Goal: Task Accomplishment & Management: Complete application form

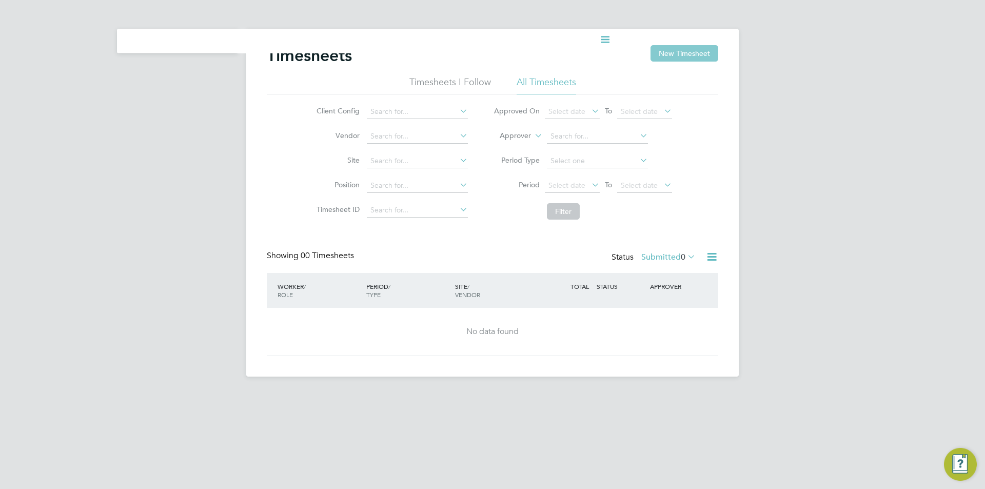
click at [685, 53] on button "New Timesheet" at bounding box center [685, 53] width 68 height 16
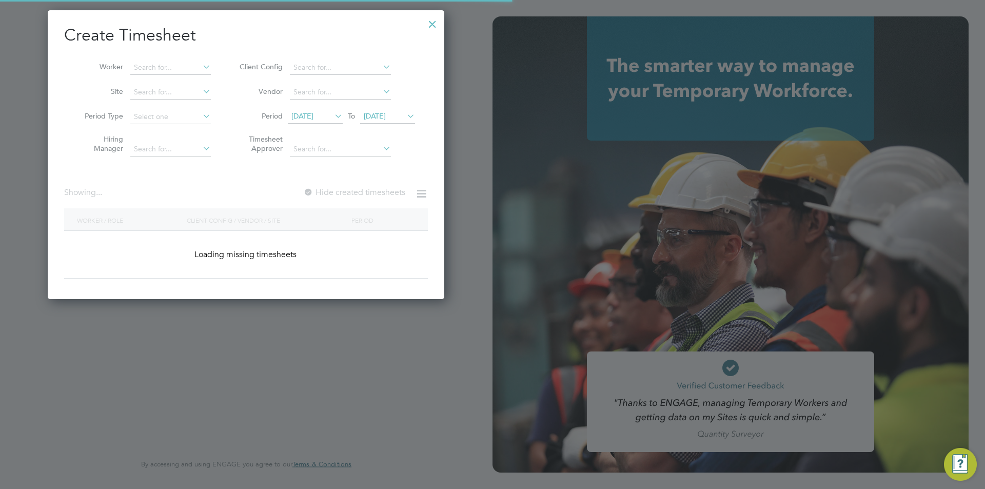
scroll to position [289, 397]
type input "anthony@bluewaterwales.com"
click at [598, 208] on div at bounding box center [492, 244] width 985 height 489
click at [553, 107] on div at bounding box center [492, 244] width 985 height 489
click at [428, 28] on div at bounding box center [432, 21] width 18 height 18
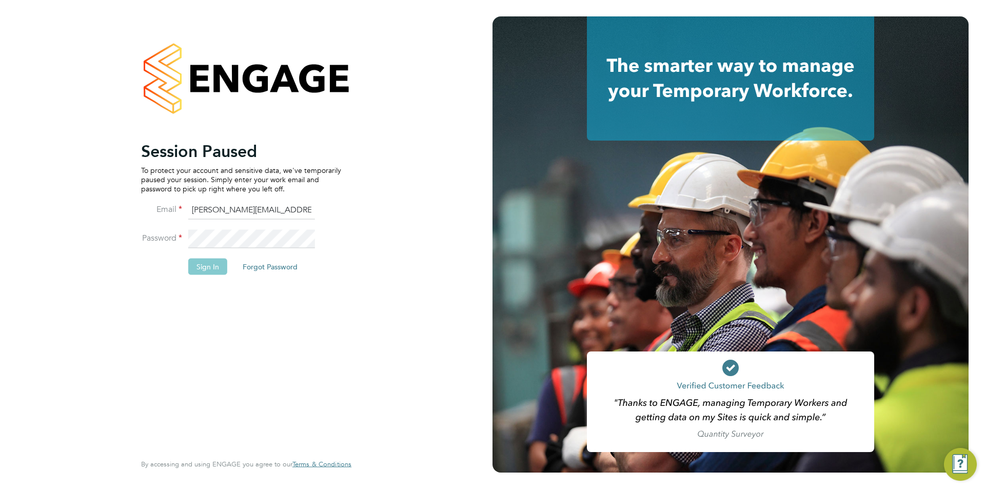
click at [221, 264] on button "Sign In" at bounding box center [207, 266] width 39 height 16
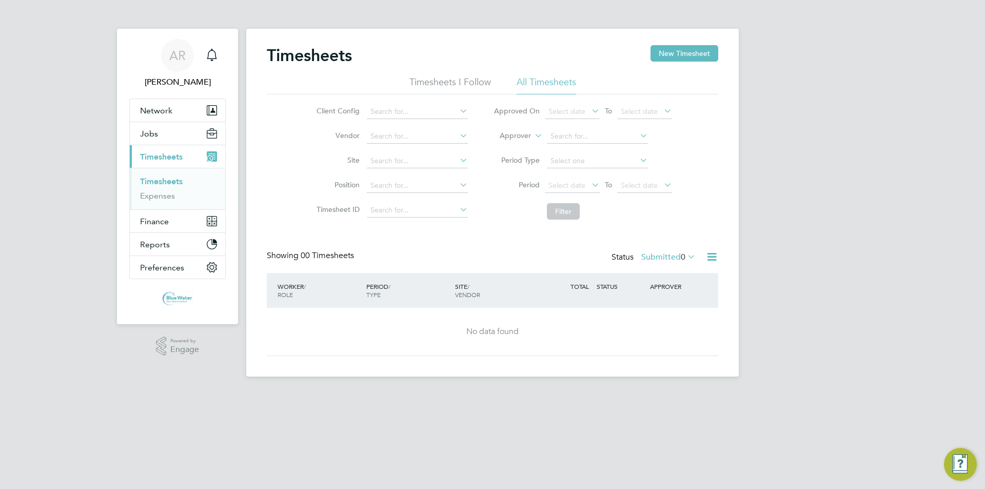
click at [180, 181] on link "Timesheets" at bounding box center [161, 181] width 43 height 10
click at [662, 47] on button "New Timesheet" at bounding box center [685, 53] width 68 height 16
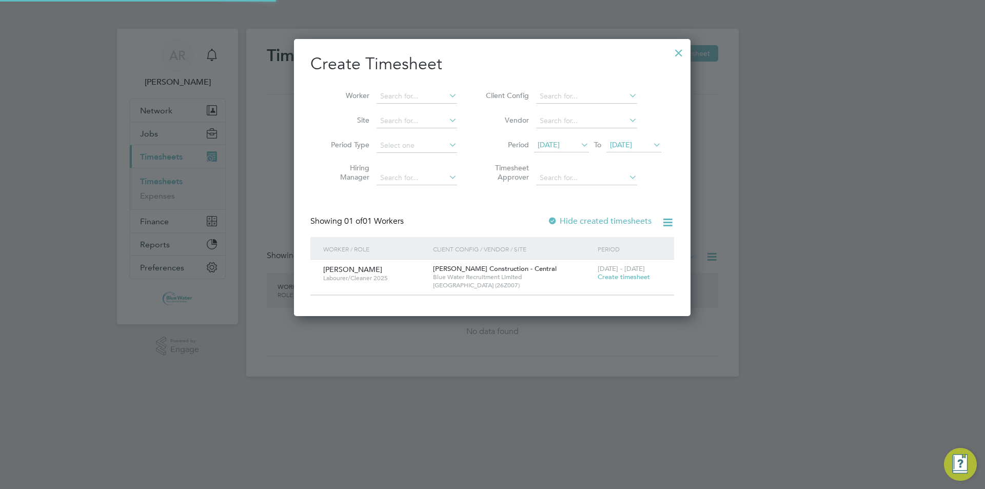
scroll to position [277, 397]
click at [548, 141] on span "[DATE]" at bounding box center [549, 144] width 22 height 9
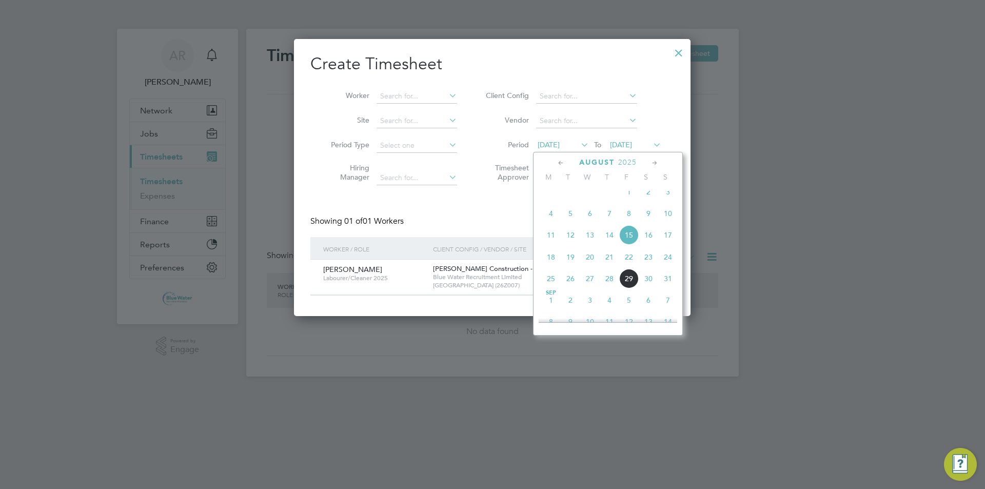
click at [650, 267] on span "23" at bounding box center [648, 256] width 19 height 19
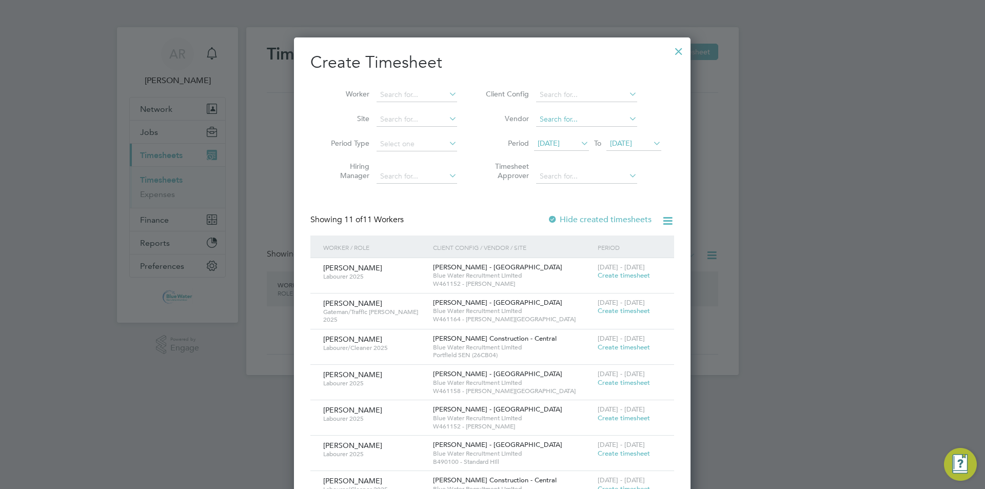
scroll to position [0, 0]
click at [678, 54] on div at bounding box center [679, 50] width 18 height 18
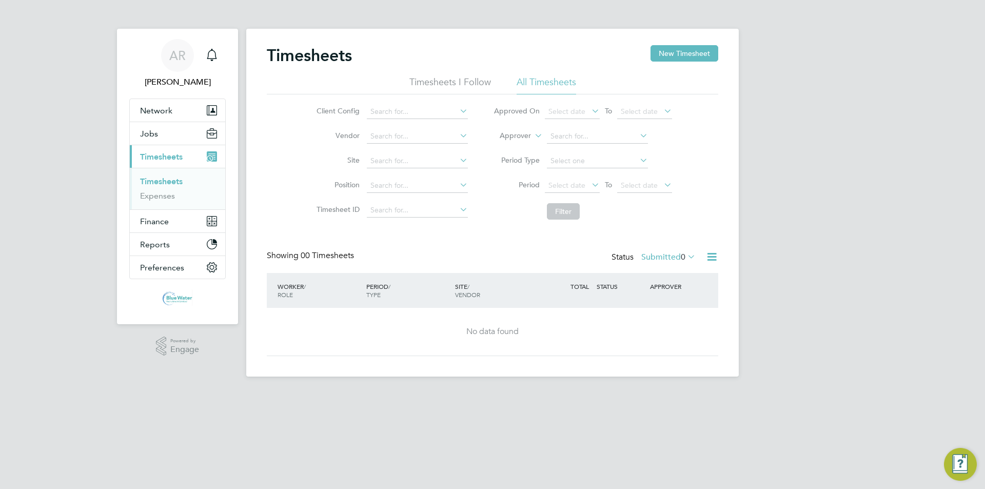
click at [579, 175] on li "Period Select date To Select date" at bounding box center [583, 185] width 204 height 25
click at [579, 181] on span "Select date" at bounding box center [566, 185] width 37 height 9
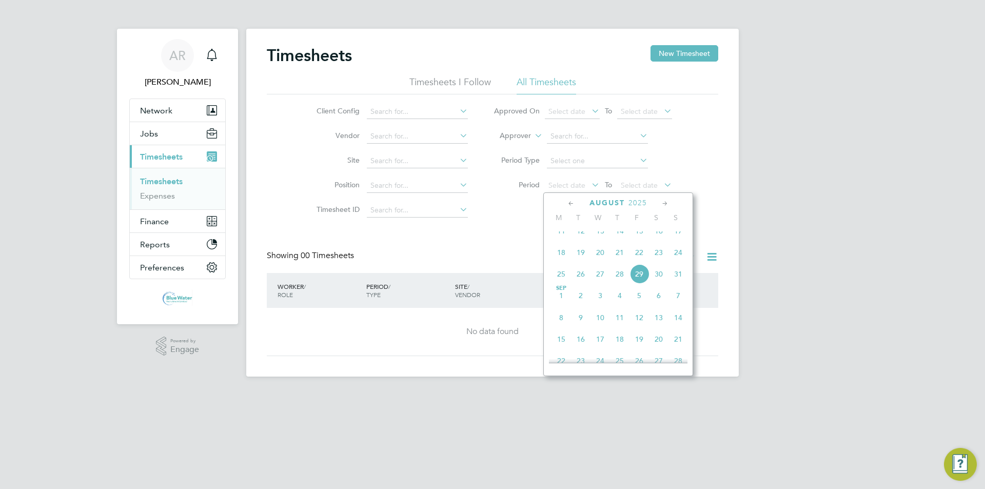
click at [657, 284] on span "30" at bounding box center [658, 273] width 19 height 19
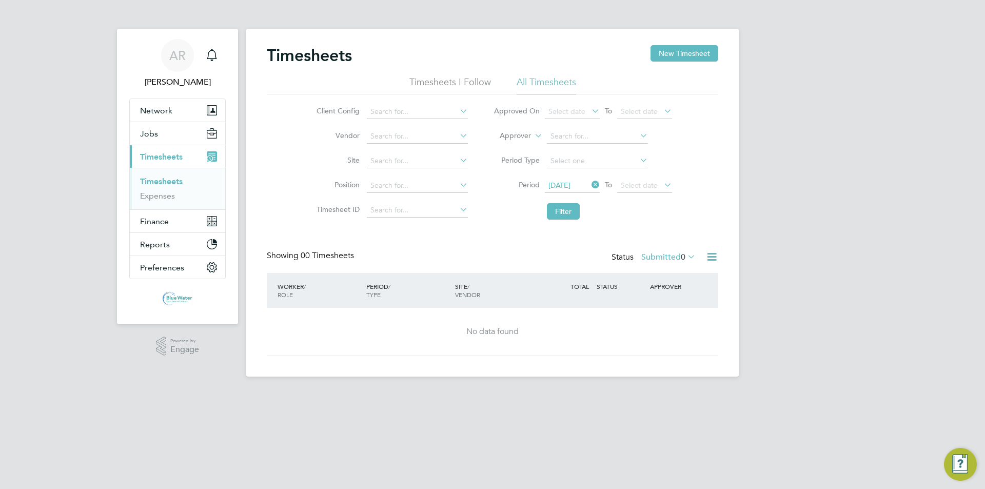
click at [571, 177] on li "Period [DATE] To Select date" at bounding box center [583, 185] width 204 height 25
click at [571, 181] on span "[DATE]" at bounding box center [559, 185] width 22 height 9
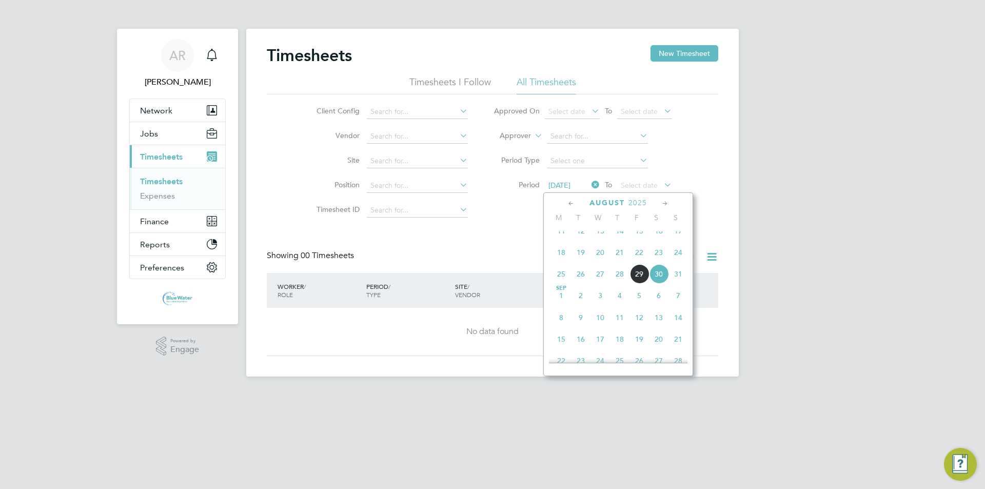
click at [658, 259] on span "23" at bounding box center [658, 252] width 19 height 19
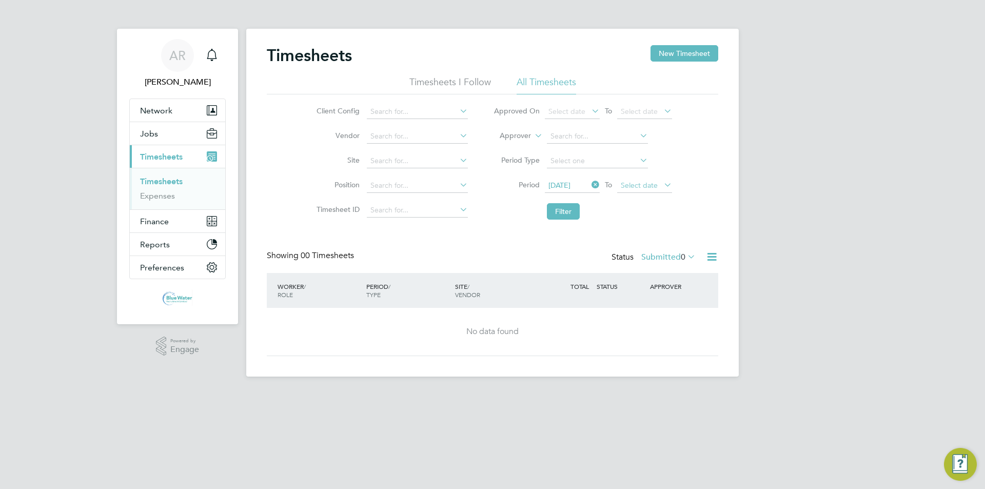
click at [639, 185] on span "Select date" at bounding box center [639, 185] width 37 height 9
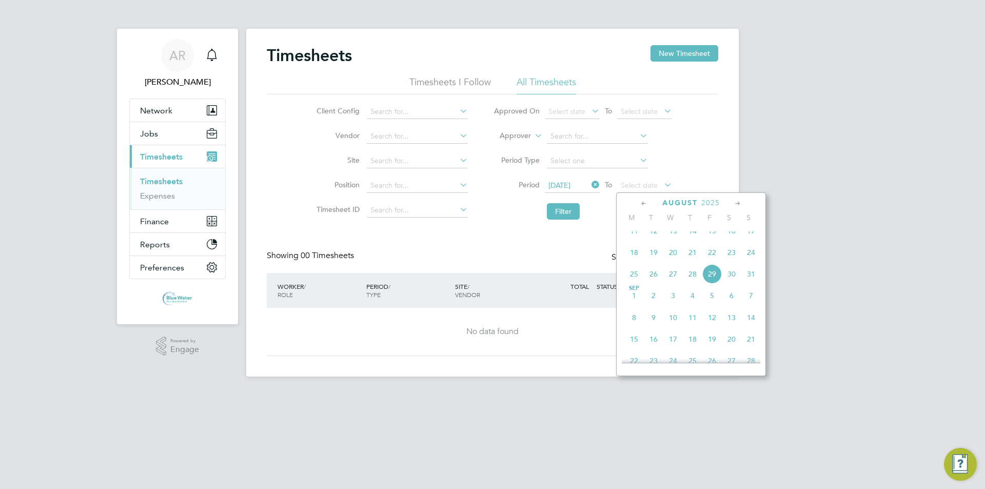
click at [710, 279] on span "29" at bounding box center [711, 273] width 19 height 19
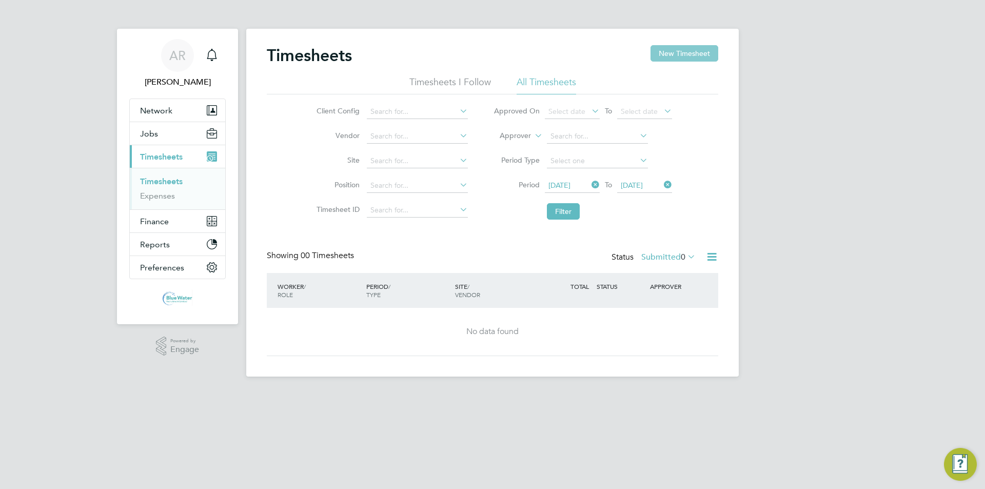
click at [668, 56] on button "New Timesheet" at bounding box center [685, 53] width 68 height 16
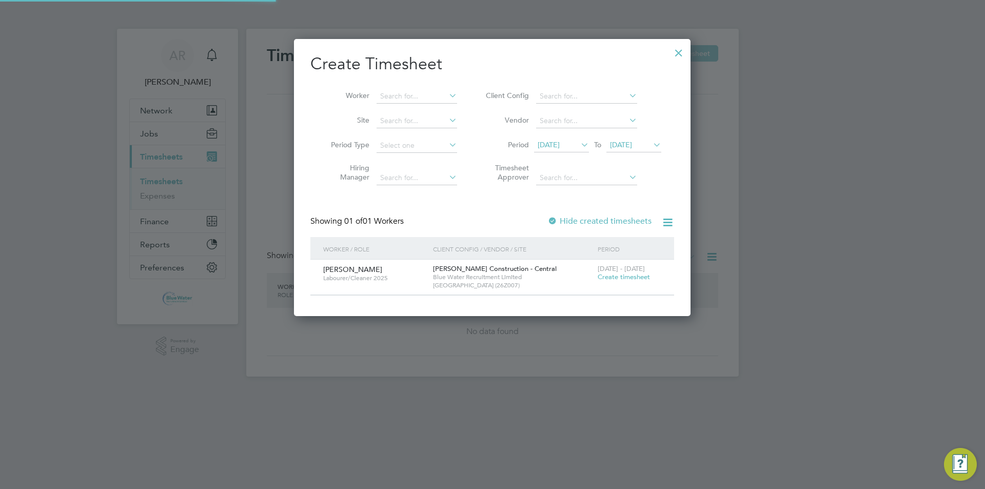
scroll to position [5, 5]
click at [560, 141] on span "[DATE]" at bounding box center [549, 144] width 22 height 9
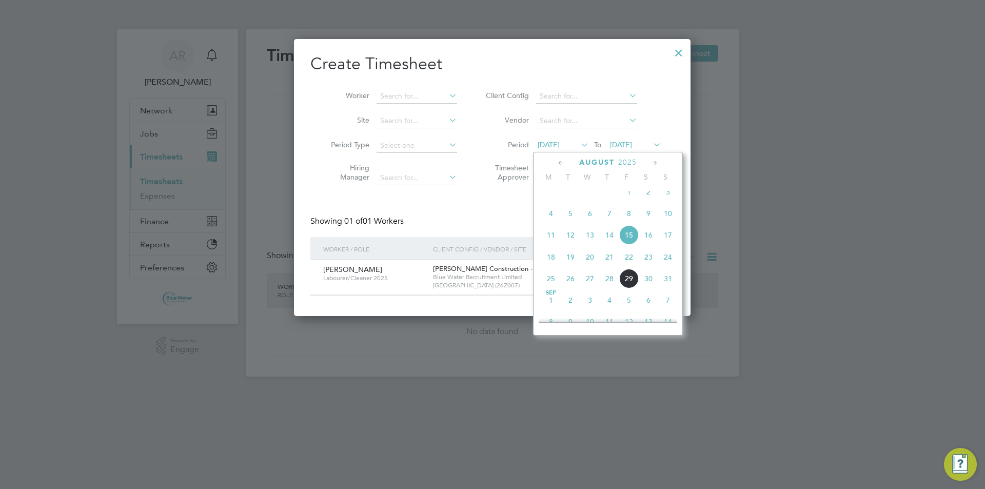
click at [644, 264] on span "23" at bounding box center [648, 256] width 19 height 19
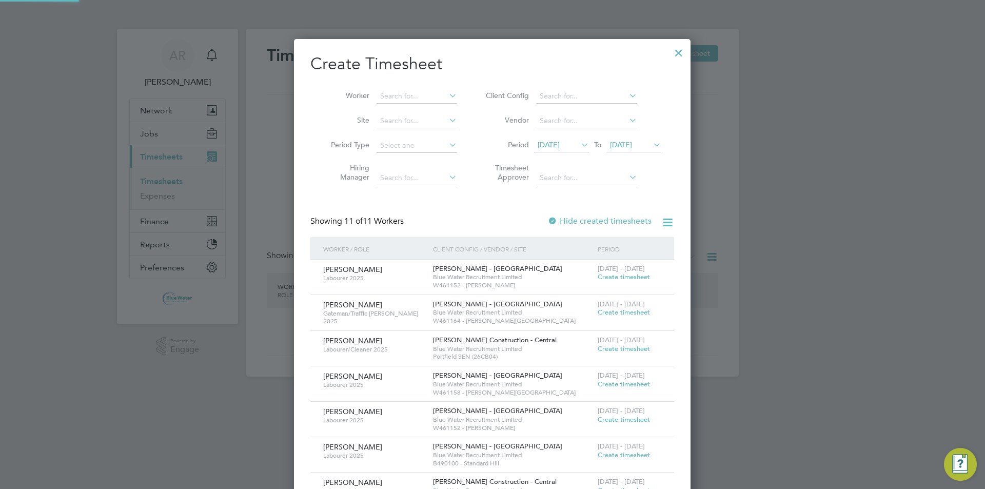
scroll to position [632, 397]
click at [625, 151] on span "[DATE]" at bounding box center [633, 146] width 55 height 14
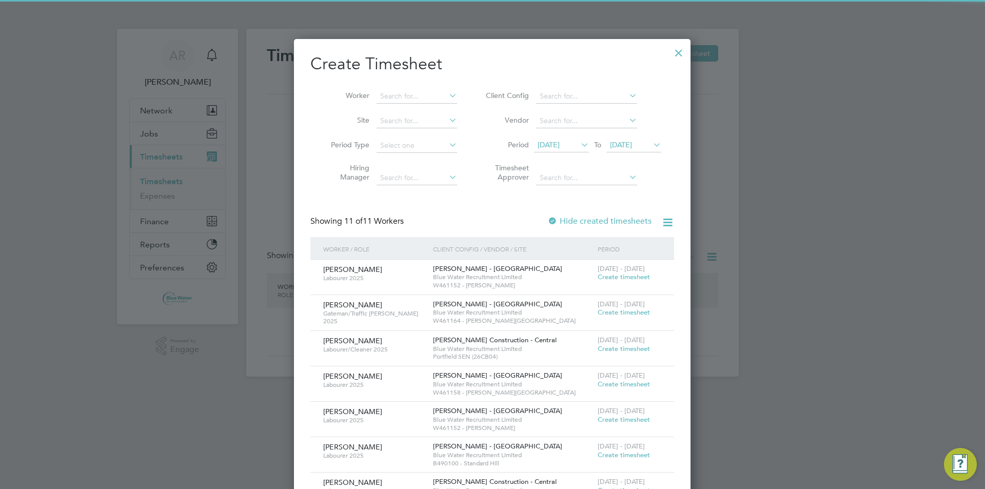
scroll to position [378, 0]
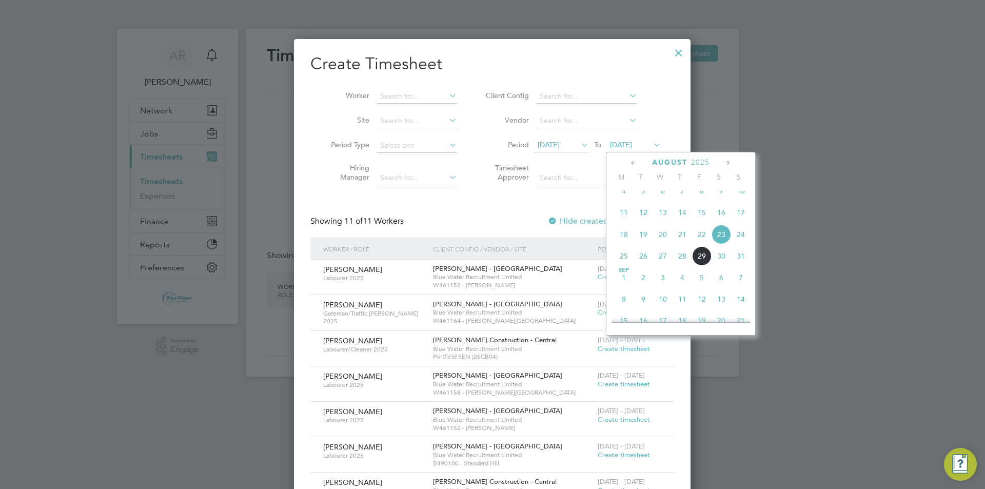
click at [699, 266] on span "29" at bounding box center [701, 255] width 19 height 19
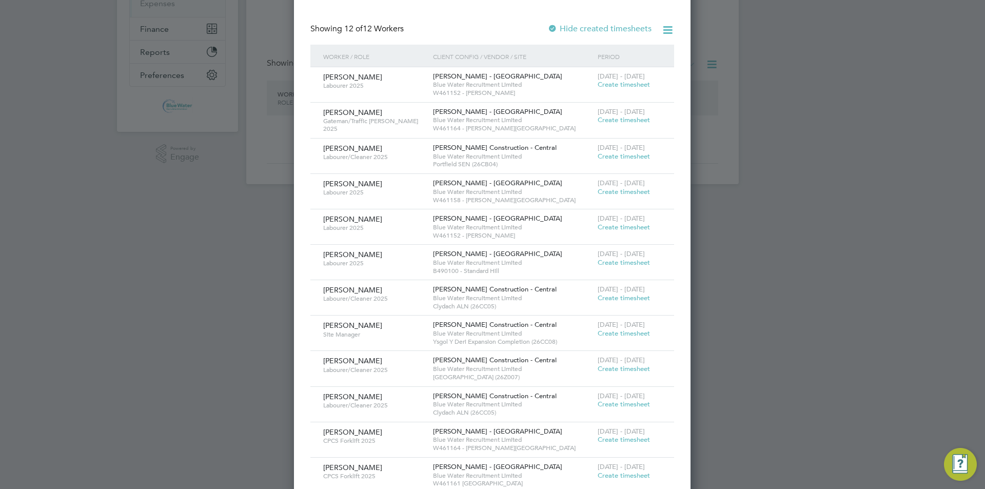
scroll to position [216, 0]
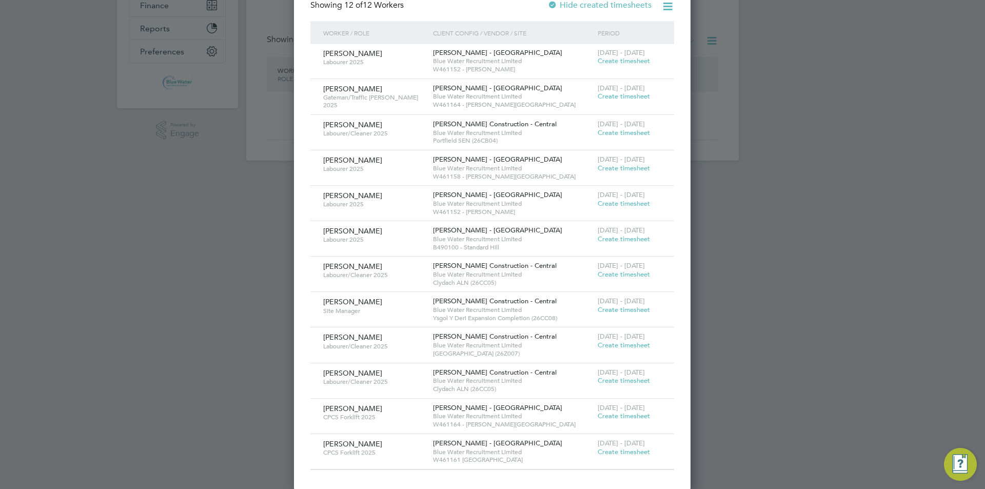
click at [603, 169] on span "Create timesheet" at bounding box center [624, 168] width 52 height 9
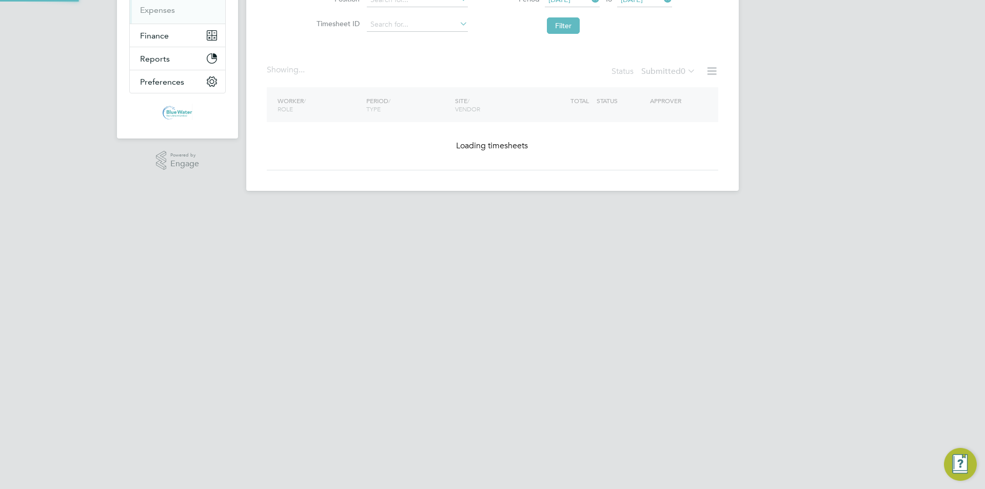
scroll to position [0, 0]
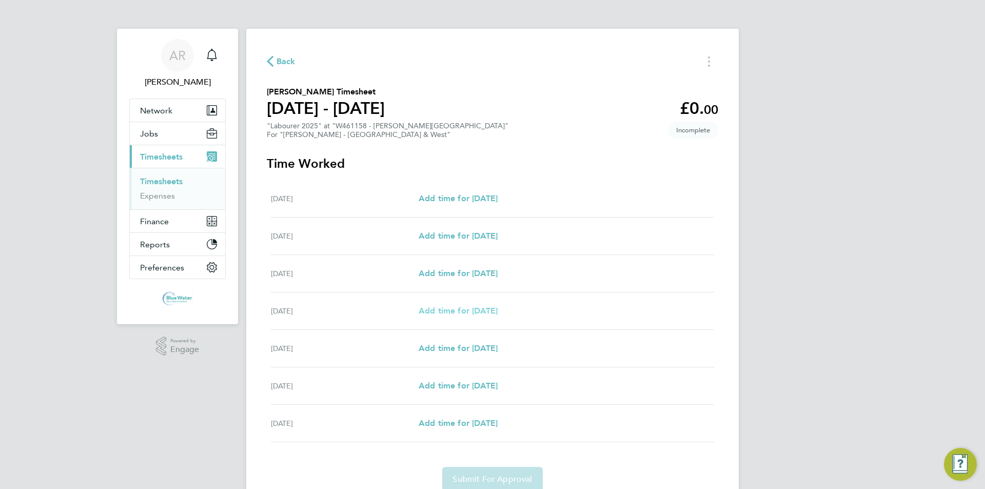
click at [466, 306] on span "Add time for [DATE]" at bounding box center [458, 311] width 79 height 10
select select "60"
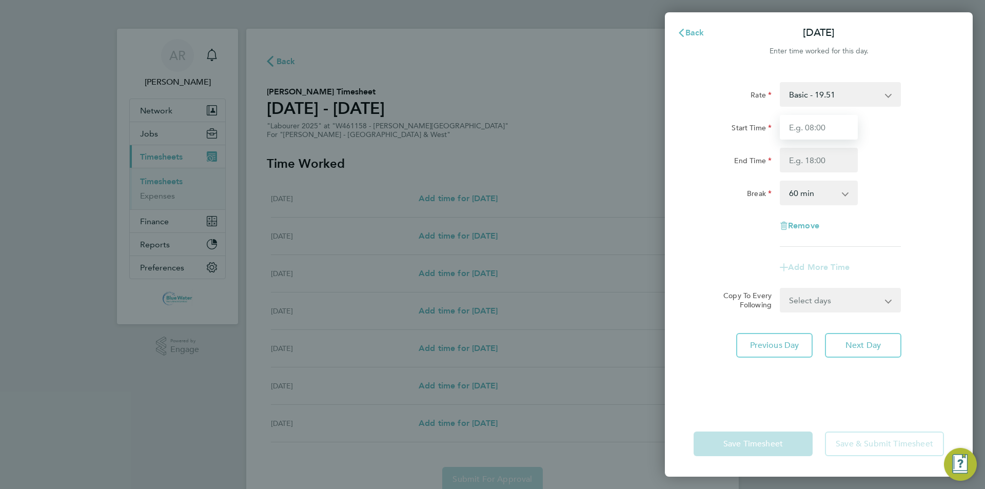
click at [811, 130] on input "Start Time" at bounding box center [819, 127] width 78 height 25
type input "07:30"
click at [803, 152] on input "End Time" at bounding box center [819, 160] width 78 height 25
type input "17:00"
click at [935, 158] on div "End Time 17:00" at bounding box center [819, 160] width 259 height 25
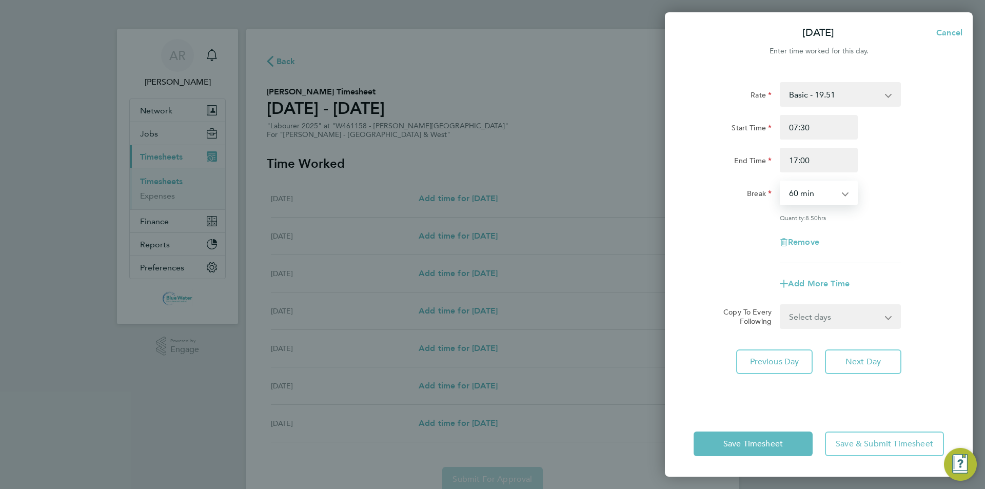
click at [824, 193] on select "0 min 15 min 30 min 45 min 60 min 75 min 90 min" at bounding box center [813, 193] width 64 height 23
select select "30"
click at [781, 182] on select "0 min 15 min 30 min 45 min 60 min 75 min 90 min" at bounding box center [813, 193] width 64 height 23
click at [834, 281] on span "Add More Time" at bounding box center [819, 284] width 62 height 10
select select "null"
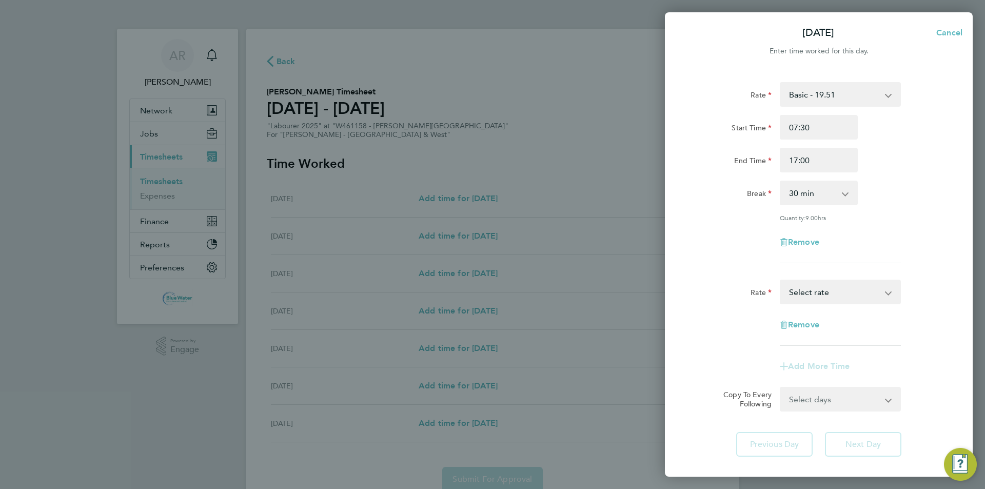
click at [831, 292] on select "Basic - 19.51 Overtime - 28.12 Overtime 4+ - 36.73 Select rate" at bounding box center [834, 292] width 107 height 23
select select "60"
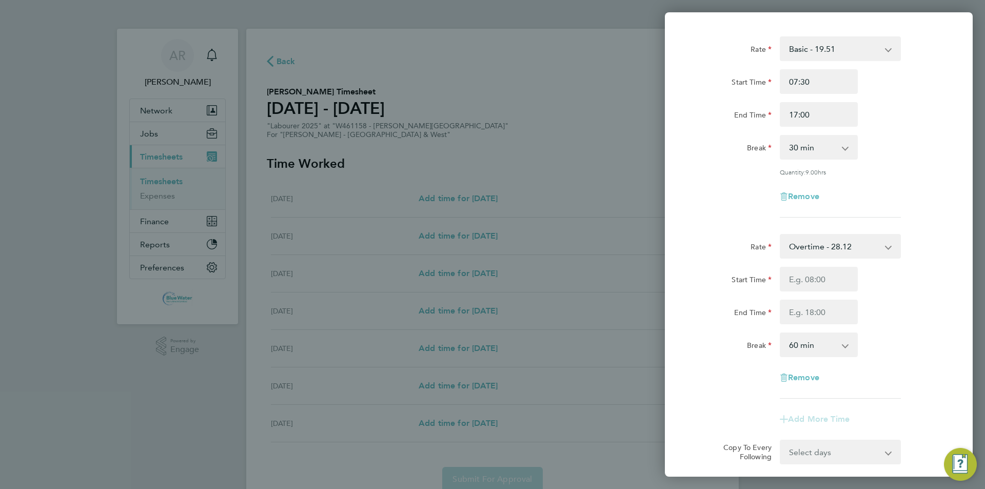
scroll to position [103, 0]
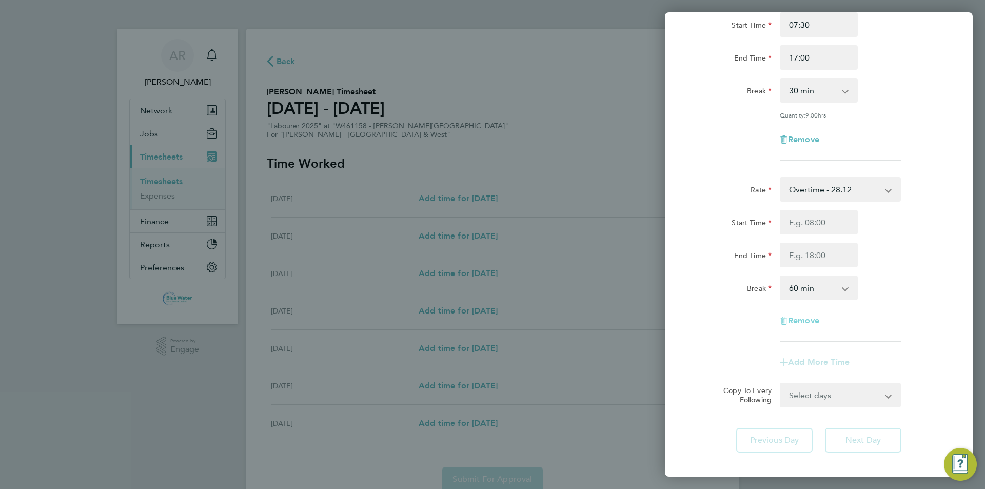
click at [806, 319] on span "Remove" at bounding box center [803, 321] width 31 height 10
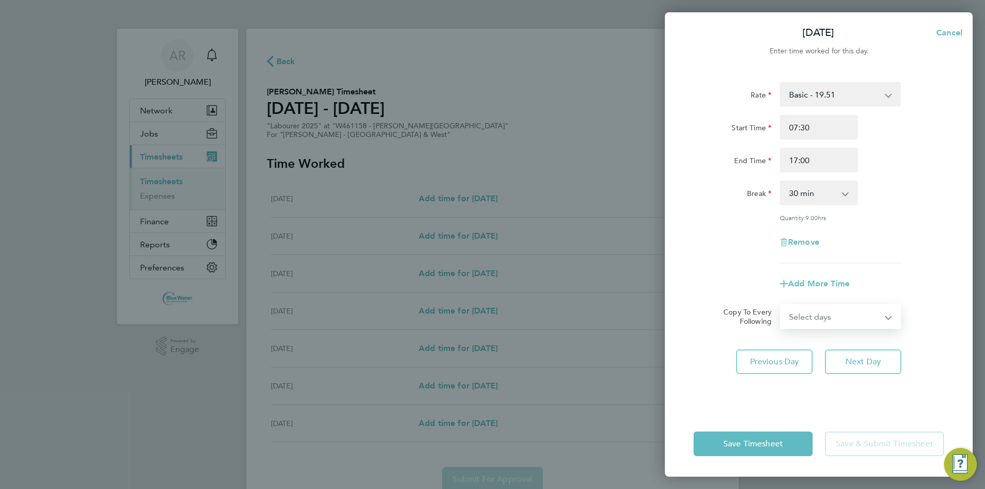
click at [830, 311] on select "Select days Day [DATE] [DATE] [DATE]" at bounding box center [835, 316] width 108 height 23
select select "DAY"
click at [781, 305] on select "Select days Day [DATE] [DATE] [DATE]" at bounding box center [835, 316] width 108 height 23
select select "[DATE]"
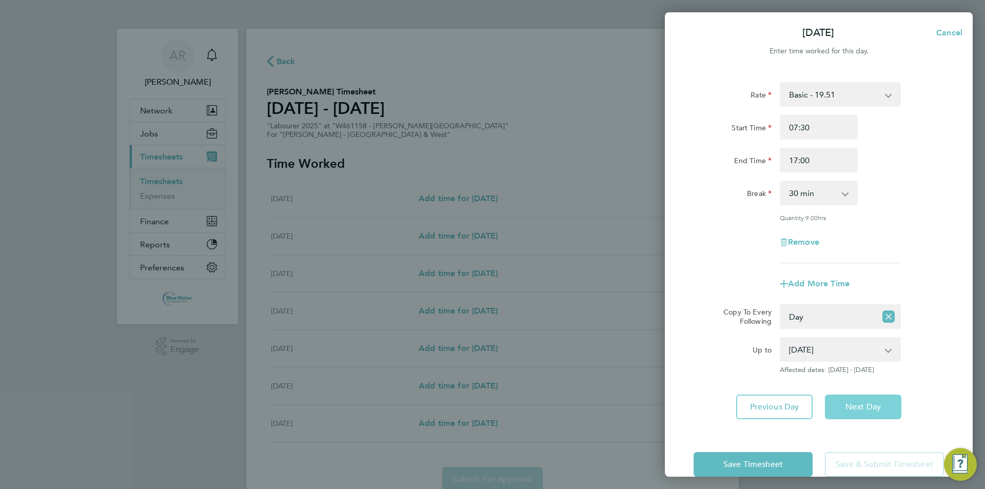
click at [862, 404] on span "Next Day" at bounding box center [863, 407] width 35 height 10
select select "30"
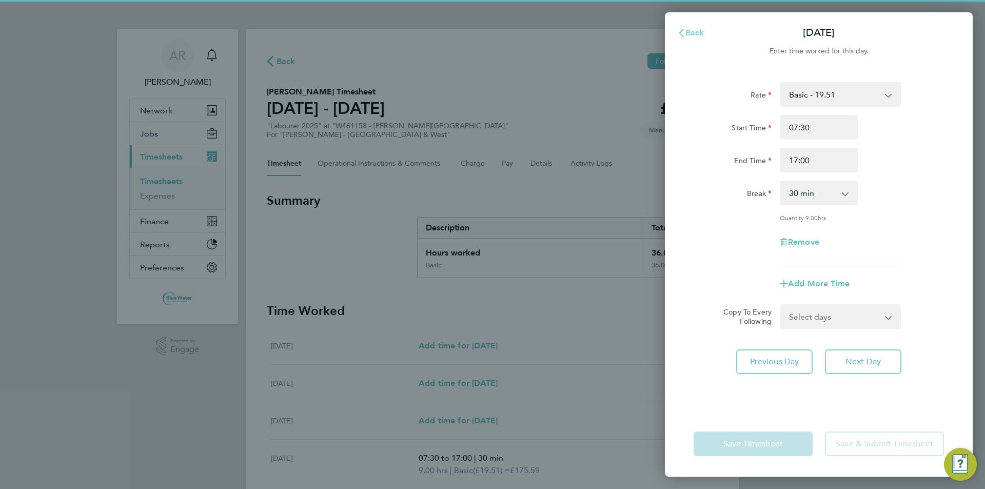
click at [702, 37] on span "Back" at bounding box center [694, 33] width 19 height 10
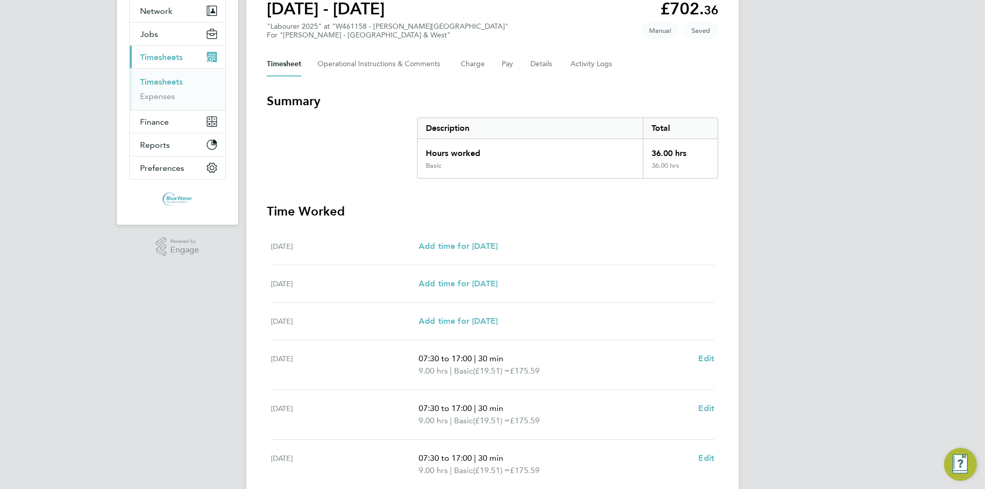
scroll to position [240, 0]
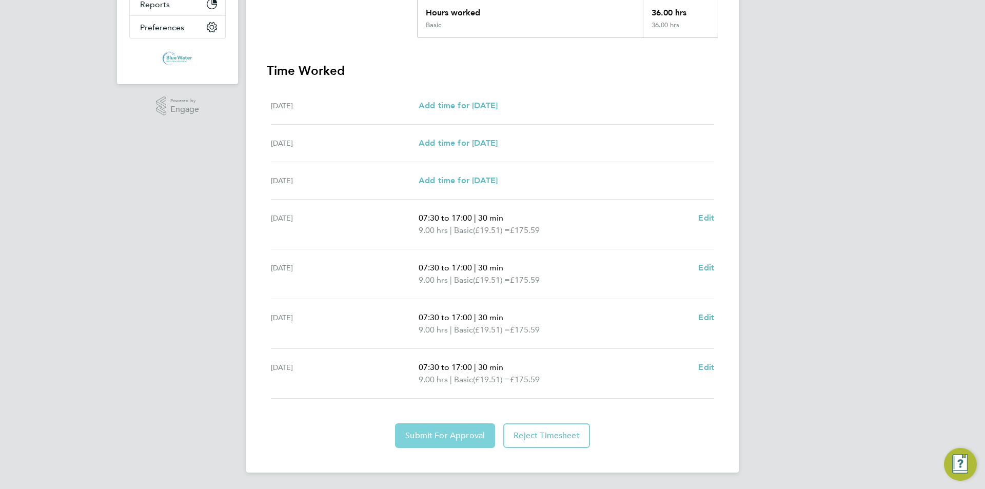
click at [440, 429] on button "Submit For Approval" at bounding box center [445, 435] width 100 height 25
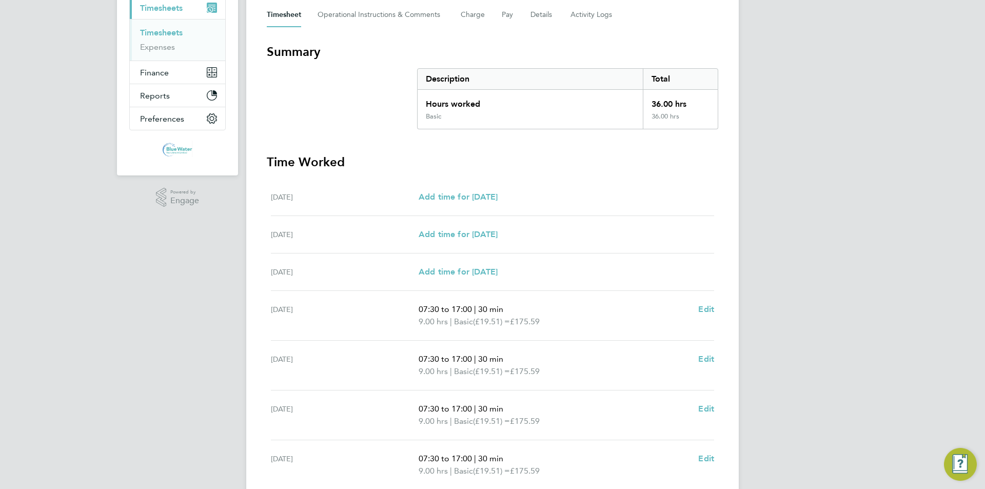
scroll to position [35, 0]
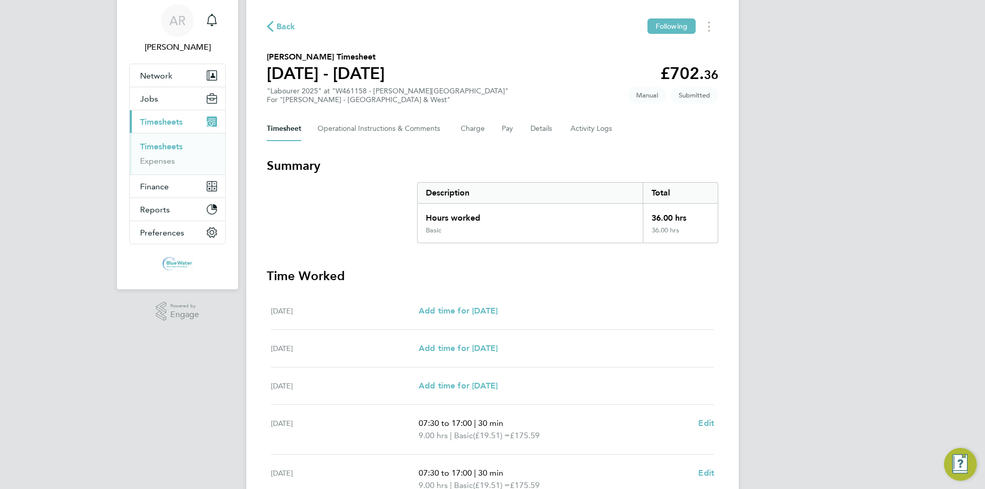
click at [166, 142] on link "Timesheets" at bounding box center [161, 147] width 43 height 10
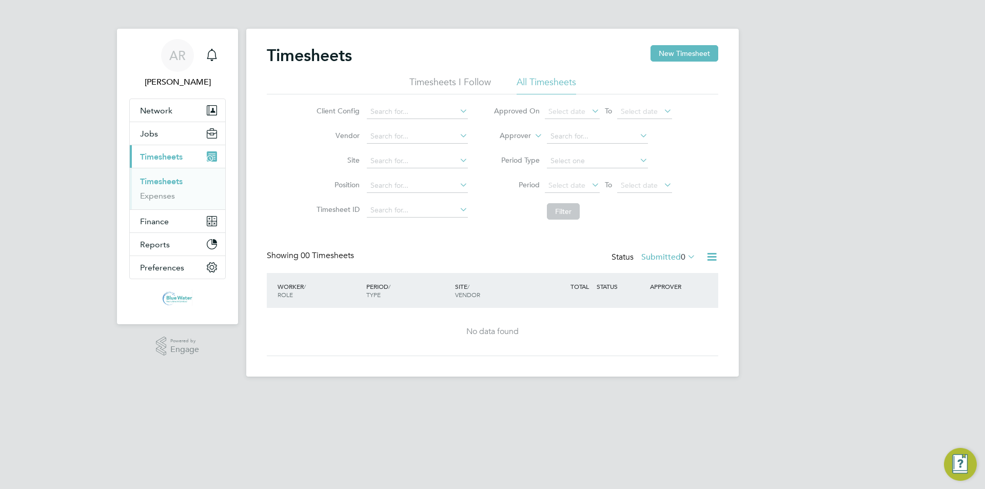
click at [673, 63] on div "Timesheets New Timesheet" at bounding box center [492, 60] width 451 height 31
click at [673, 58] on button "New Timesheet" at bounding box center [685, 53] width 68 height 16
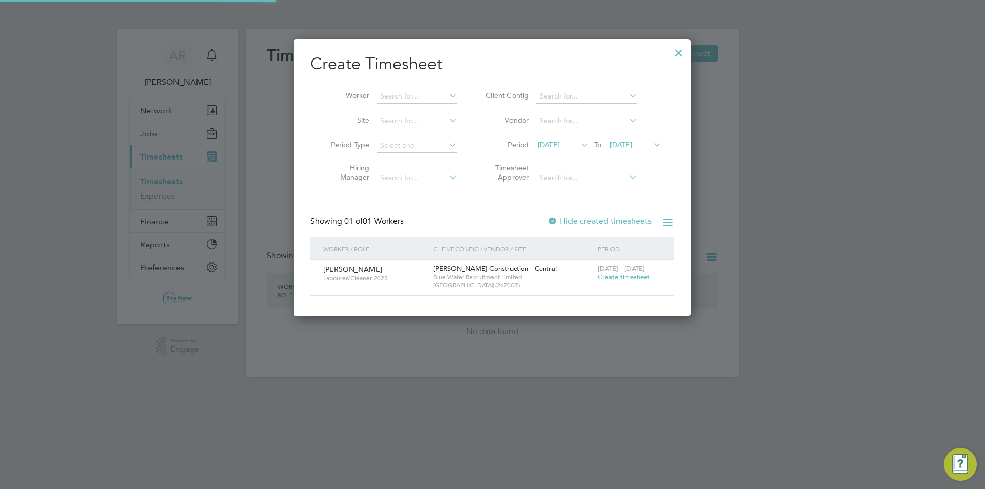
scroll to position [277, 397]
click at [560, 144] on span "[DATE]" at bounding box center [549, 144] width 22 height 9
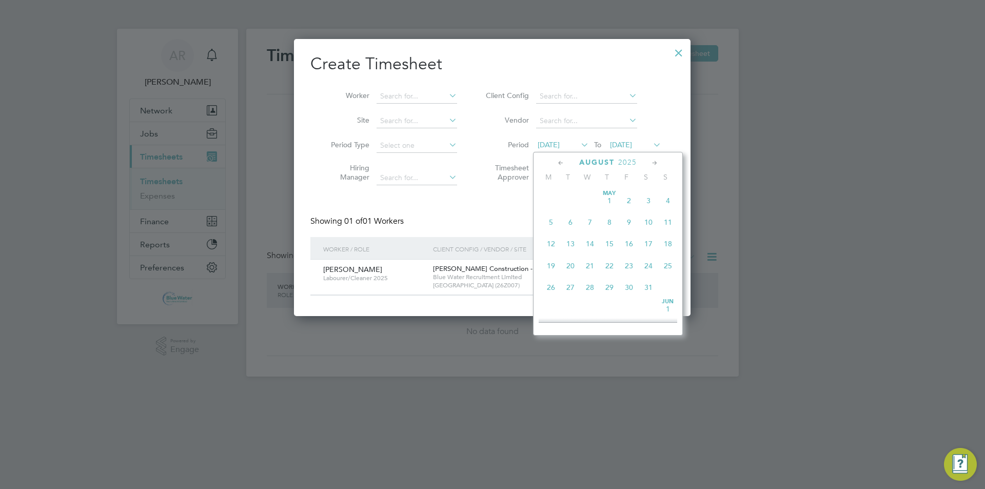
scroll to position [355, 0]
click at [647, 267] on span "23" at bounding box center [648, 256] width 19 height 19
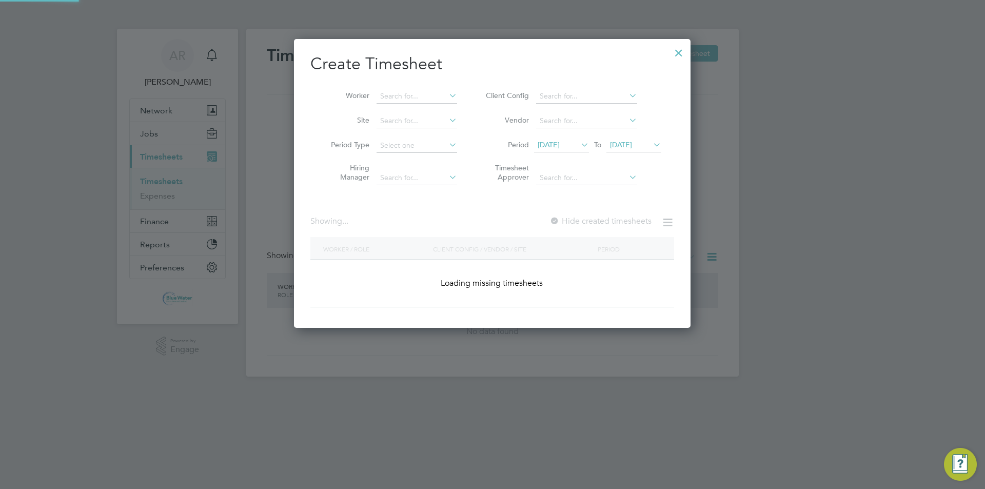
scroll to position [596, 397]
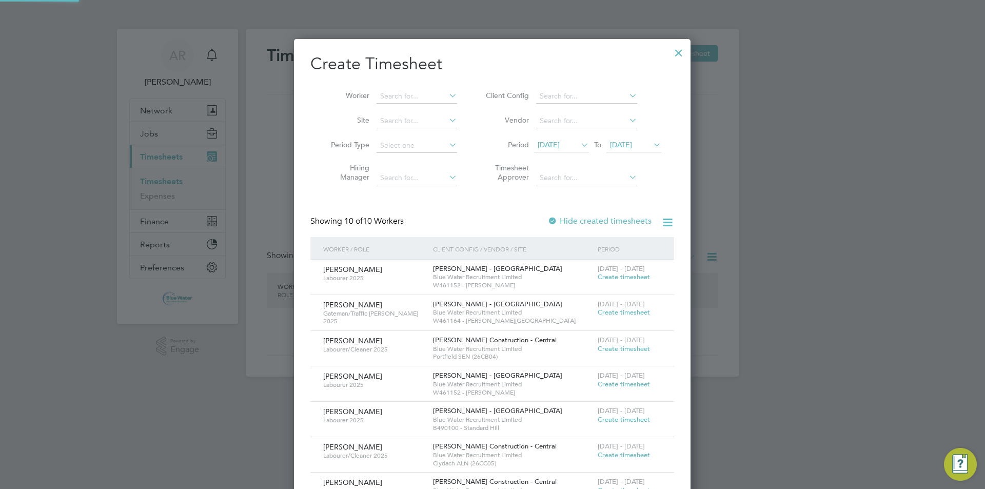
click at [640, 139] on span "[DATE]" at bounding box center [633, 146] width 55 height 14
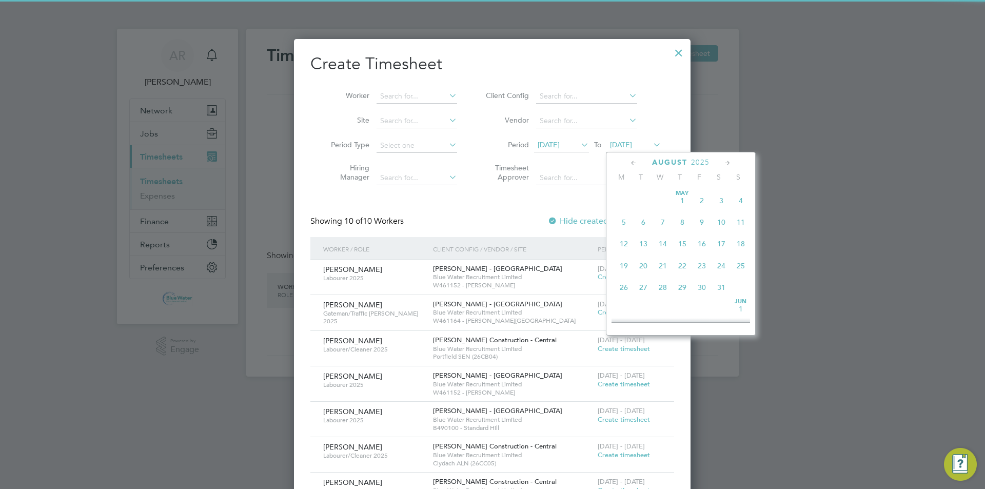
scroll to position [378, 0]
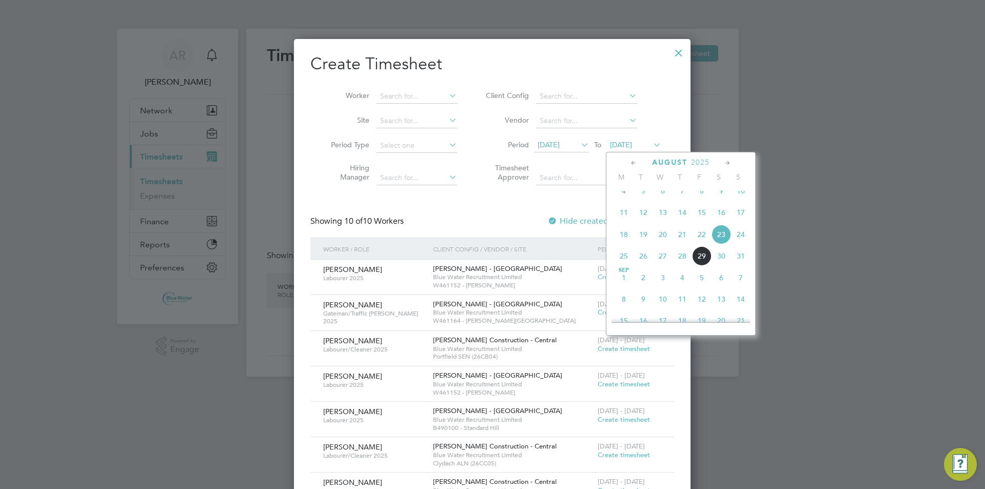
click at [700, 265] on span "29" at bounding box center [701, 255] width 19 height 19
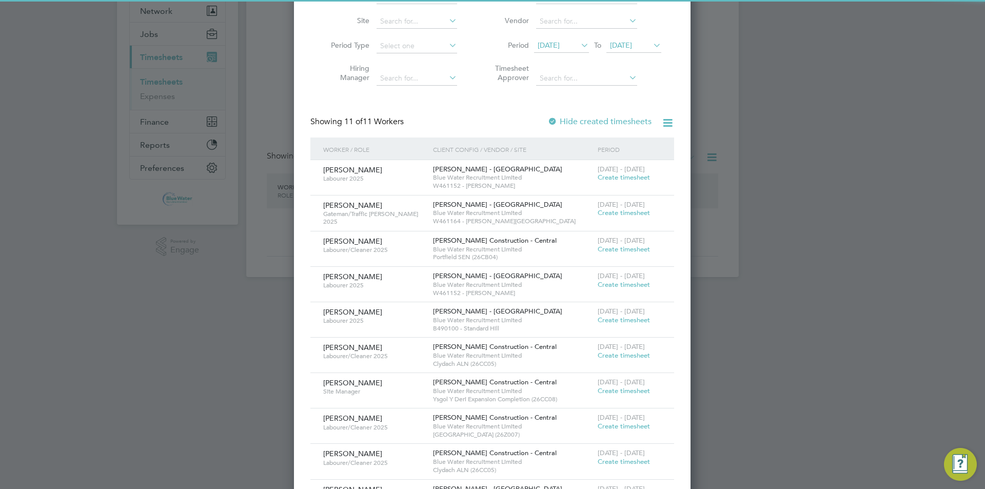
scroll to position [103, 0]
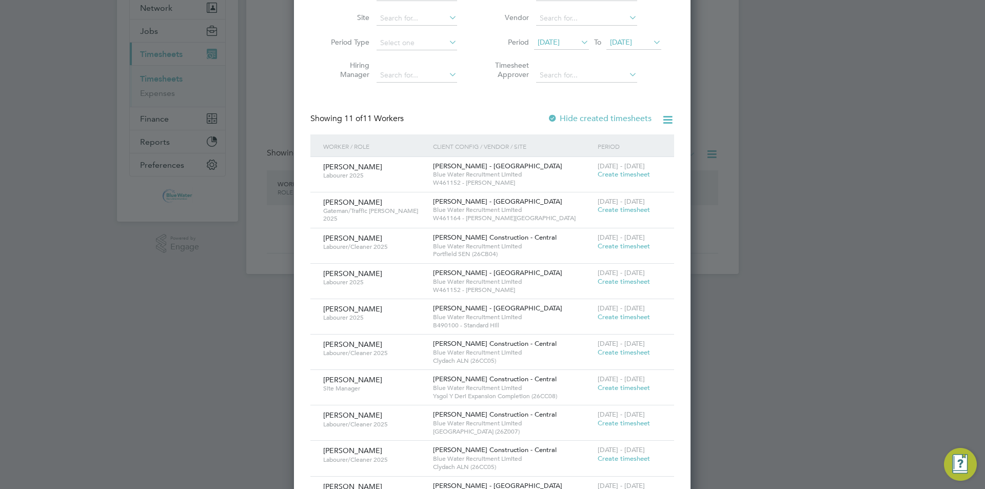
click at [612, 173] on span "Create timesheet" at bounding box center [624, 174] width 52 height 9
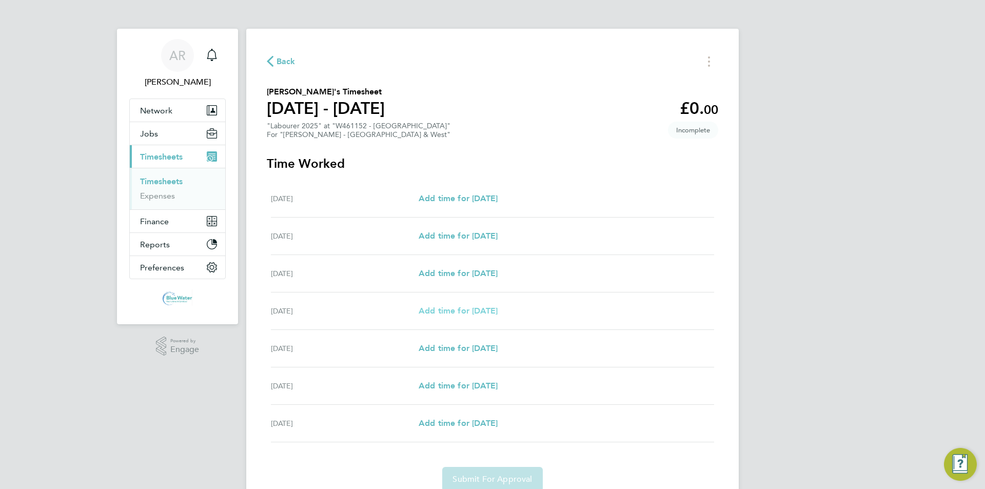
click at [447, 308] on span "Add time for [DATE]" at bounding box center [458, 311] width 79 height 10
select select "60"
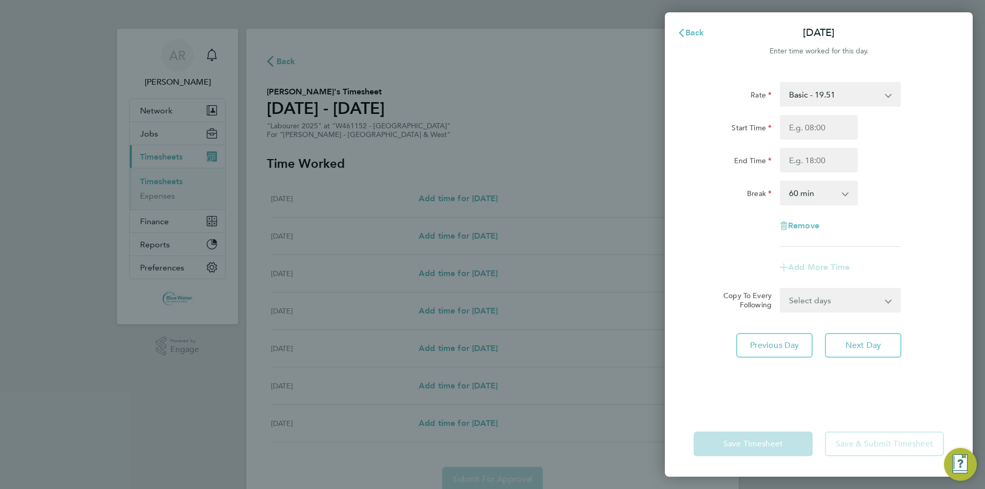
click at [818, 114] on div "Rate Basic - 19.51 Overtime - 28.12 Overtime 4+ - 36.73 Start Time End Time Bre…" at bounding box center [819, 164] width 250 height 165
click at [816, 124] on input "Start Time" at bounding box center [819, 127] width 78 height 25
type input "06:30"
click at [818, 169] on input "End Time" at bounding box center [819, 160] width 78 height 25
type input "17:00"
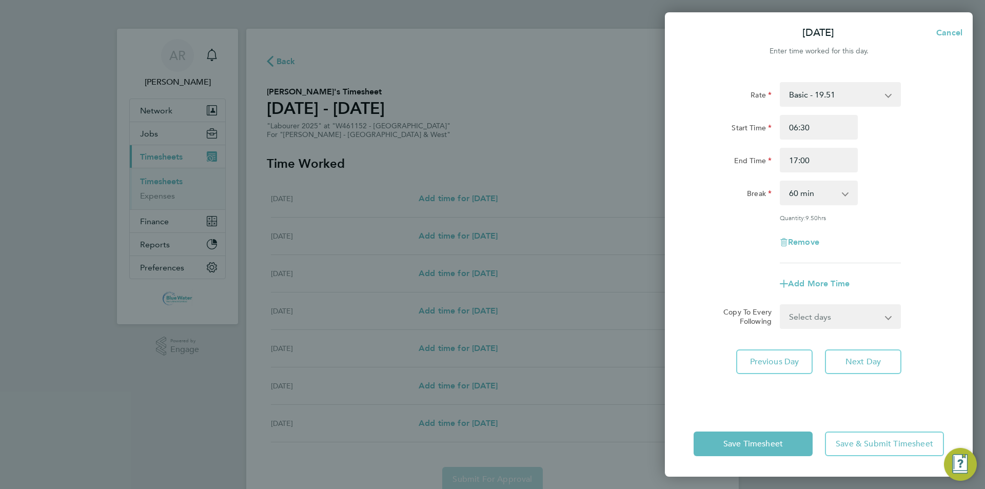
drag, startPoint x: 932, startPoint y: 127, endPoint x: 925, endPoint y: 132, distance: 9.2
click at [932, 126] on div "Start Time 06:30" at bounding box center [819, 127] width 259 height 25
click at [811, 200] on select "0 min 15 min 30 min 45 min 60 min 75 min 90 min" at bounding box center [813, 193] width 64 height 23
select select "30"
click at [781, 182] on select "0 min 15 min 30 min 45 min 60 min 75 min 90 min" at bounding box center [813, 193] width 64 height 23
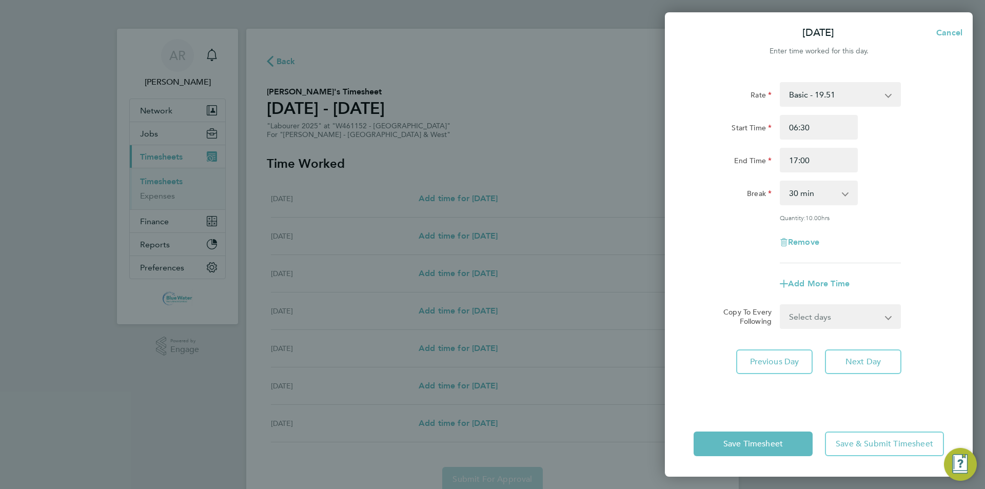
click at [882, 220] on div "Quantity: 10.00 hrs" at bounding box center [840, 217] width 121 height 8
click at [824, 318] on select "Select days Day [DATE] [DATE] [DATE]" at bounding box center [835, 316] width 108 height 23
select select "DAY"
click at [781, 305] on select "Select days Day [DATE] [DATE] [DATE]" at bounding box center [835, 316] width 108 height 23
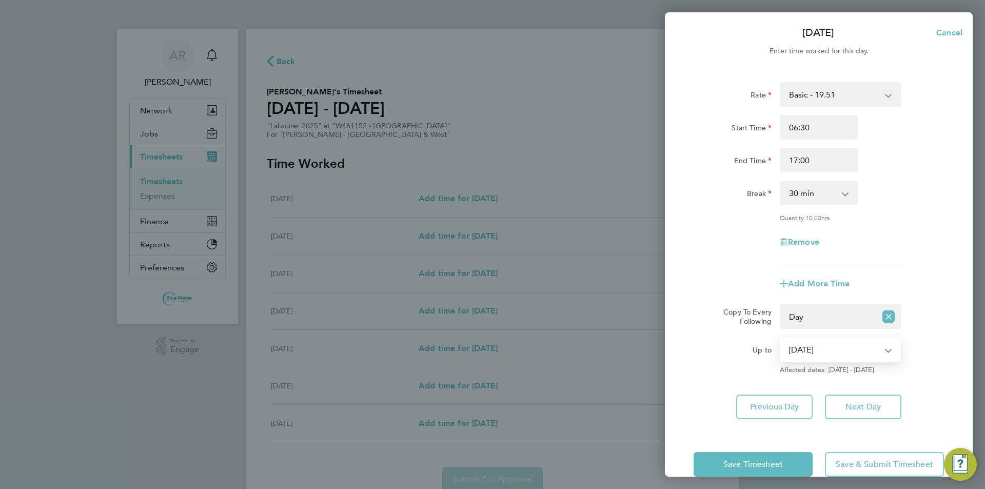
click at [827, 346] on select "[DATE] [DATE] [DATE]" at bounding box center [834, 349] width 107 height 23
select select "[DATE]"
click at [781, 338] on select "[DATE] [DATE] [DATE]" at bounding box center [834, 349] width 107 height 23
click at [852, 400] on button "Next Day" at bounding box center [863, 407] width 76 height 25
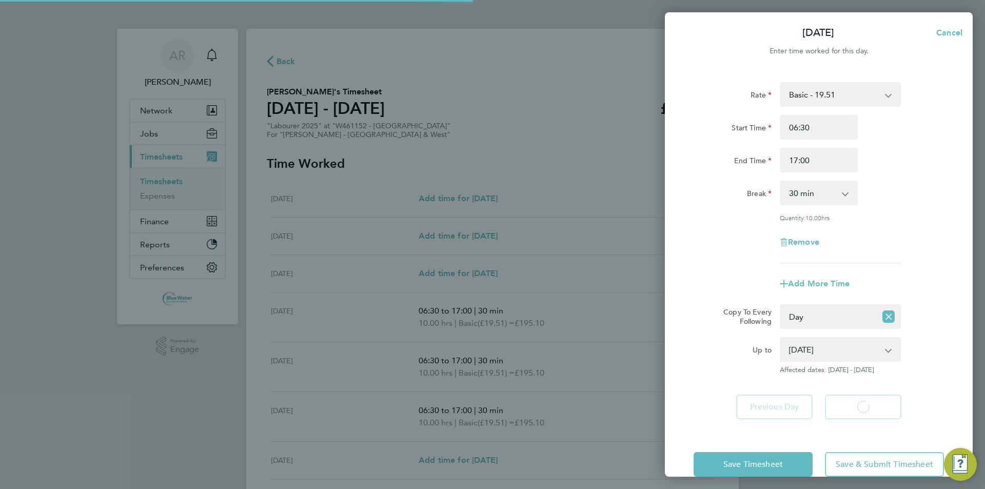
select select "30"
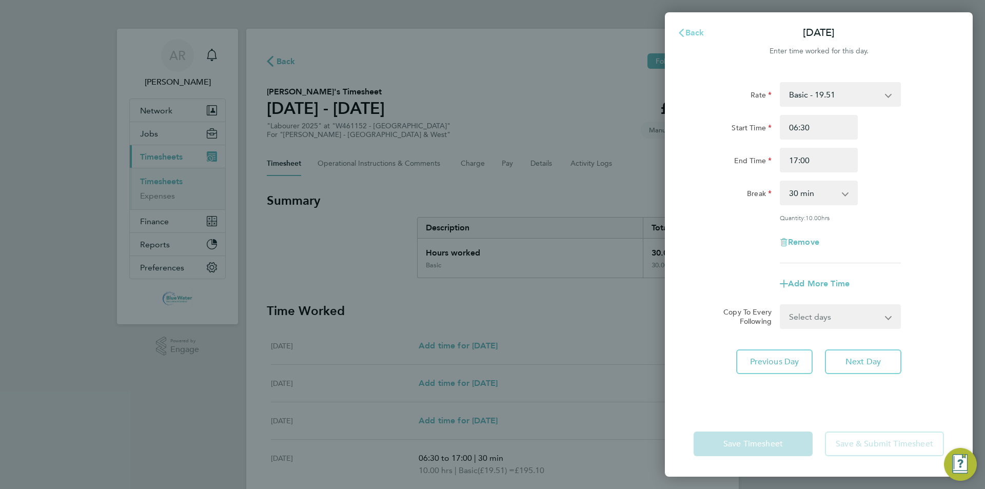
click at [688, 31] on span "Back" at bounding box center [694, 33] width 19 height 10
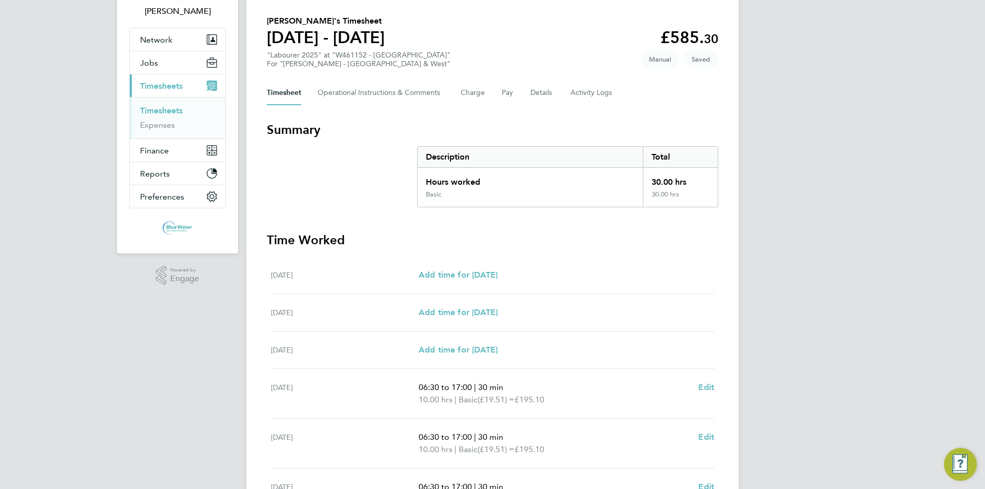
scroll to position [228, 0]
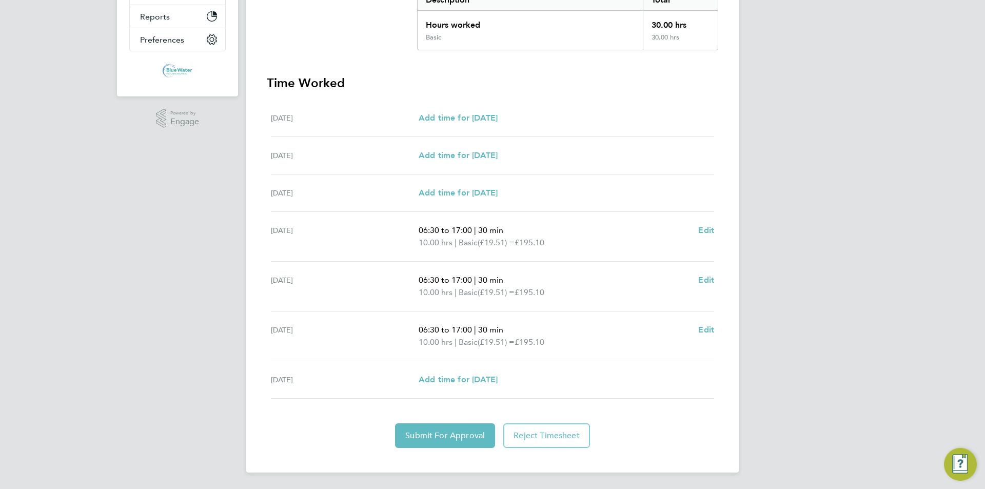
click at [494, 387] on div "[DATE] Add time for [DATE] Add time for [DATE]" at bounding box center [492, 379] width 443 height 37
click at [494, 383] on span "Add time for [DATE]" at bounding box center [458, 380] width 79 height 10
select select "60"
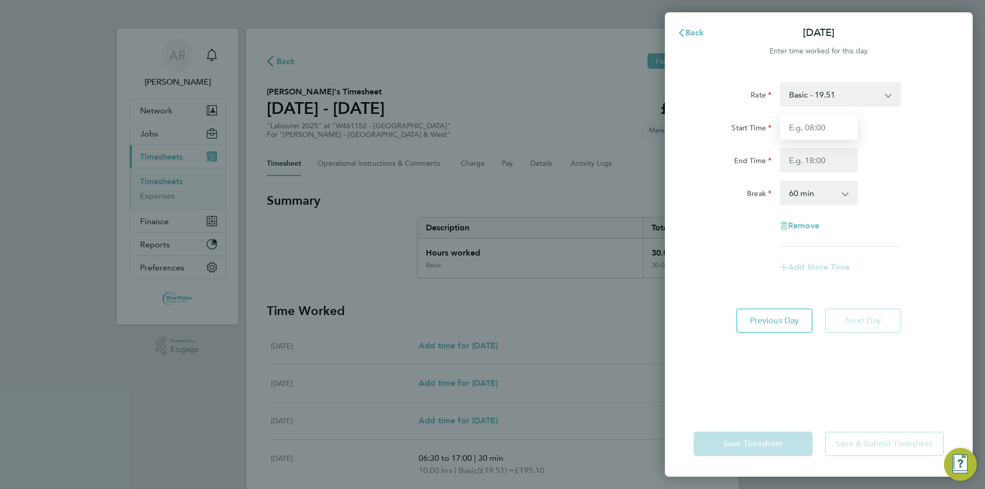
click at [818, 134] on input "Start Time" at bounding box center [819, 127] width 78 height 25
type input "06:30"
click at [822, 151] on input "End Time" at bounding box center [819, 160] width 78 height 25
click at [836, 150] on input "16.30" at bounding box center [819, 160] width 78 height 25
type input "16:30"
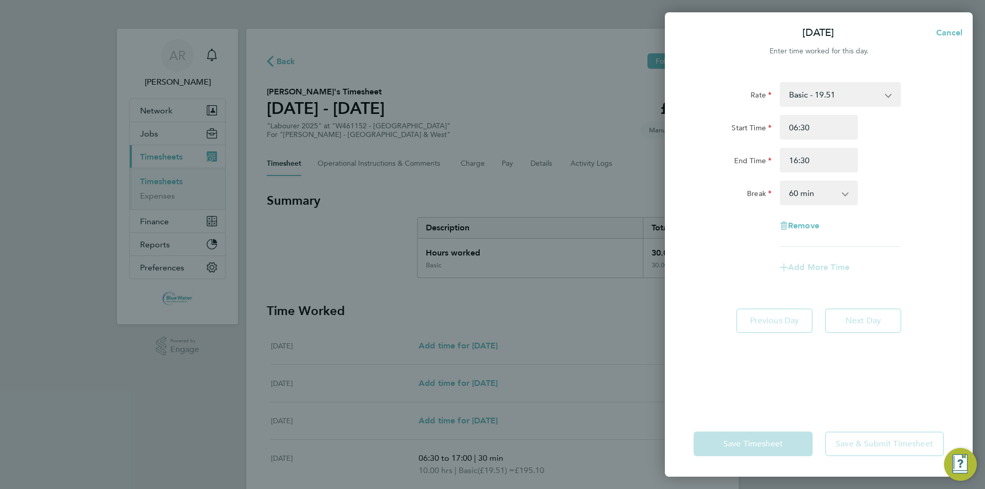
click at [883, 155] on div "End Time 16:30" at bounding box center [819, 160] width 259 height 25
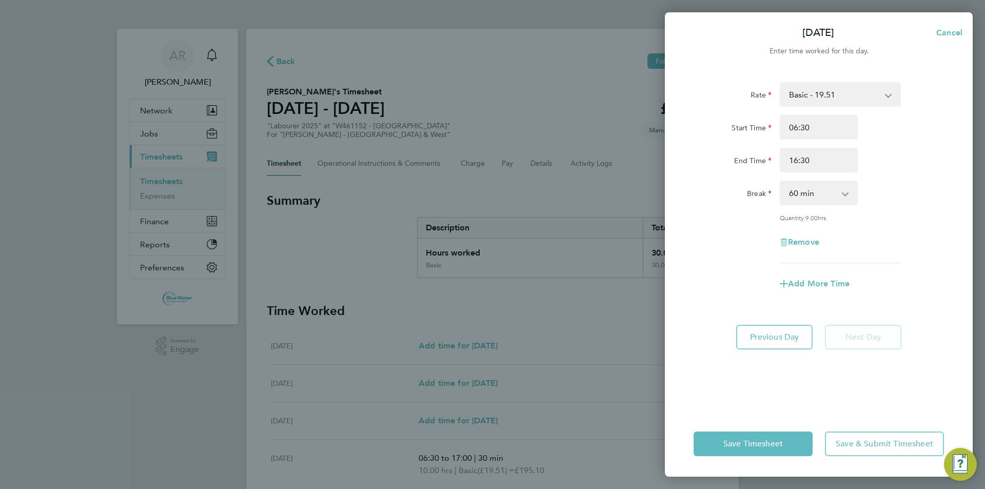
click at [836, 194] on select "0 min 15 min 30 min 45 min 60 min 75 min 90 min" at bounding box center [813, 193] width 64 height 23
select select "30"
click at [781, 182] on select "0 min 15 min 30 min 45 min 60 min 75 min 90 min" at bounding box center [813, 193] width 64 height 23
drag, startPoint x: 828, startPoint y: 160, endPoint x: 693, endPoint y: 155, distance: 135.5
click at [693, 155] on div "End Time 16:30" at bounding box center [819, 160] width 259 height 25
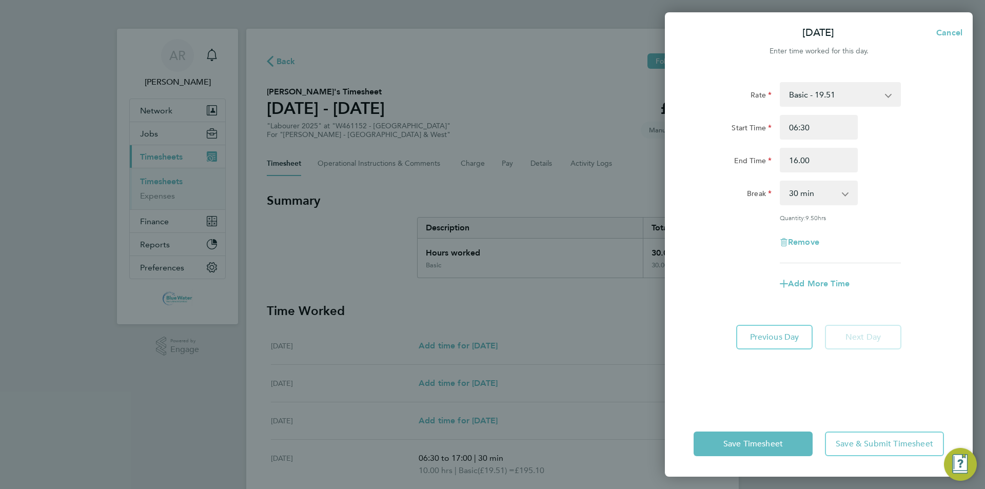
type input "16:00"
click at [898, 156] on div "End Time 16:00" at bounding box center [819, 160] width 259 height 25
click at [829, 280] on span "Add More Time" at bounding box center [819, 284] width 62 height 10
select select "null"
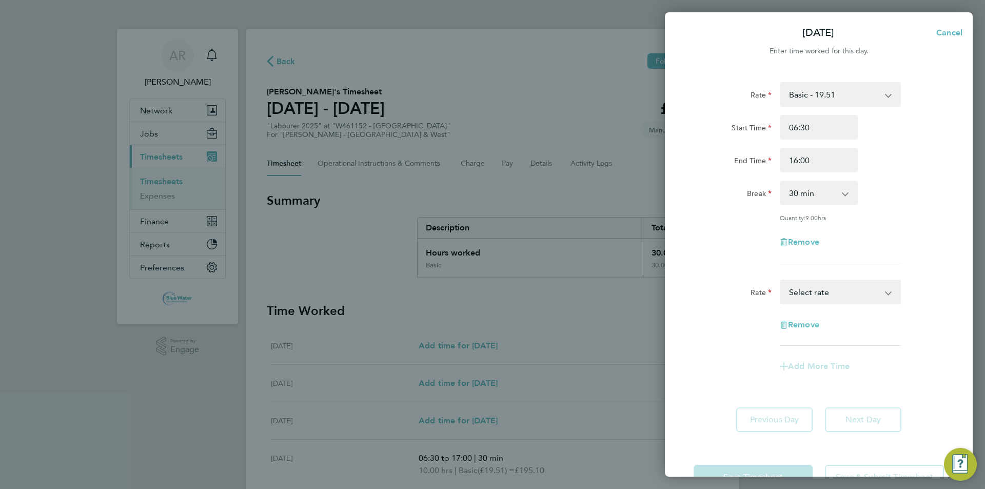
drag, startPoint x: 826, startPoint y: 287, endPoint x: 826, endPoint y: 293, distance: 5.7
click at [826, 287] on select "Basic - 19.51 Overtime - 28.12 Overtime 4+ - 36.73 Select rate" at bounding box center [834, 292] width 107 height 23
select select "60"
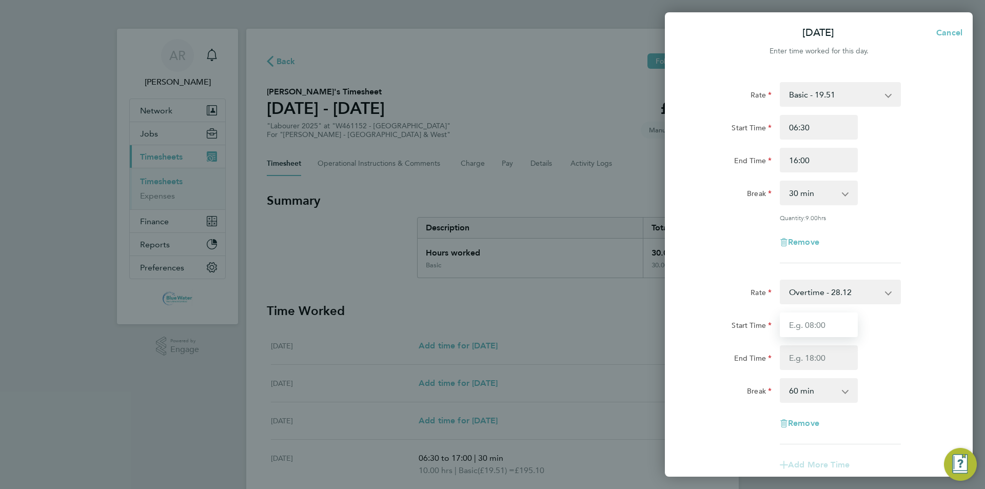
click at [815, 317] on input "Start Time" at bounding box center [819, 324] width 78 height 25
type input "16:00"
click at [812, 357] on input "End Time" at bounding box center [819, 357] width 78 height 25
type input "16:30"
click at [942, 320] on div "Start Time 16:00" at bounding box center [819, 324] width 259 height 25
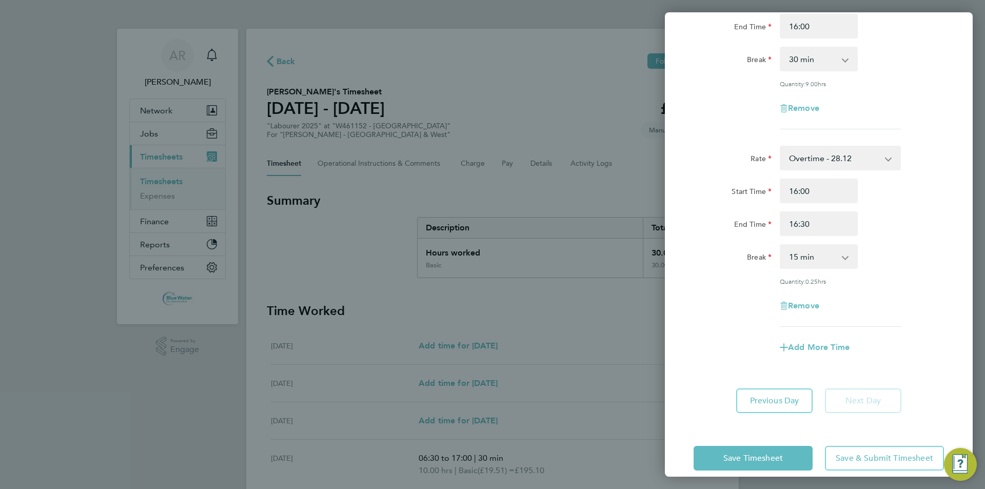
scroll to position [146, 0]
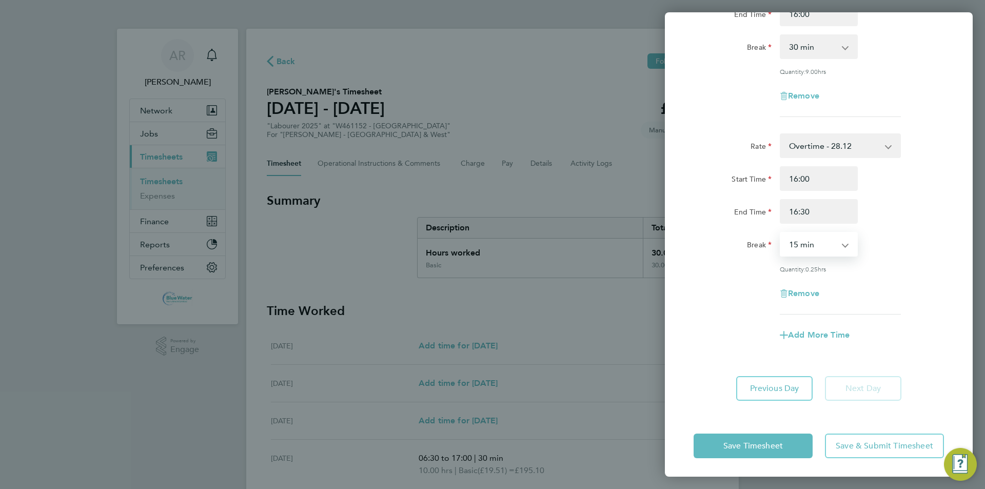
click at [815, 243] on select "0 min 15 min" at bounding box center [813, 244] width 64 height 23
drag, startPoint x: 810, startPoint y: 252, endPoint x: 805, endPoint y: 244, distance: 9.4
click at [807, 250] on select "0 min 15 min" at bounding box center [813, 244] width 64 height 23
click at [805, 244] on select "0 min 15 min" at bounding box center [813, 244] width 64 height 23
select select "0"
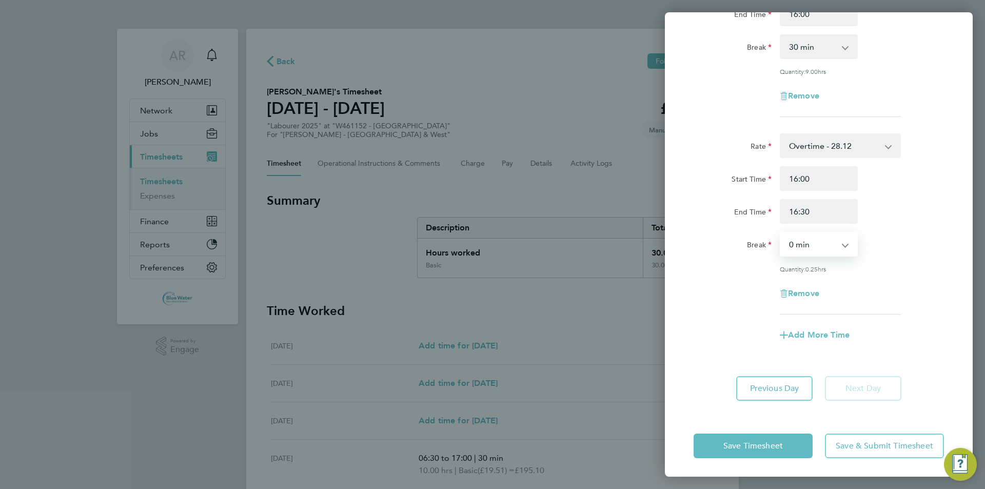
click at [781, 233] on select "0 min 15 min" at bounding box center [813, 244] width 64 height 23
click at [739, 445] on span "Save Timesheet" at bounding box center [753, 446] width 60 height 10
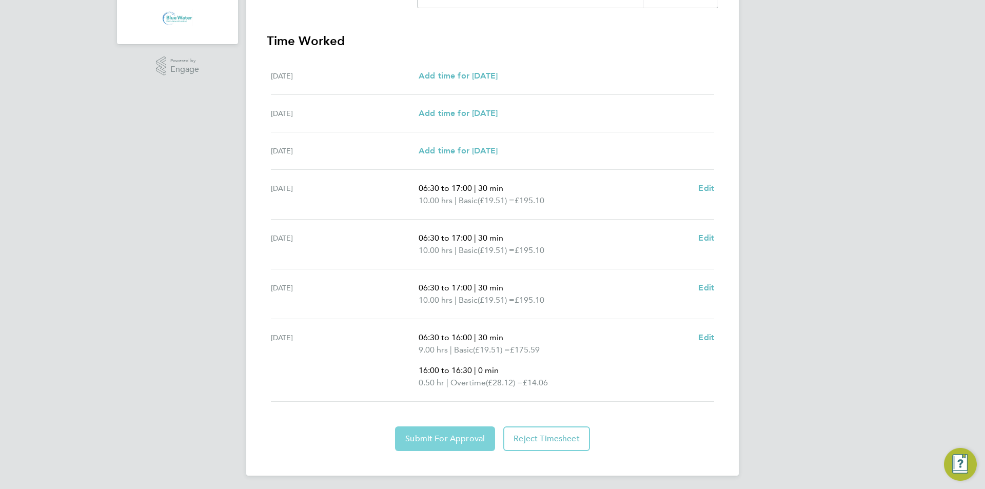
scroll to position [283, 0]
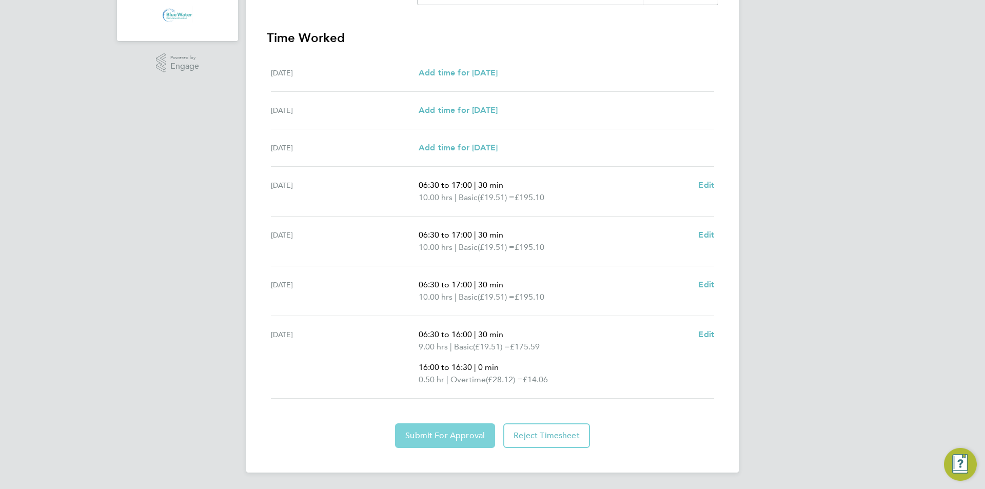
click at [461, 436] on span "Submit For Approval" at bounding box center [445, 435] width 80 height 10
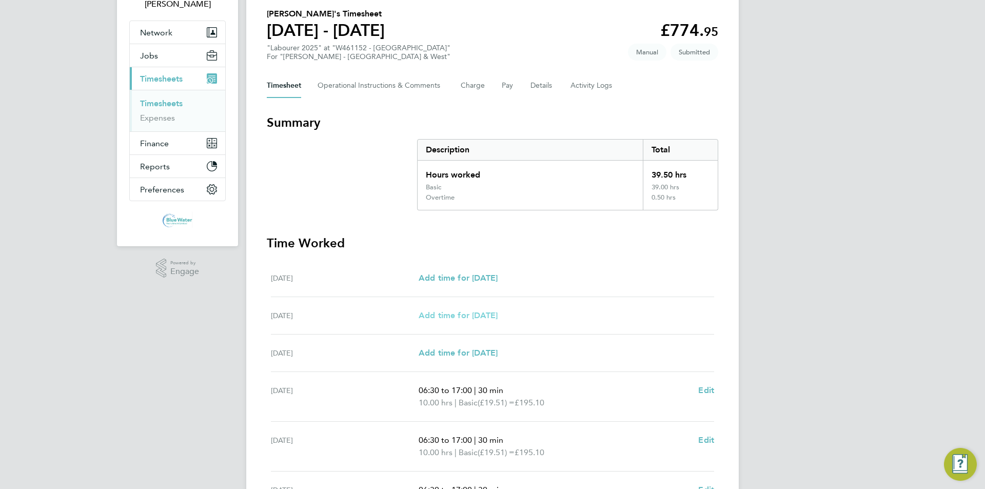
scroll to position [0, 0]
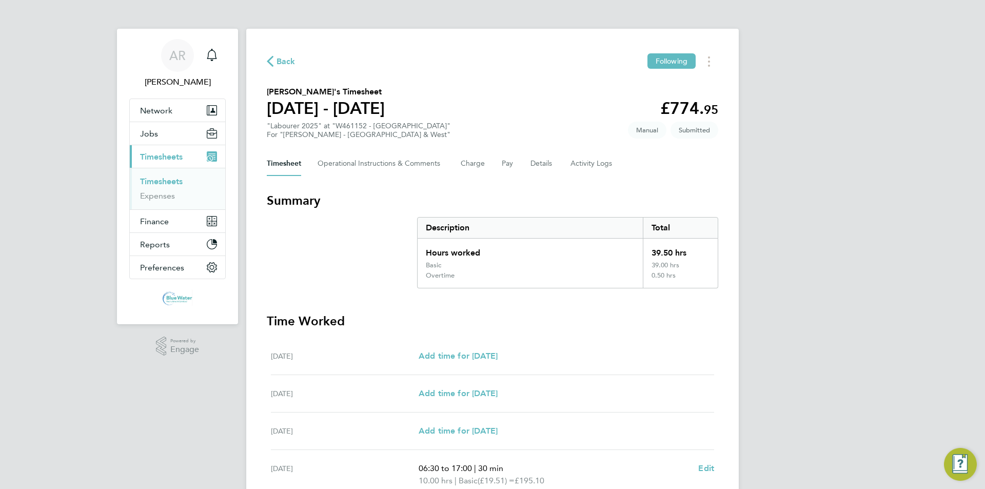
click at [180, 182] on link "Timesheets" at bounding box center [161, 181] width 43 height 10
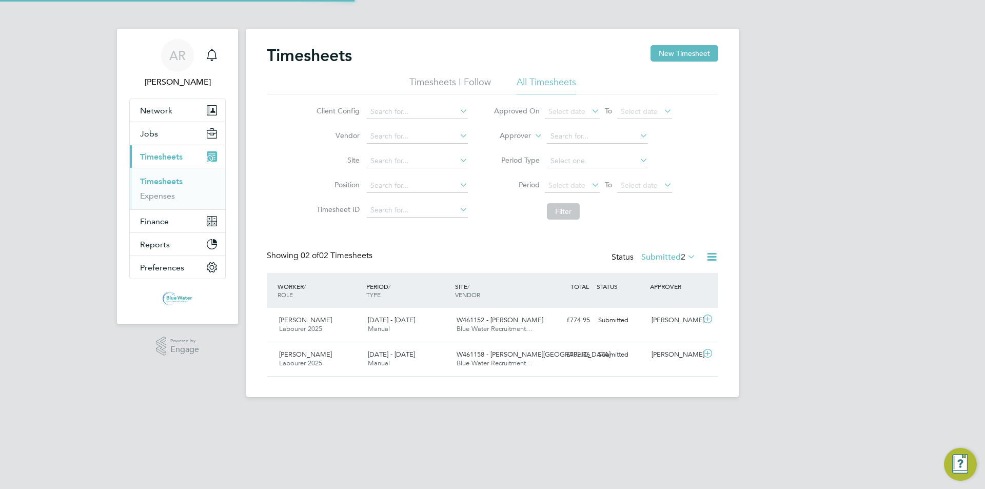
scroll to position [26, 89]
click at [676, 52] on button "New Timesheet" at bounding box center [685, 53] width 68 height 16
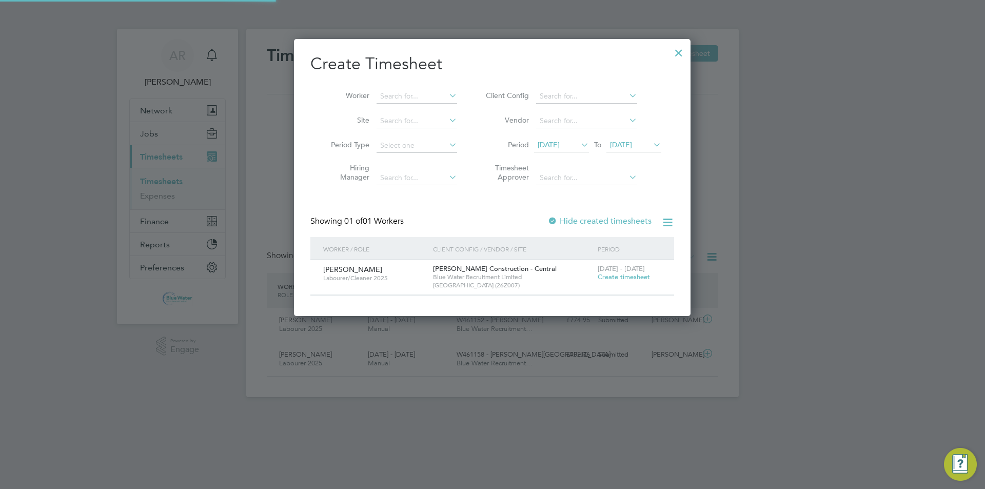
scroll to position [277, 397]
click at [560, 142] on span "[DATE]" at bounding box center [549, 144] width 22 height 9
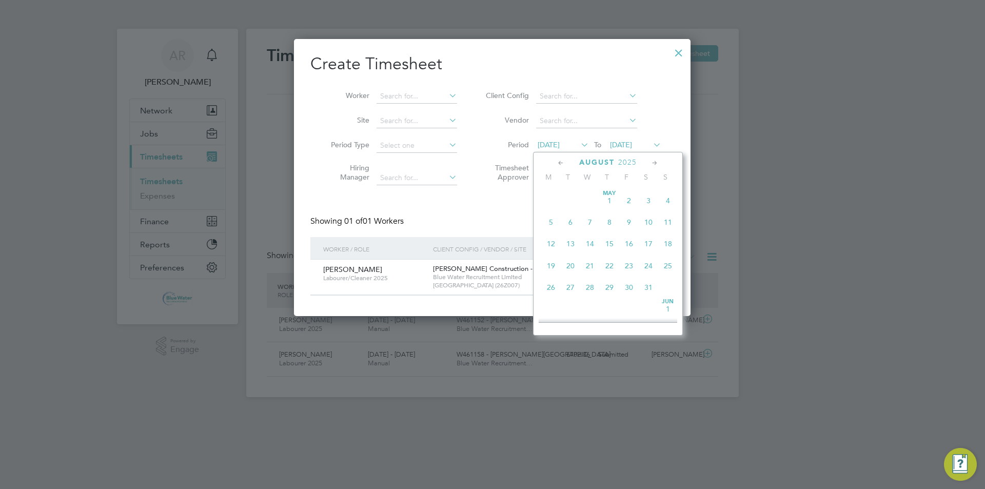
scroll to position [355, 0]
click at [647, 262] on span "23" at bounding box center [648, 256] width 19 height 19
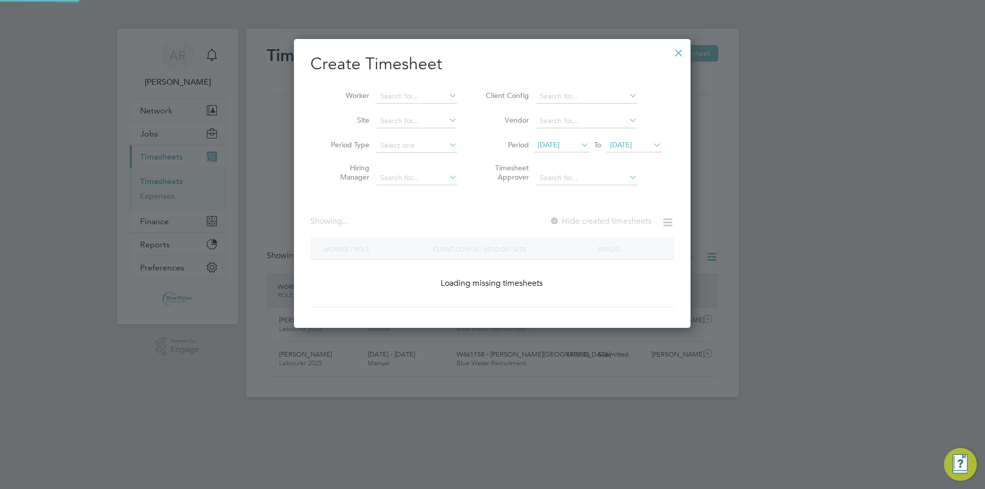
scroll to position [560, 397]
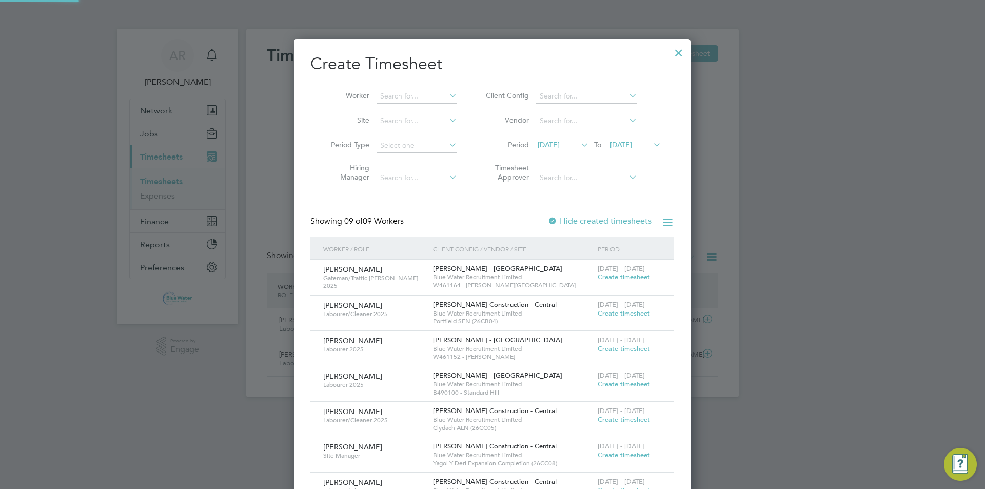
click at [618, 145] on span "[DATE]" at bounding box center [621, 144] width 22 height 9
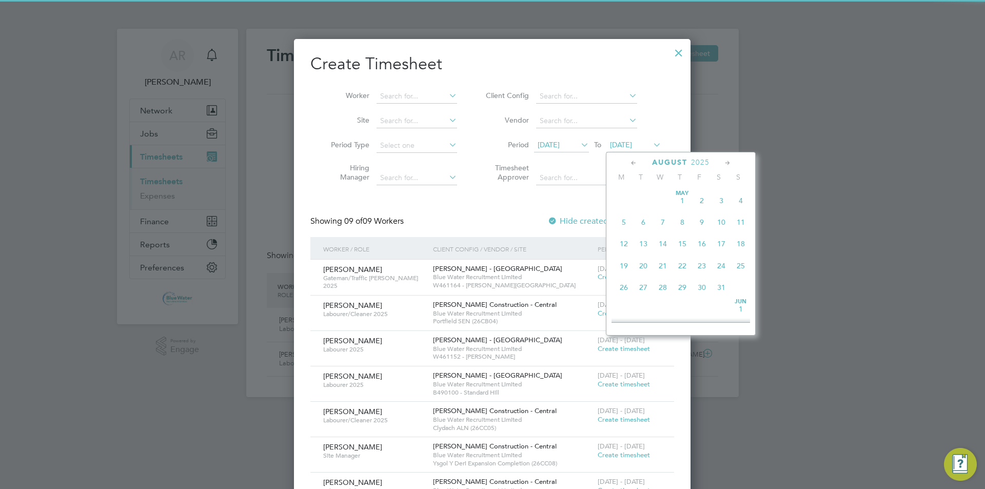
scroll to position [378, 0]
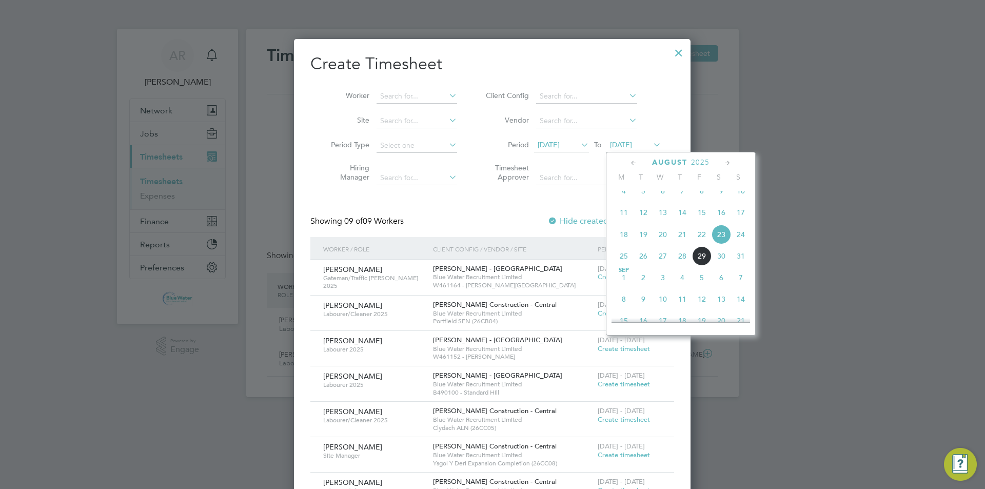
click at [702, 266] on span "29" at bounding box center [701, 255] width 19 height 19
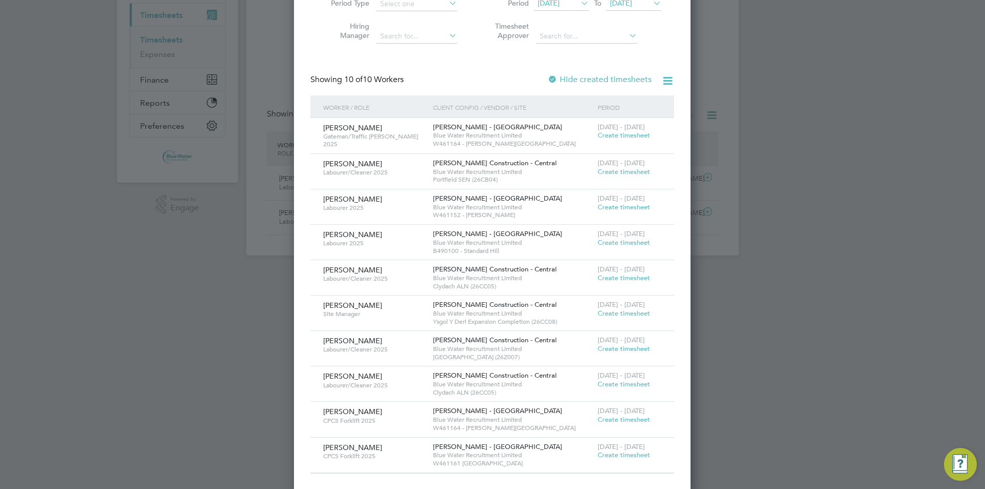
scroll to position [145, 0]
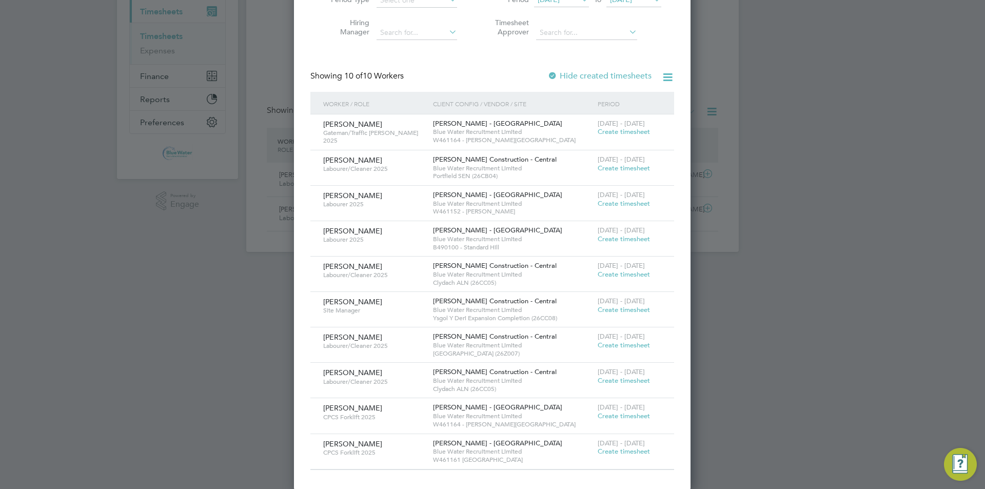
click at [615, 133] on span "Create timesheet" at bounding box center [624, 131] width 52 height 9
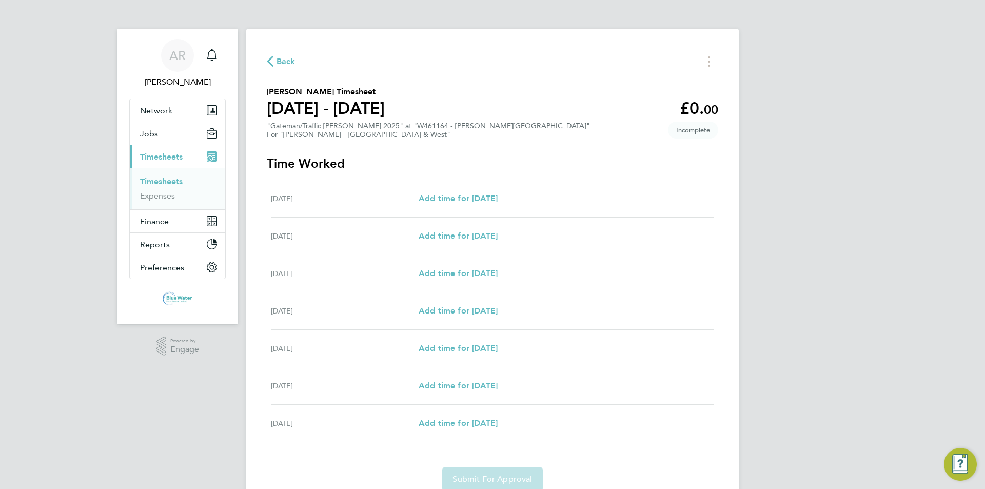
click at [459, 304] on div "[DATE] Add time for [DATE] Add time for [DATE]" at bounding box center [492, 310] width 443 height 37
click at [459, 307] on span "Add time for [DATE]" at bounding box center [458, 311] width 79 height 10
select select "30"
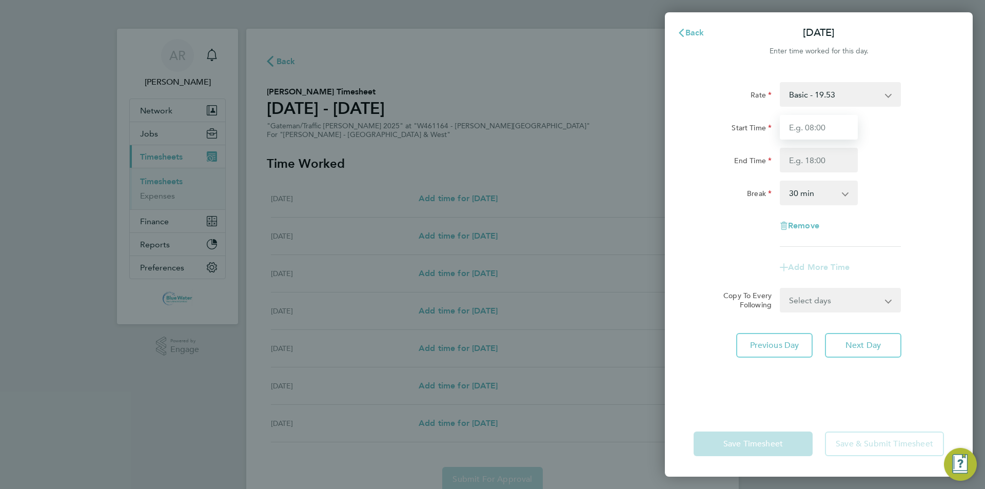
click at [821, 135] on input "Start Time" at bounding box center [819, 127] width 78 height 25
type input "07:00"
click at [819, 159] on input "End Time" at bounding box center [819, 160] width 78 height 25
click at [845, 166] on input "16.30" at bounding box center [819, 160] width 78 height 25
type input "16:30"
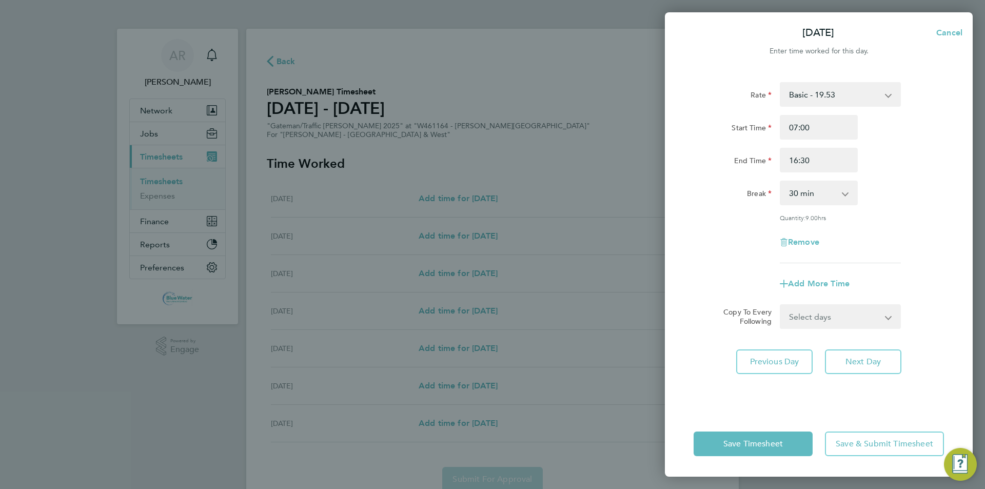
click at [875, 175] on div "Rate Basic - 19.53 Overtime - 28.16 Overtime 4+ - 36.79 Start Time 07:00 End Ti…" at bounding box center [819, 172] width 250 height 181
click at [826, 318] on select "Select days Day [DATE] [DATE] [DATE]" at bounding box center [835, 316] width 108 height 23
select select "DAY"
click at [781, 305] on select "Select days Day [DATE] [DATE] [DATE]" at bounding box center [835, 316] width 108 height 23
select select "[DATE]"
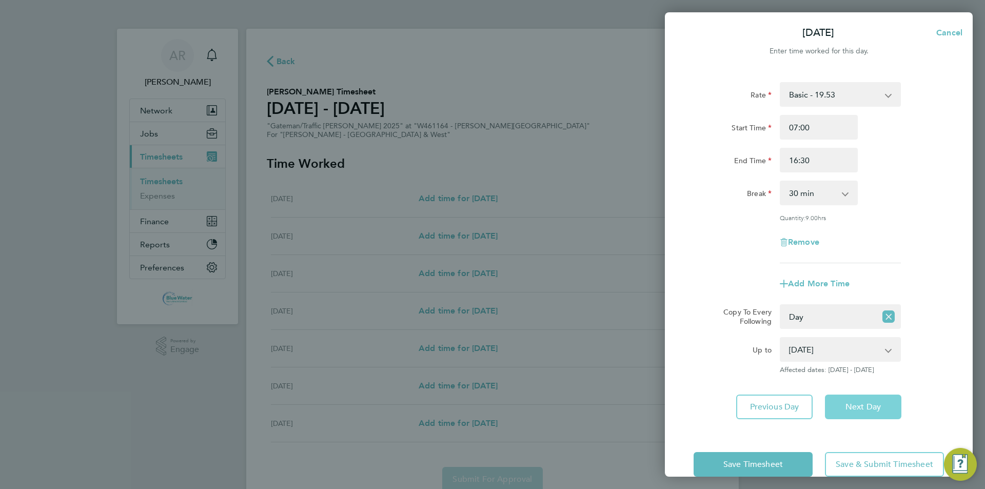
click at [861, 402] on span "Next Day" at bounding box center [863, 407] width 35 height 10
select select "30"
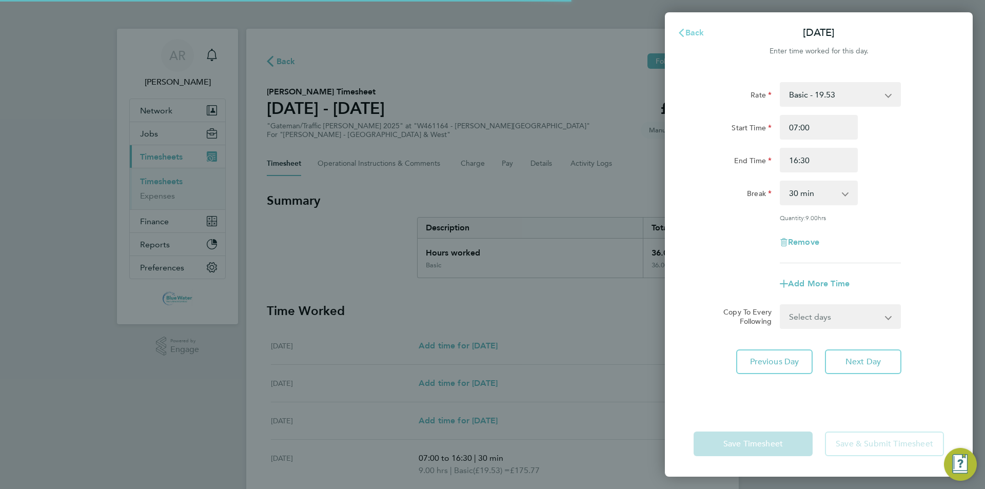
click at [687, 37] on span "Back" at bounding box center [694, 33] width 19 height 10
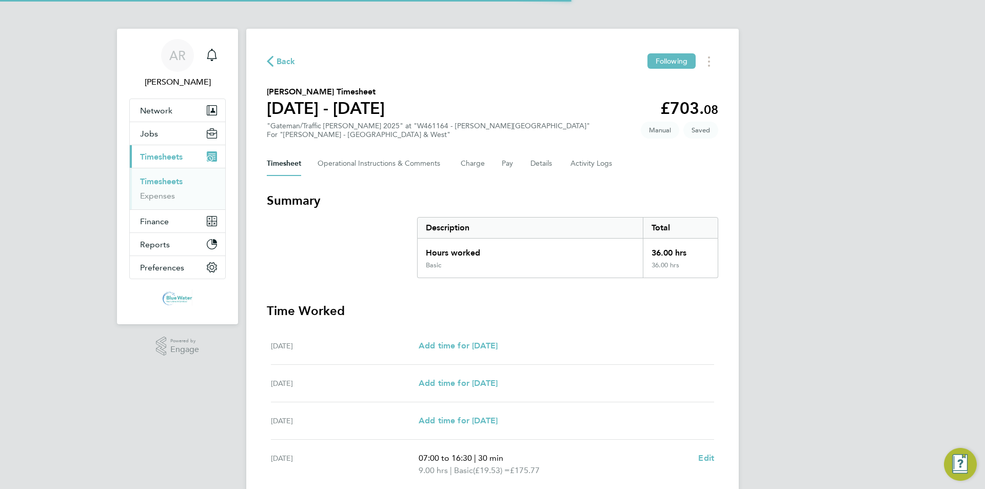
scroll to position [240, 0]
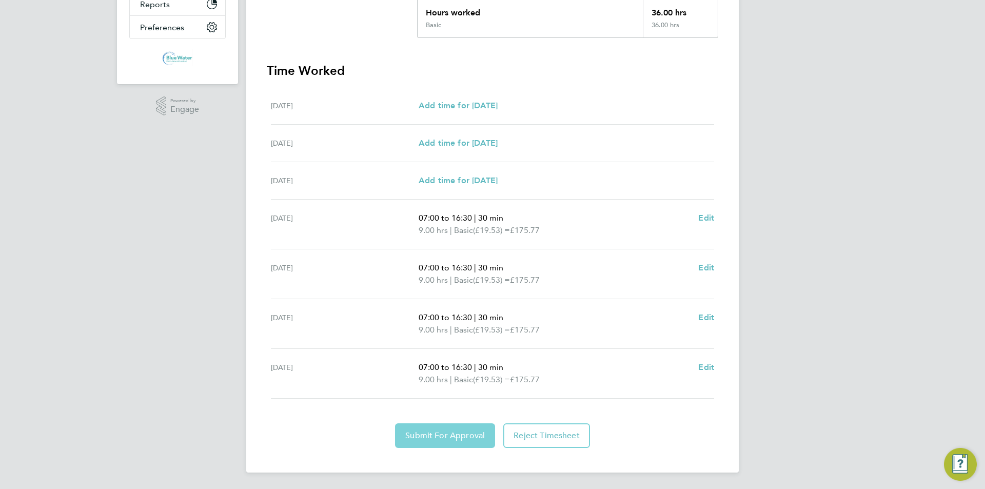
click at [449, 436] on span "Submit For Approval" at bounding box center [445, 435] width 80 height 10
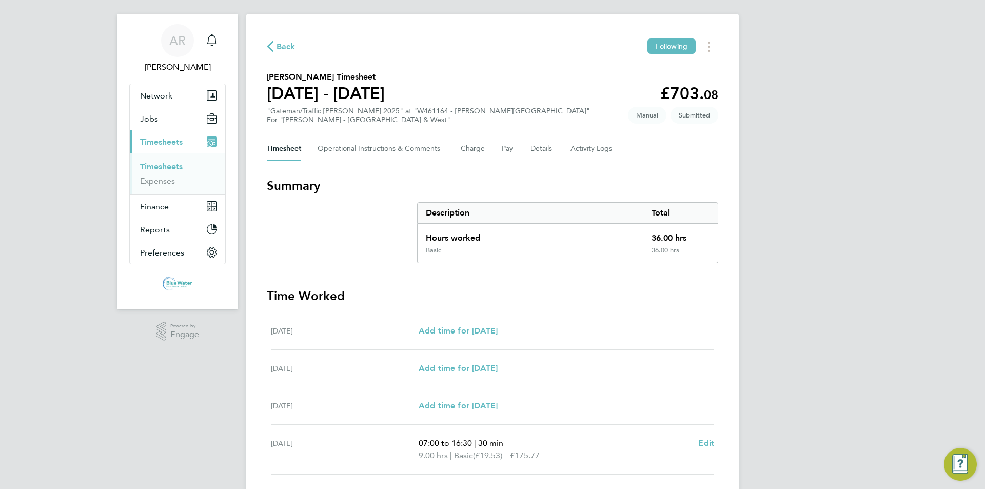
scroll to position [0, 0]
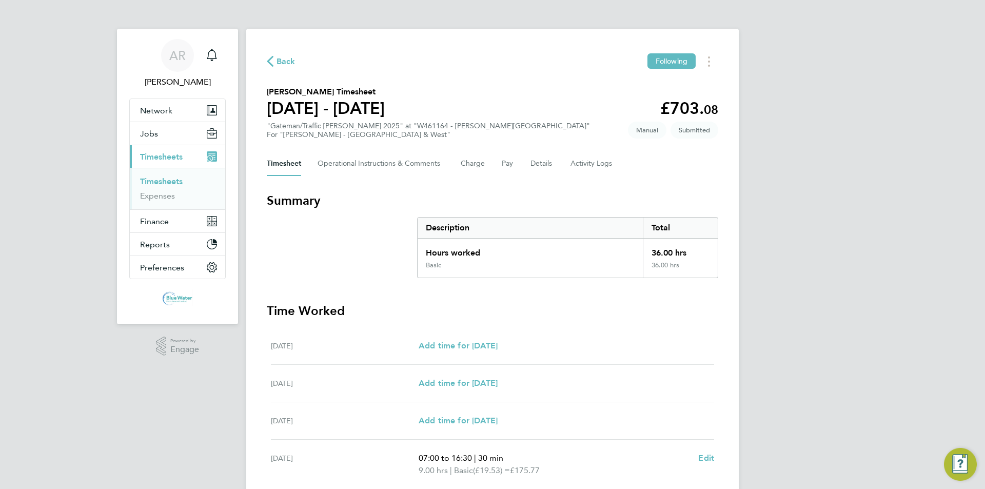
click at [168, 182] on link "Timesheets" at bounding box center [161, 181] width 43 height 10
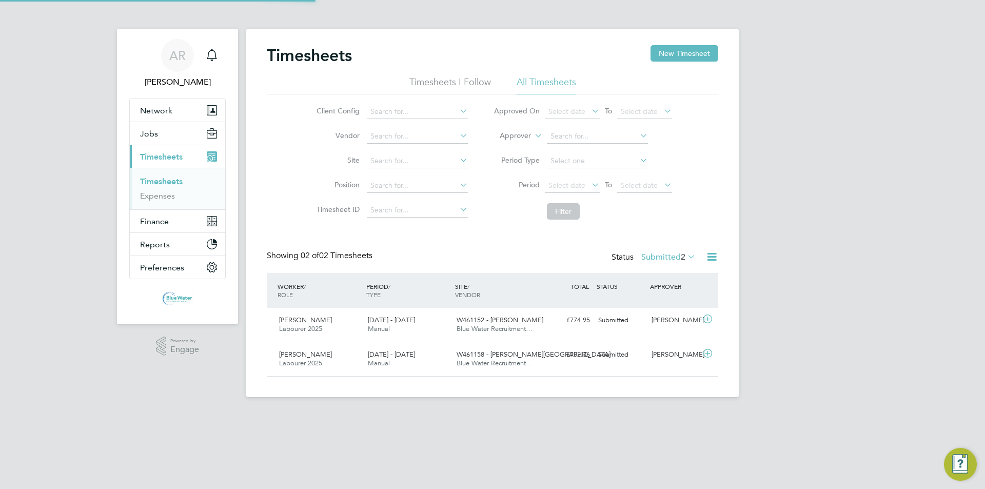
scroll to position [26, 89]
click at [679, 51] on button "New Timesheet" at bounding box center [685, 53] width 68 height 16
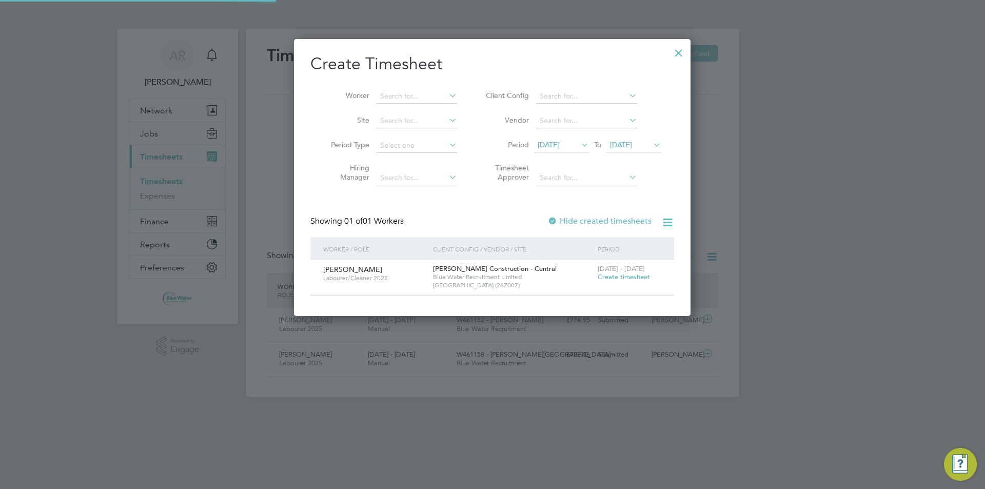
scroll to position [277, 397]
click at [560, 148] on span "[DATE]" at bounding box center [549, 144] width 22 height 9
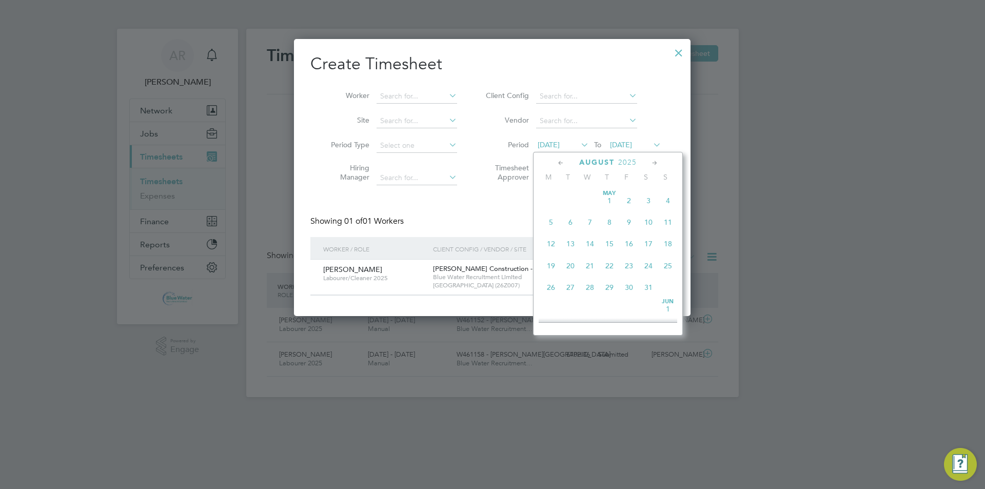
scroll to position [355, 0]
click at [647, 266] on span "23" at bounding box center [648, 256] width 19 height 19
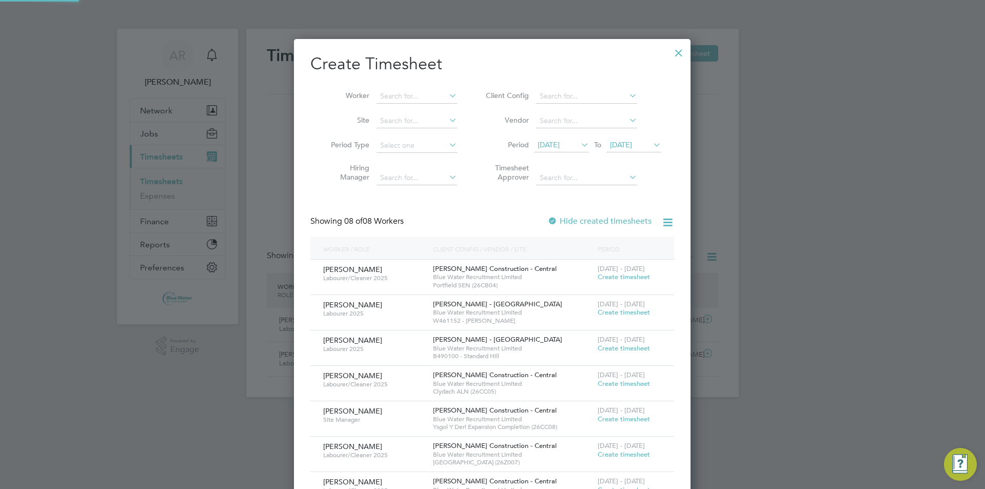
scroll to position [525, 397]
drag, startPoint x: 620, startPoint y: 134, endPoint x: 621, endPoint y: 139, distance: 5.2
click at [620, 134] on li "Period [DATE] To [DATE]" at bounding box center [572, 145] width 204 height 25
click at [621, 139] on span "[DATE]" at bounding box center [633, 146] width 55 height 14
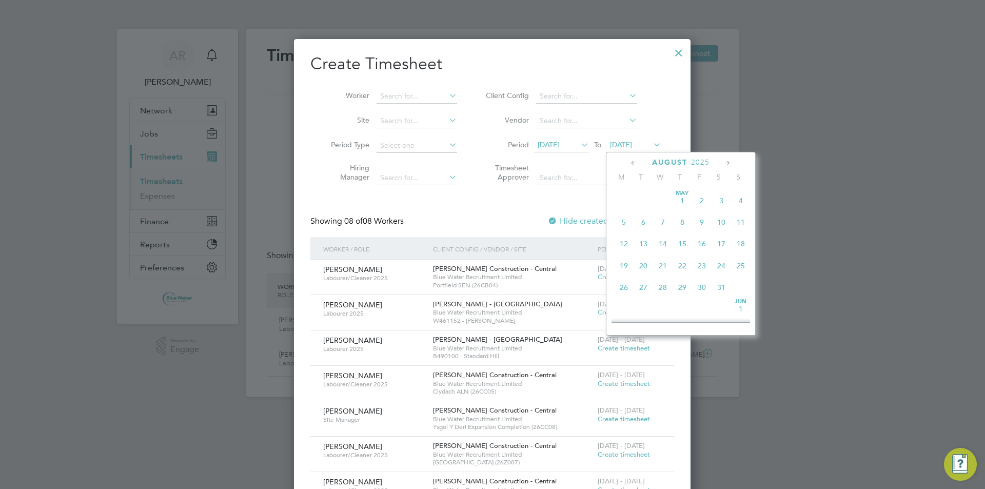
scroll to position [378, 0]
click at [701, 264] on span "29" at bounding box center [701, 255] width 19 height 19
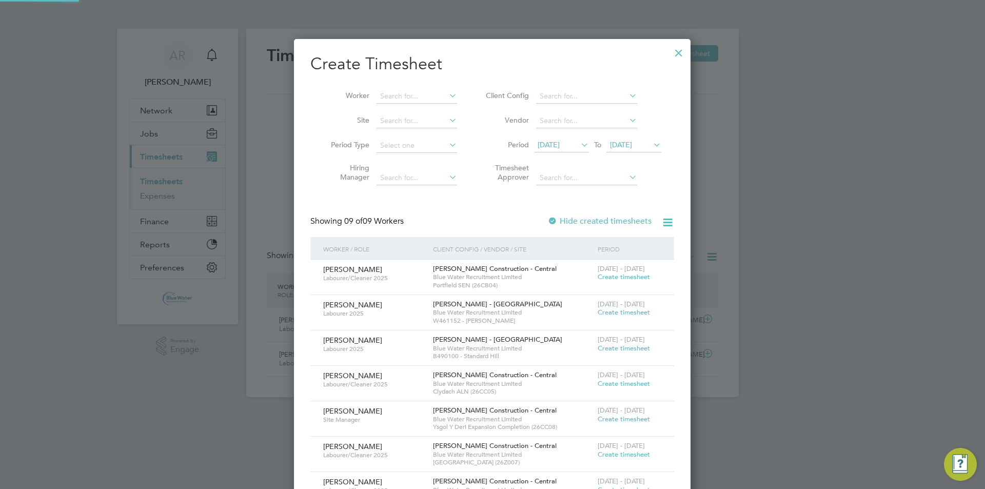
scroll to position [560, 397]
click at [628, 312] on span "Create timesheet" at bounding box center [624, 312] width 52 height 9
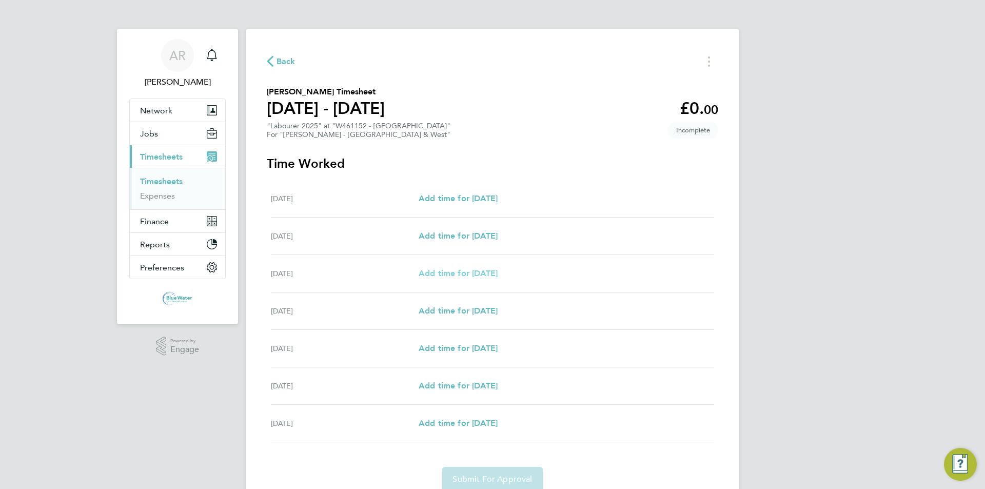
click at [470, 271] on span "Add time for [DATE]" at bounding box center [458, 273] width 79 height 10
select select "60"
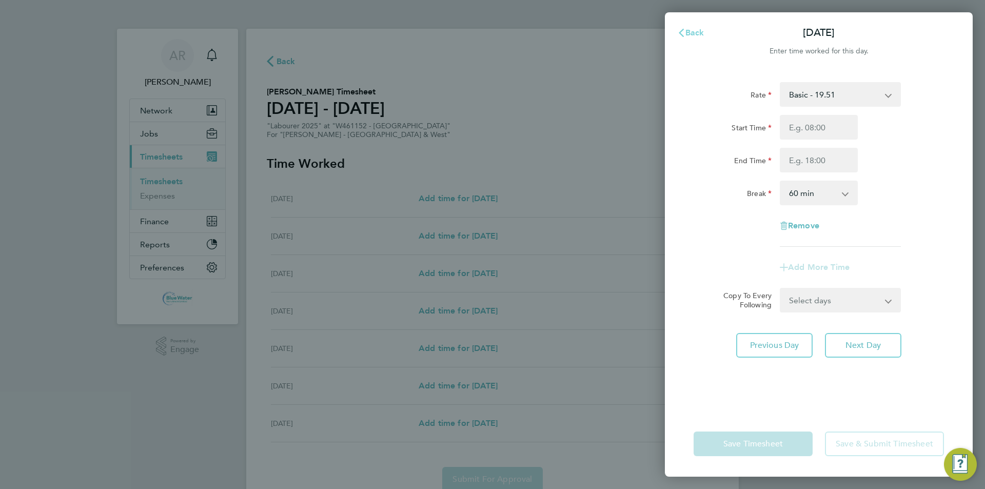
click at [699, 32] on span "Back" at bounding box center [694, 33] width 19 height 10
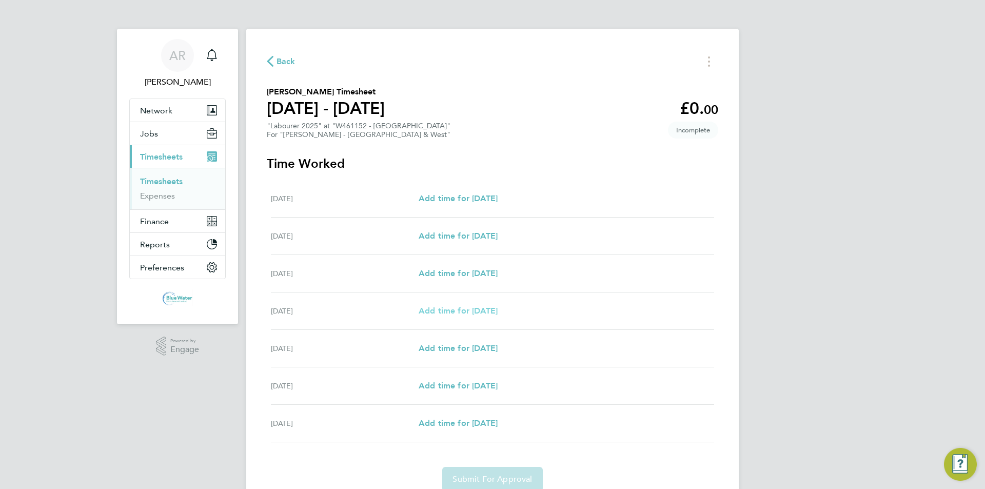
click at [474, 311] on span "Add time for [DATE]" at bounding box center [458, 311] width 79 height 10
select select "60"
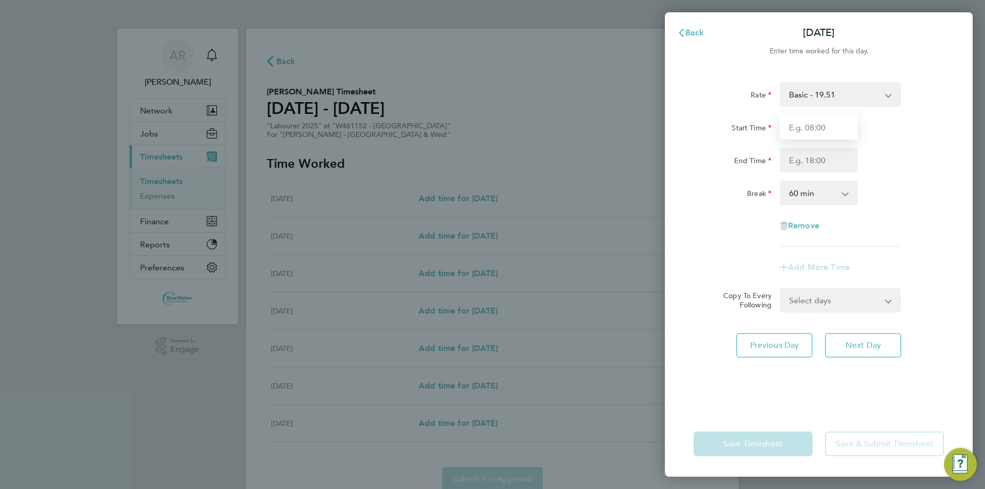
click at [826, 121] on input "Start Time" at bounding box center [819, 127] width 78 height 25
type input "07:00"
click at [816, 166] on input "End Time" at bounding box center [819, 160] width 78 height 25
type input "17:00"
click at [902, 159] on div "End Time 17:00" at bounding box center [819, 160] width 259 height 25
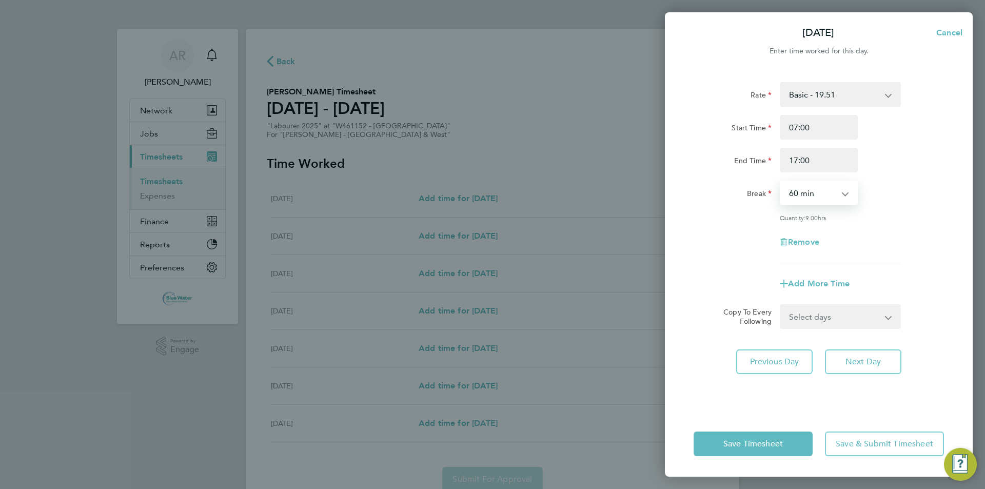
click at [808, 196] on select "0 min 15 min 30 min 45 min 60 min 75 min 90 min" at bounding box center [813, 193] width 64 height 23
select select "30"
click at [781, 182] on select "0 min 15 min 30 min 45 min 60 min 75 min 90 min" at bounding box center [813, 193] width 64 height 23
click at [829, 311] on select "Select days Day [DATE] [DATE] [DATE]" at bounding box center [835, 316] width 108 height 23
select select "DAY"
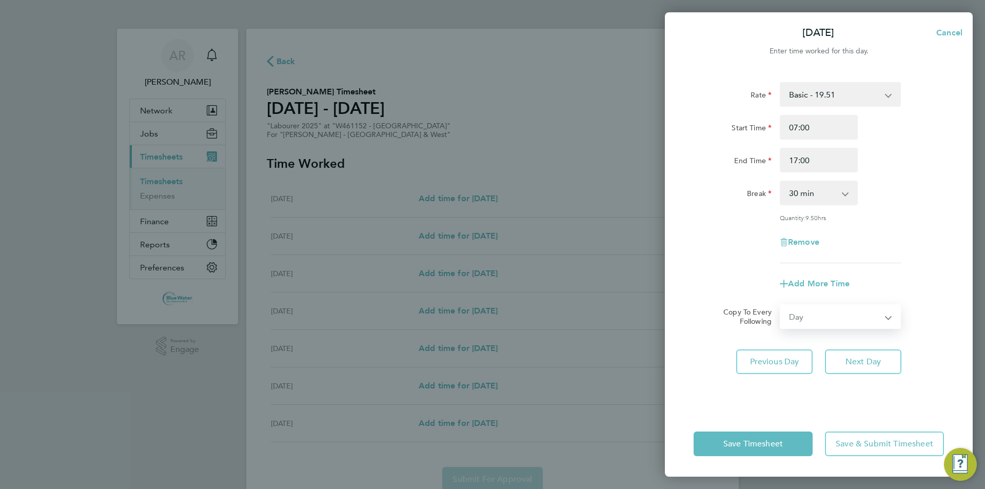
click at [781, 305] on select "Select days Day [DATE] [DATE] [DATE]" at bounding box center [835, 316] width 108 height 23
select select "[DATE]"
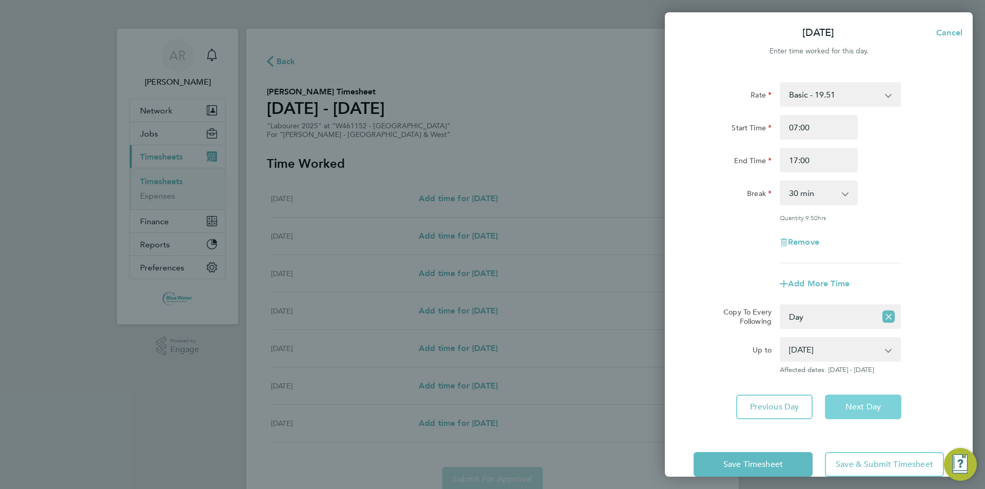
click at [863, 407] on span "Next Day" at bounding box center [863, 407] width 35 height 10
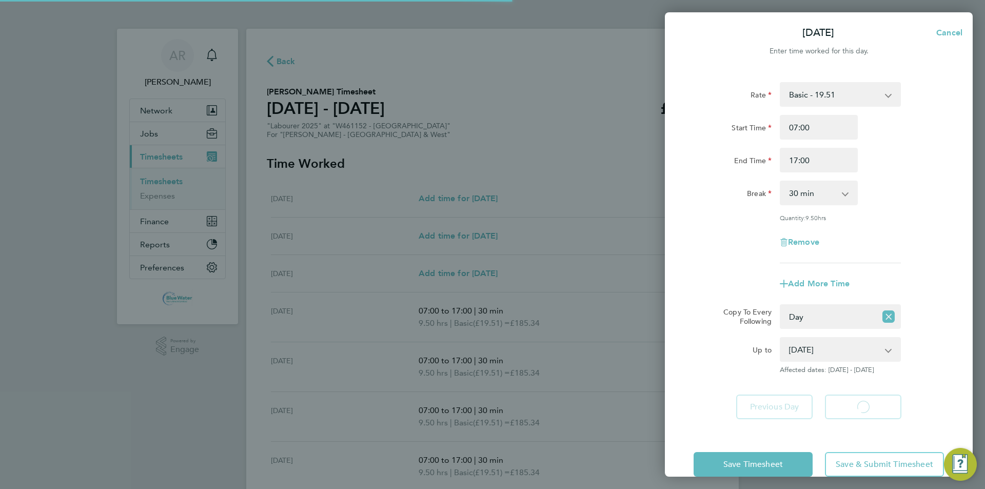
select select "30"
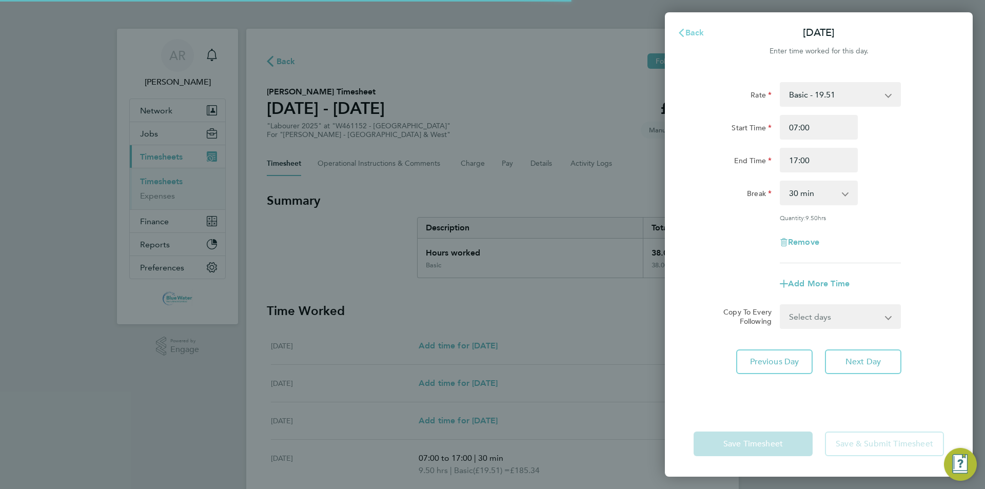
click at [692, 30] on span "Back" at bounding box center [694, 33] width 19 height 10
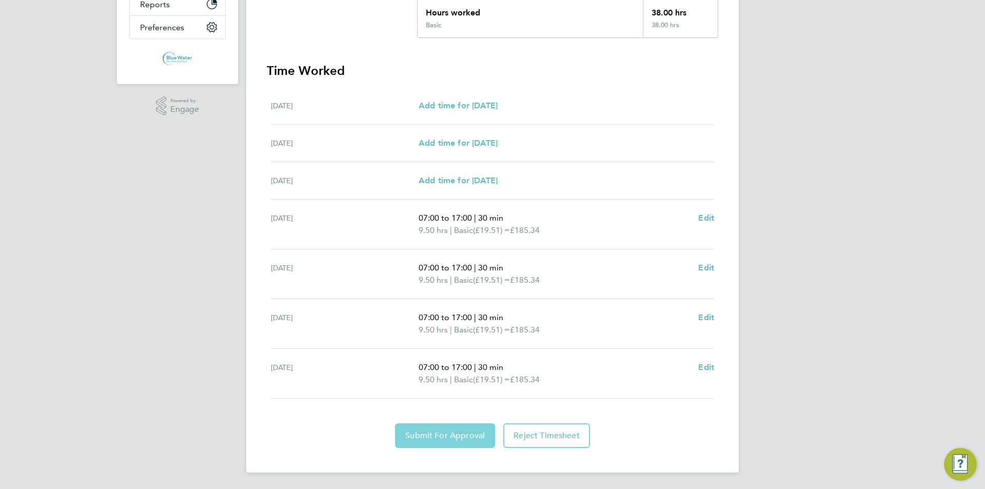
click at [429, 446] on button "Submit For Approval" at bounding box center [445, 435] width 100 height 25
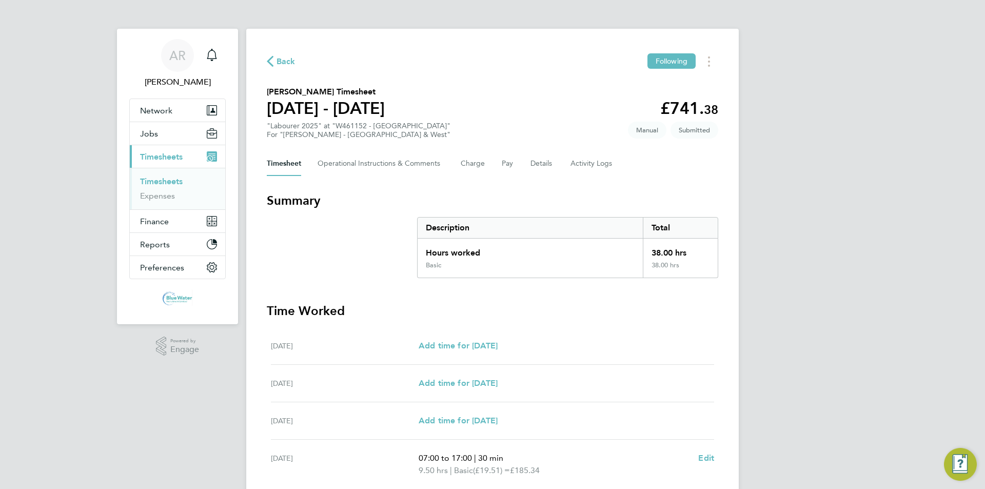
click at [181, 182] on link "Timesheets" at bounding box center [161, 181] width 43 height 10
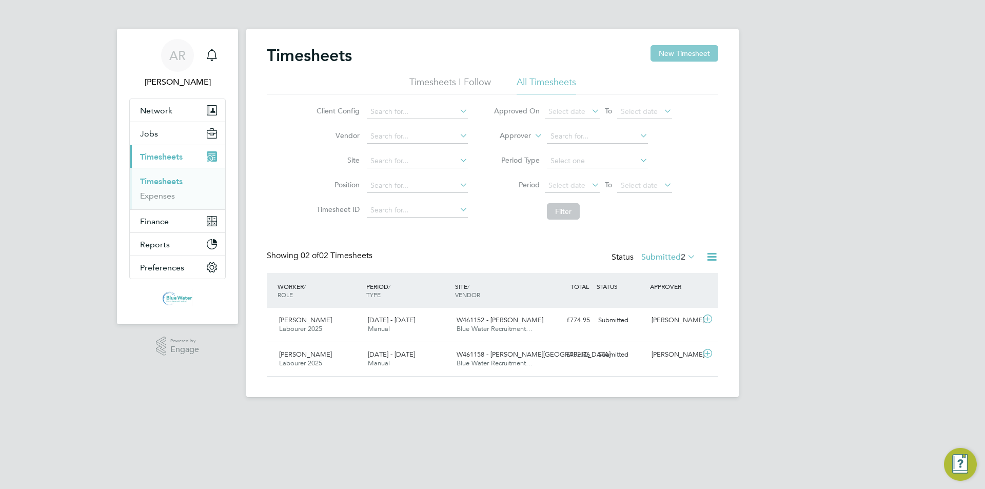
click at [694, 51] on button "New Timesheet" at bounding box center [685, 53] width 68 height 16
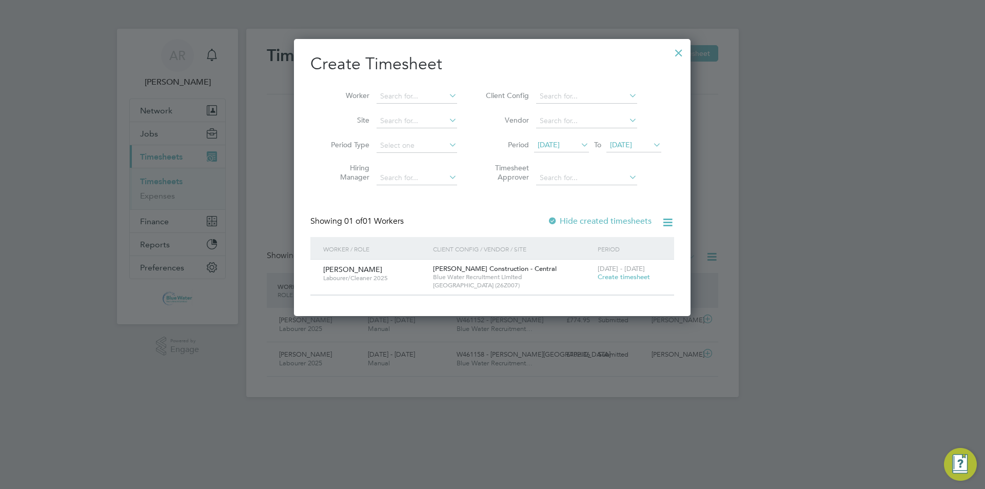
click at [560, 140] on span "[DATE]" at bounding box center [549, 144] width 22 height 9
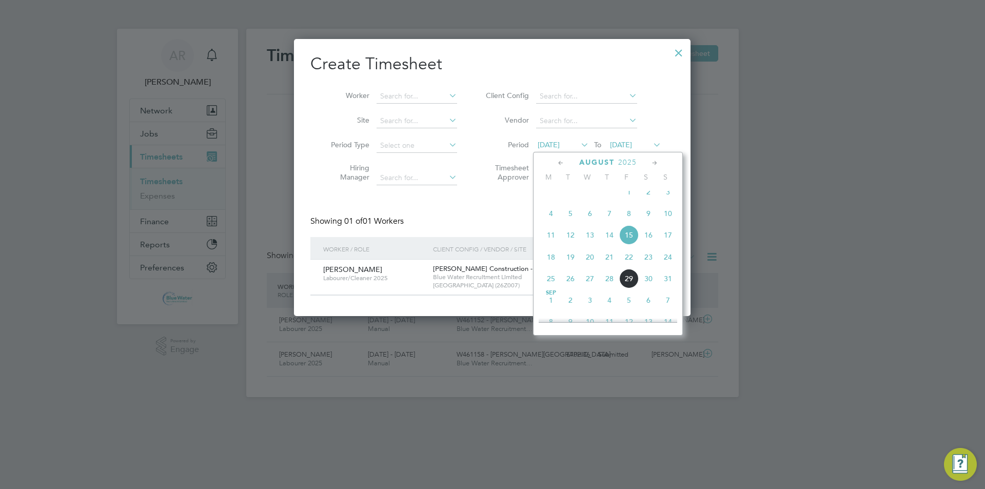
click at [651, 264] on span "23" at bounding box center [648, 256] width 19 height 19
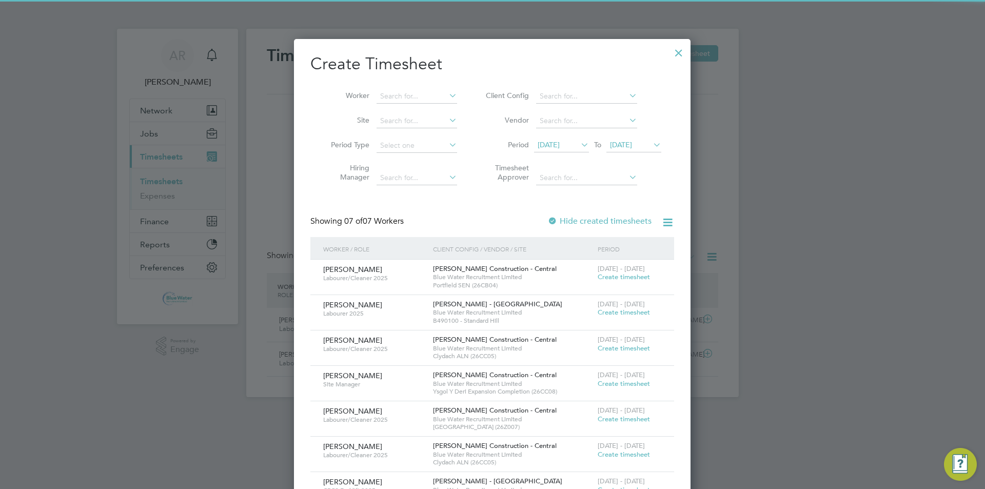
click at [633, 134] on li "Period [DATE] To [DATE]" at bounding box center [572, 145] width 204 height 25
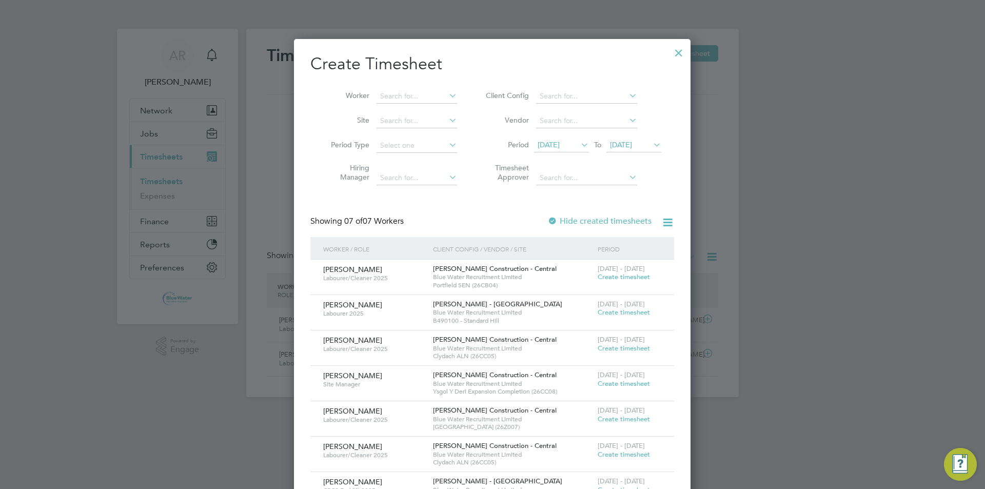
click at [634, 139] on span "[DATE]" at bounding box center [633, 146] width 55 height 14
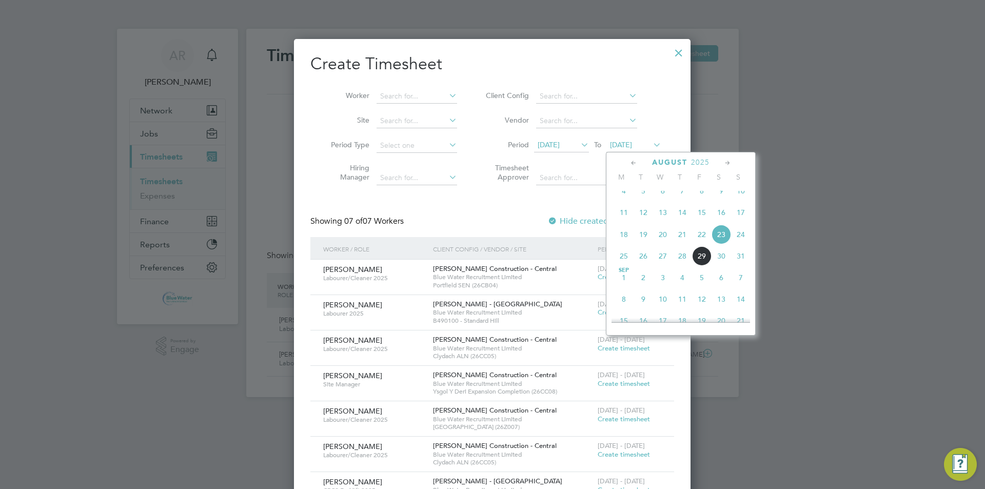
click at [703, 265] on span "29" at bounding box center [701, 255] width 19 height 19
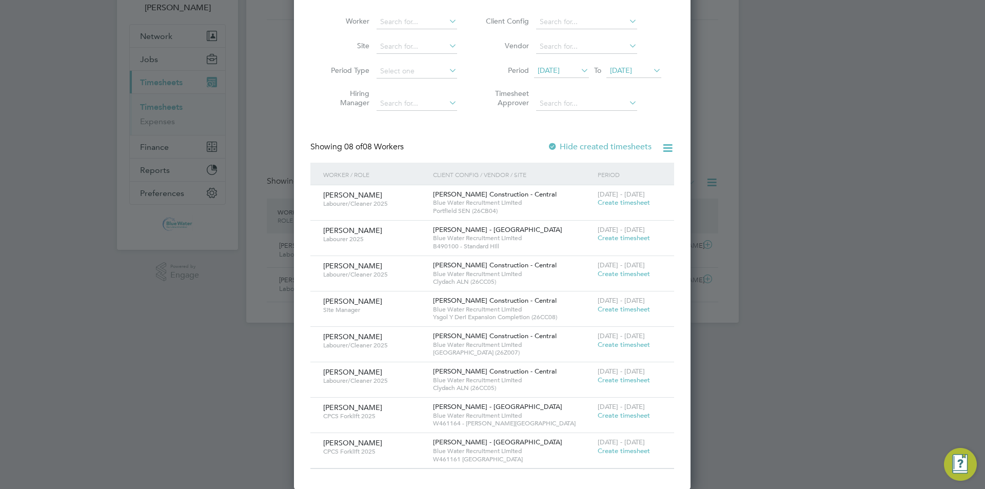
click at [619, 417] on span "Create timesheet" at bounding box center [624, 415] width 52 height 9
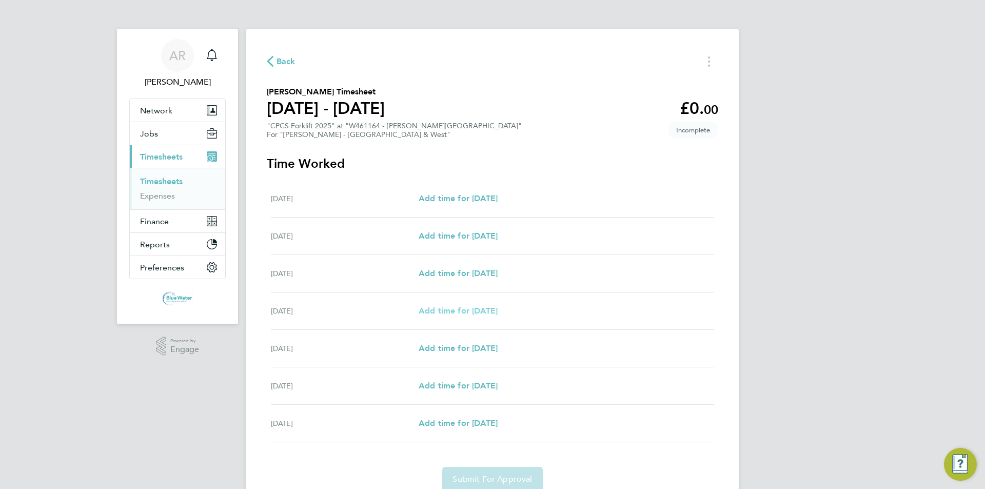
click at [439, 308] on span "Add time for [DATE]" at bounding box center [458, 311] width 79 height 10
select select "30"
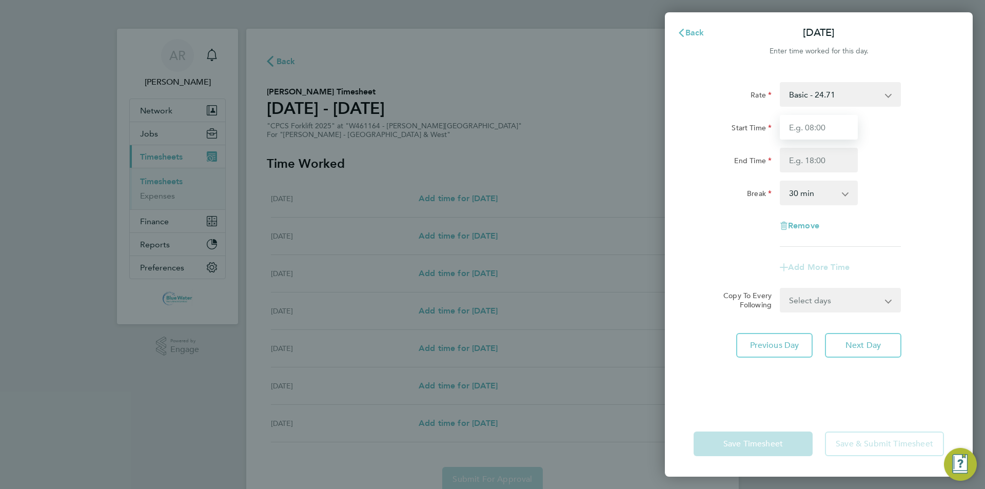
click at [810, 132] on input "Start Time" at bounding box center [819, 127] width 78 height 25
type input "07:30"
click at [809, 156] on input "End Time" at bounding box center [819, 160] width 78 height 25
type input "17:00"
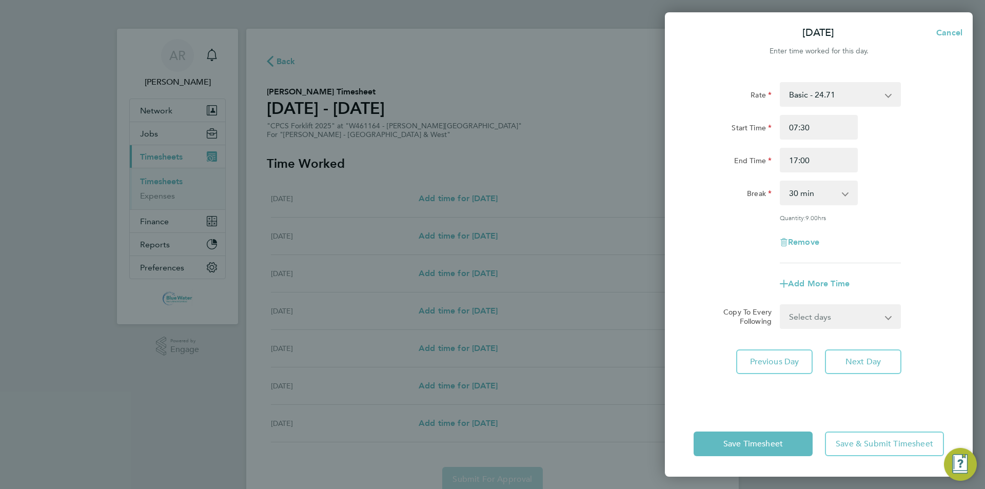
click at [925, 161] on div "End Time 17:00" at bounding box center [819, 160] width 259 height 25
click at [827, 306] on select "Select days Day [DATE] [DATE] [DATE]" at bounding box center [835, 316] width 108 height 23
select select "DAY"
click at [781, 305] on select "Select days Day [DATE] [DATE] [DATE]" at bounding box center [835, 316] width 108 height 23
select select "[DATE]"
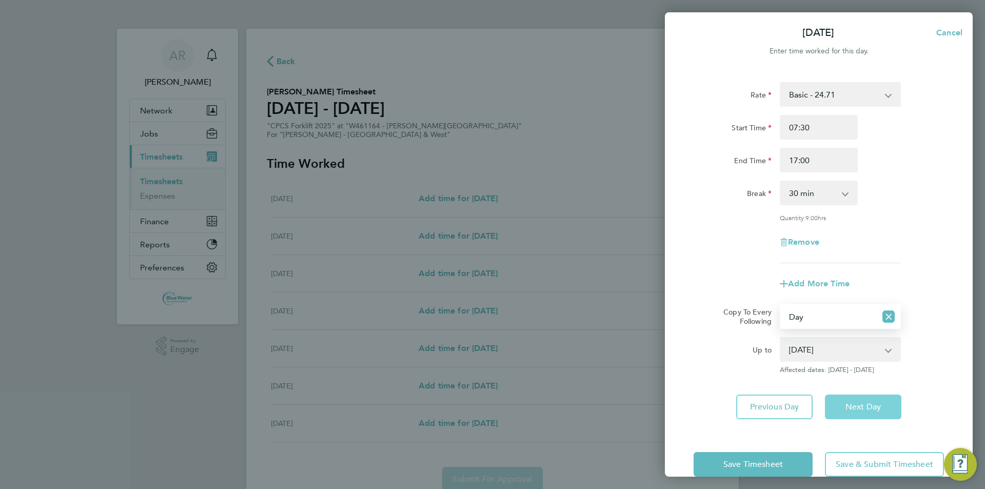
click at [857, 403] on span "Next Day" at bounding box center [863, 407] width 35 height 10
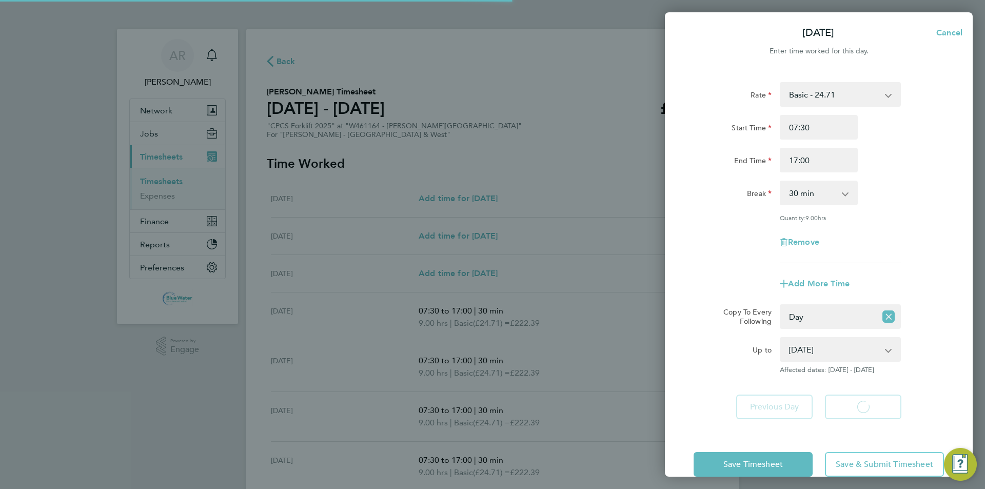
select select "30"
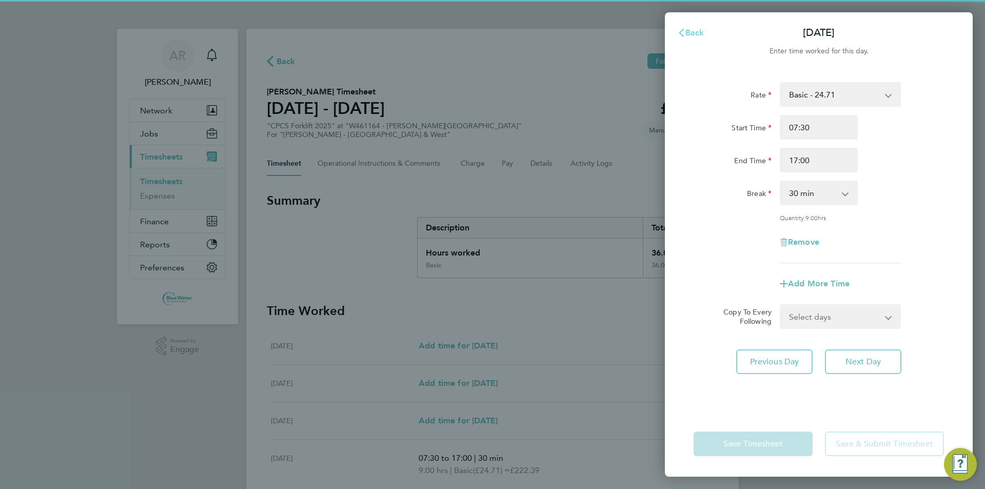
click at [695, 31] on span "Back" at bounding box center [694, 33] width 19 height 10
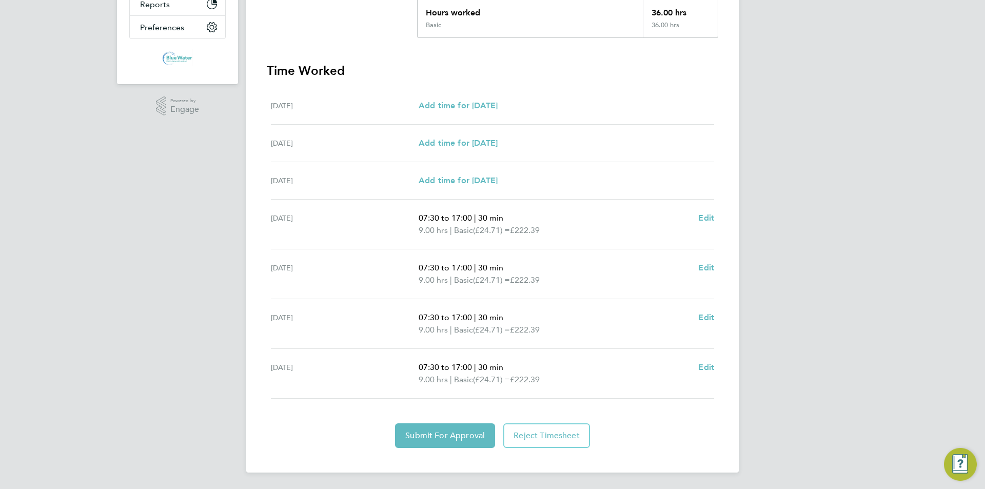
click at [430, 449] on div "Back Following [PERSON_NAME] Timesheet [DATE] - [DATE] £889. 56 "CPCS Forklift …" at bounding box center [492, 131] width 493 height 684
click at [437, 429] on button "Submit For Approval" at bounding box center [445, 435] width 100 height 25
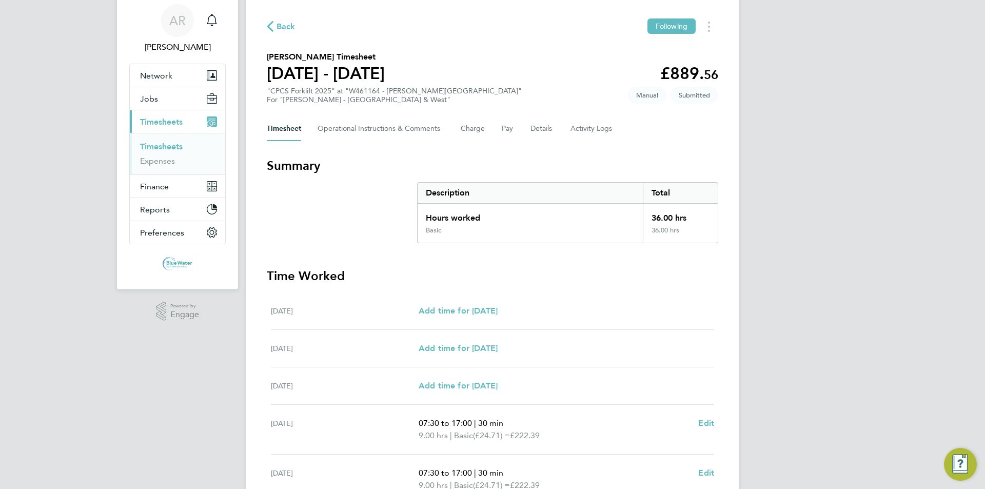
click at [171, 144] on link "Timesheets" at bounding box center [161, 147] width 43 height 10
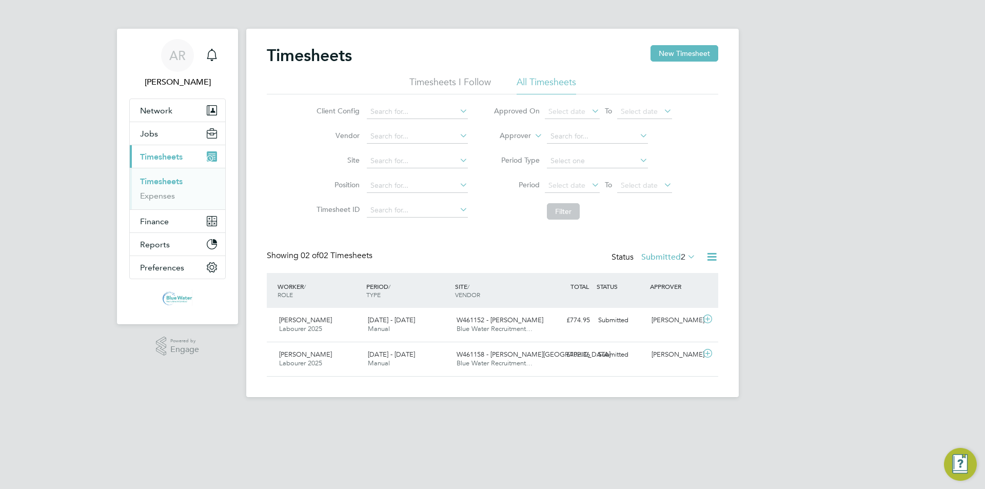
click at [689, 65] on div "Timesheets New Timesheet" at bounding box center [492, 60] width 451 height 31
click at [687, 61] on button "New Timesheet" at bounding box center [685, 53] width 68 height 16
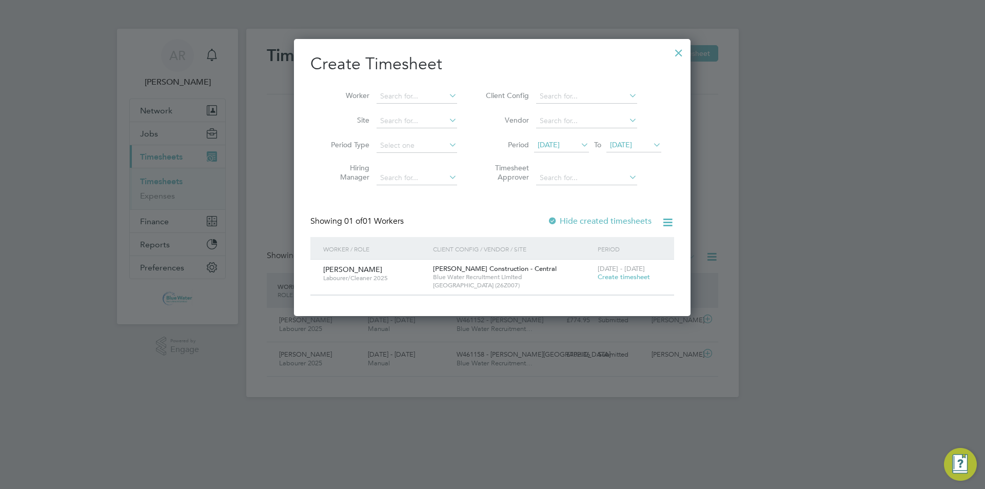
click at [560, 142] on span "[DATE]" at bounding box center [549, 144] width 22 height 9
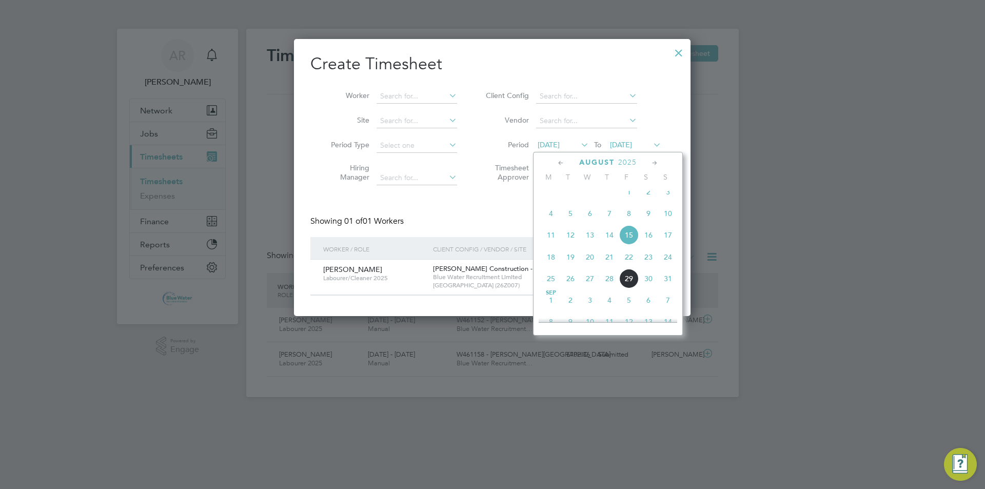
click at [651, 264] on span "23" at bounding box center [648, 256] width 19 height 19
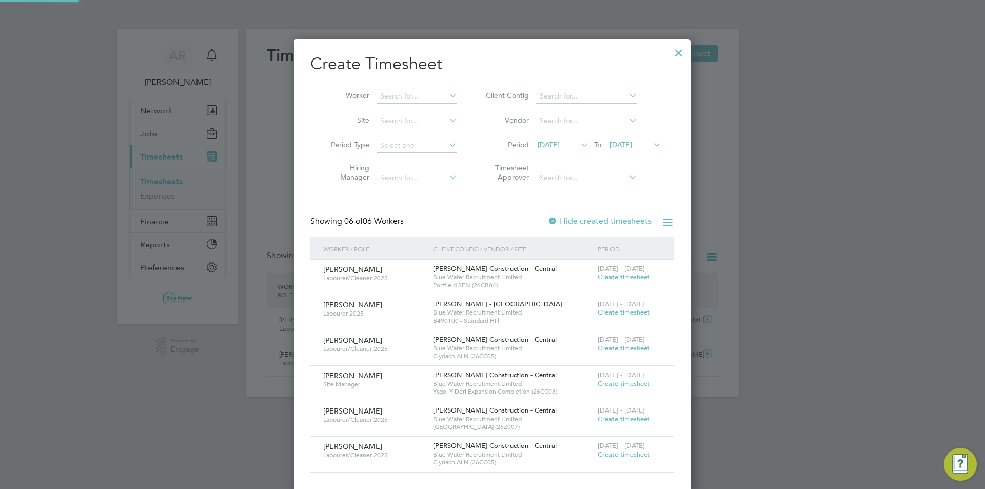
click at [632, 143] on span "[DATE]" at bounding box center [621, 144] width 22 height 9
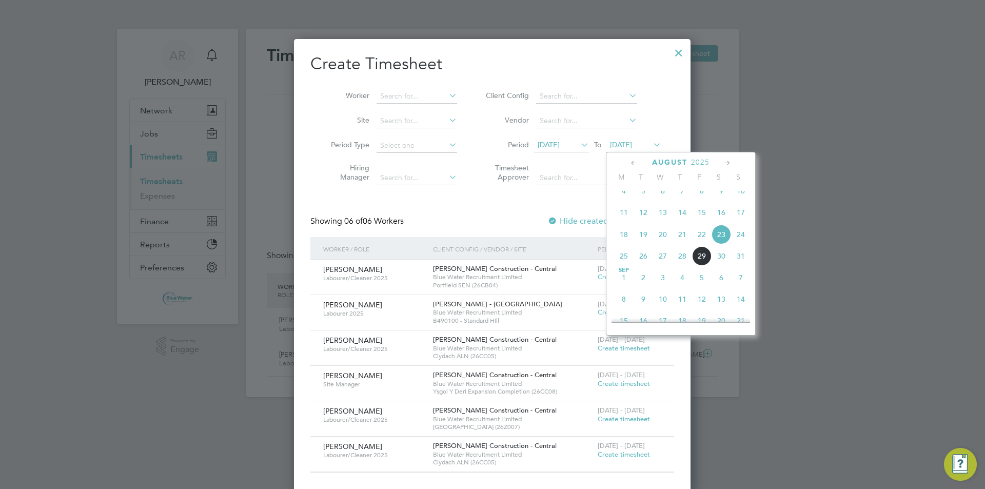
click at [702, 264] on span "29" at bounding box center [701, 255] width 19 height 19
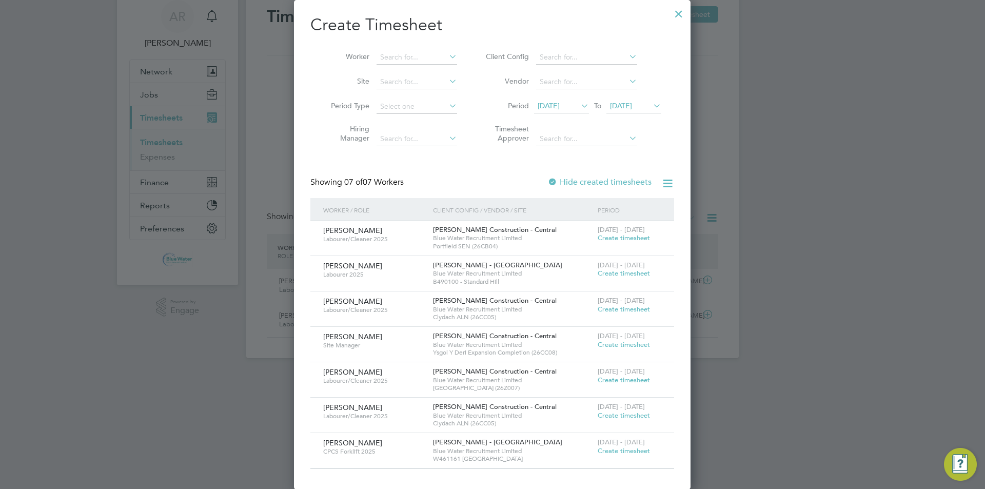
click at [602, 449] on span "Create timesheet" at bounding box center [624, 450] width 52 height 9
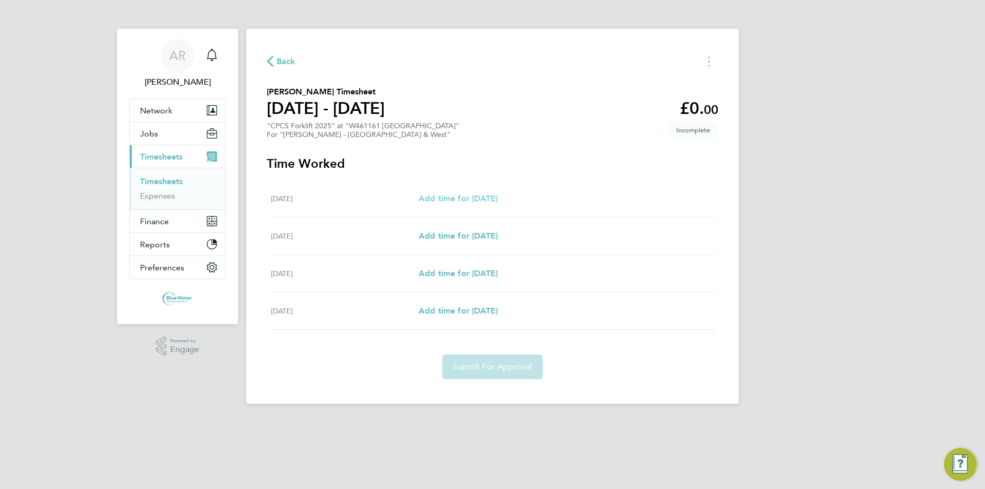
click at [459, 200] on span "Add time for [DATE]" at bounding box center [458, 198] width 79 height 10
select select "30"
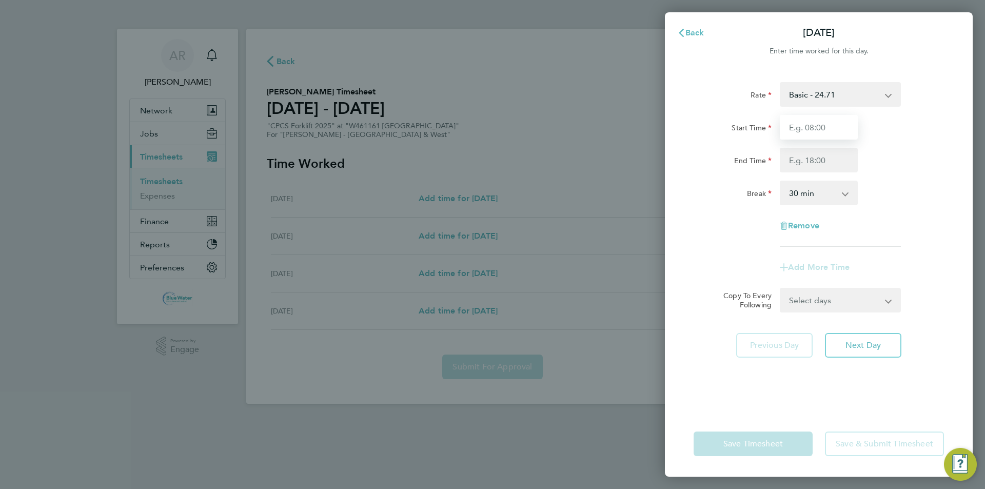
click at [813, 124] on input "Start Time" at bounding box center [819, 127] width 78 height 25
type input "07:30"
click at [814, 167] on input "End Time" at bounding box center [819, 160] width 78 height 25
click at [856, 168] on input "16.30" at bounding box center [819, 160] width 78 height 25
type input "16:30"
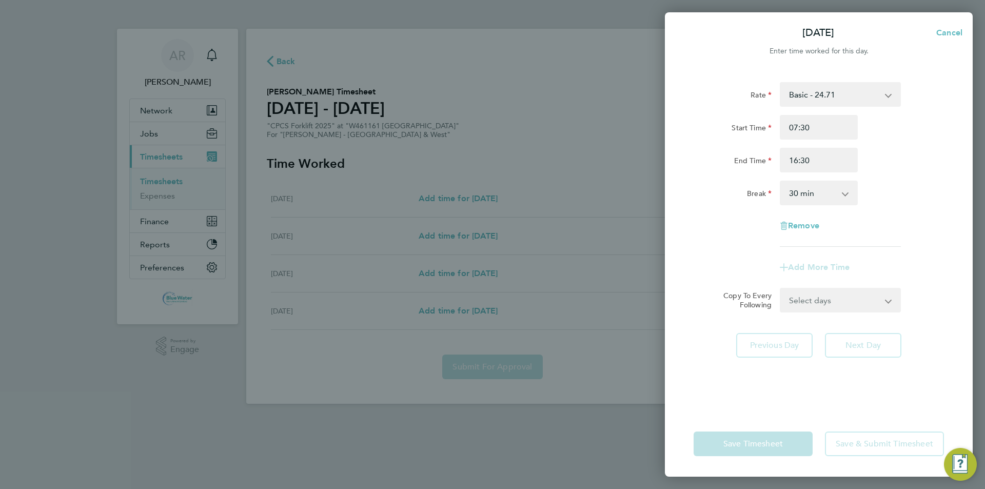
click at [905, 174] on div "Rate Basic - 24.71 Overtime - 35.77 Start Time 07:30 End Time 16:30 Break 0 min…" at bounding box center [819, 164] width 250 height 165
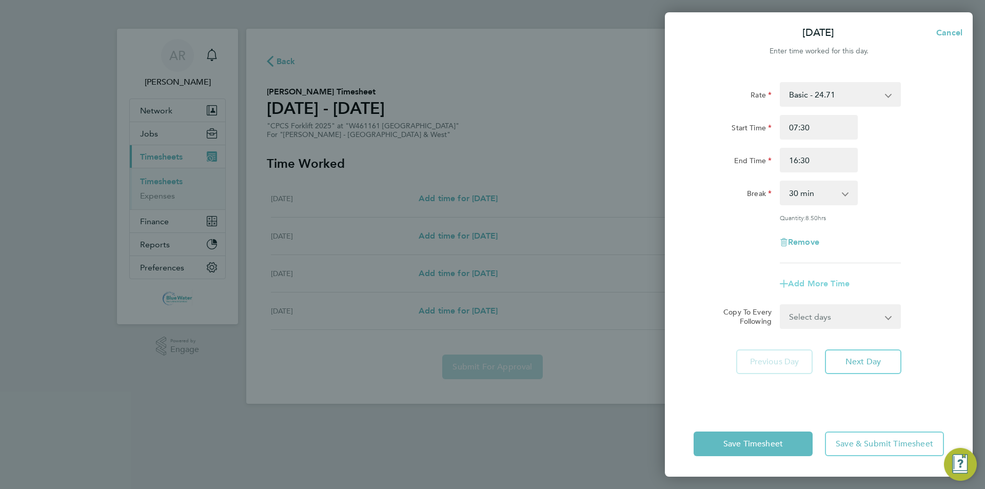
click at [827, 281] on span "Add More Time" at bounding box center [819, 284] width 62 height 10
select select "null"
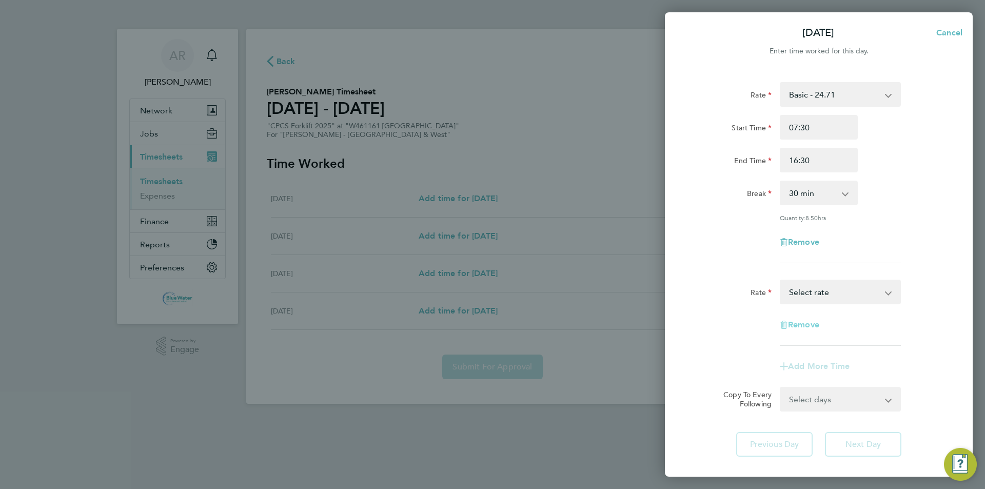
click at [792, 328] on span "Remove" at bounding box center [803, 325] width 31 height 10
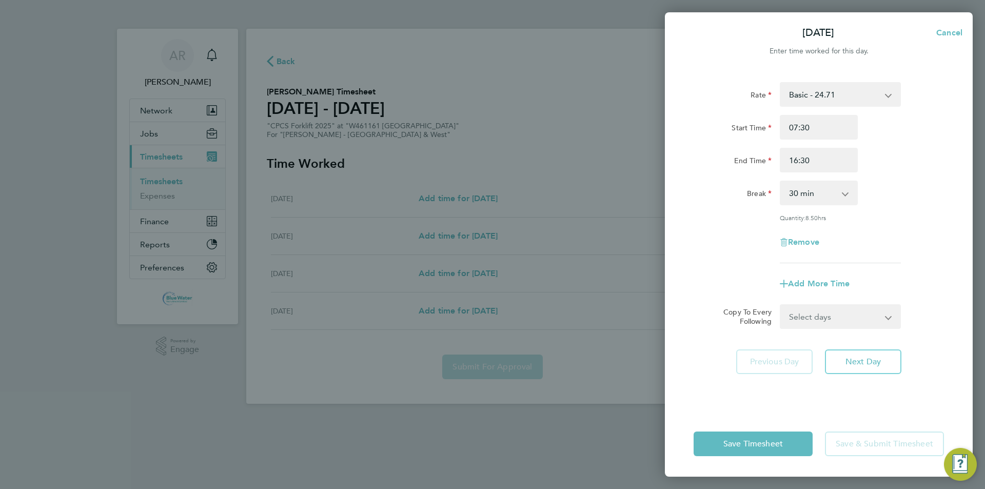
click at [827, 322] on select "Select days Day [DATE] [DATE] [DATE]" at bounding box center [835, 316] width 108 height 23
select select "DAY"
click at [781, 305] on select "Select days Day [DATE] [DATE] [DATE]" at bounding box center [835, 316] width 108 height 23
select select "[DATE]"
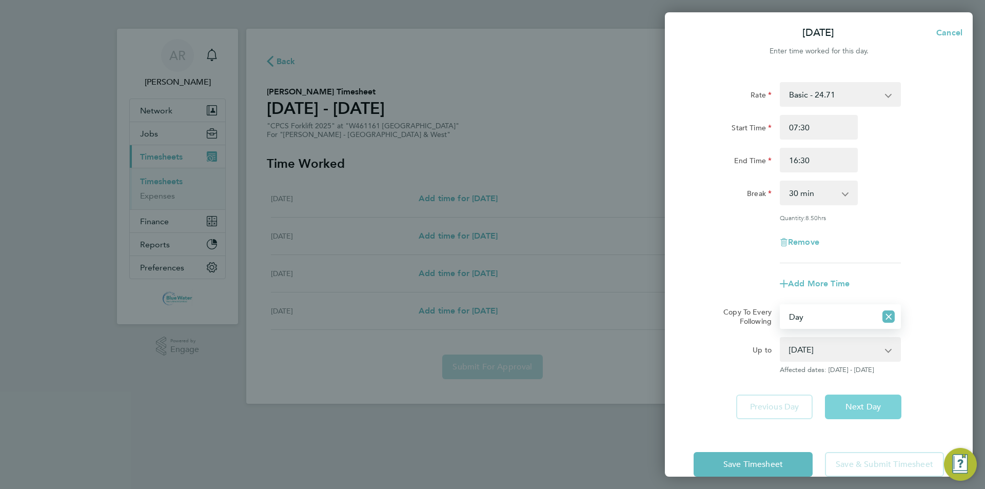
click at [860, 396] on button "Next Day" at bounding box center [863, 407] width 76 height 25
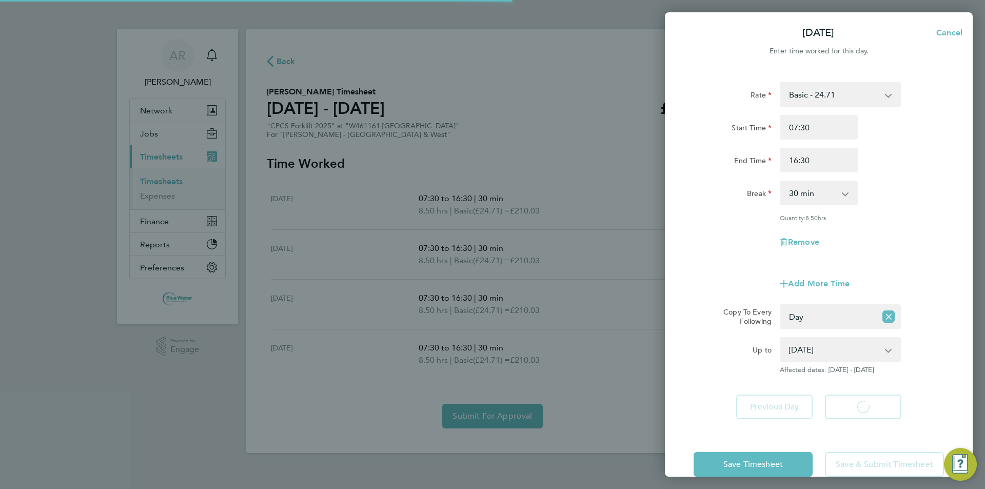
select select "30"
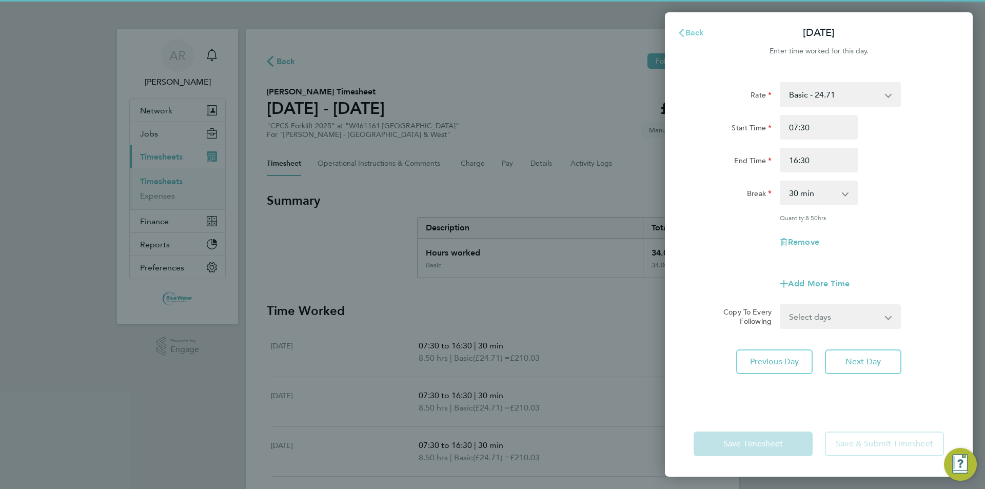
click at [699, 33] on span "Back" at bounding box center [694, 33] width 19 height 10
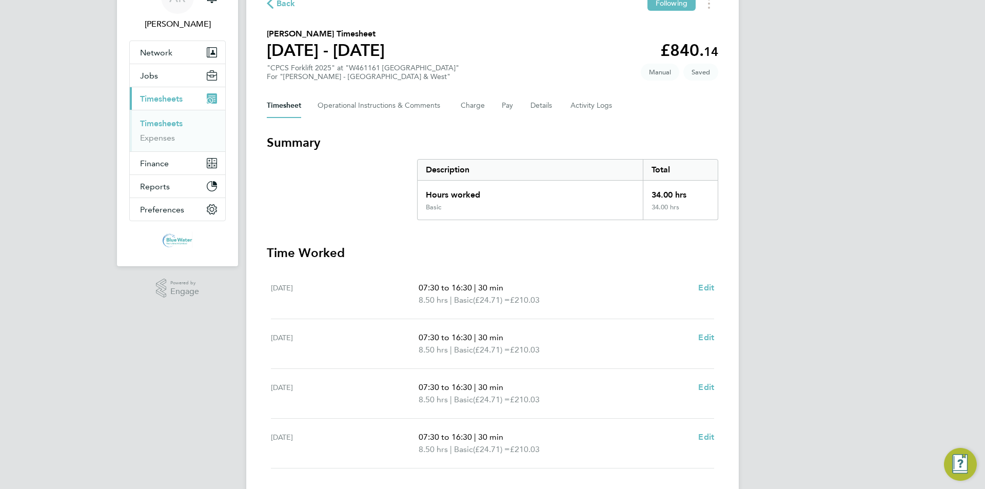
scroll to position [128, 0]
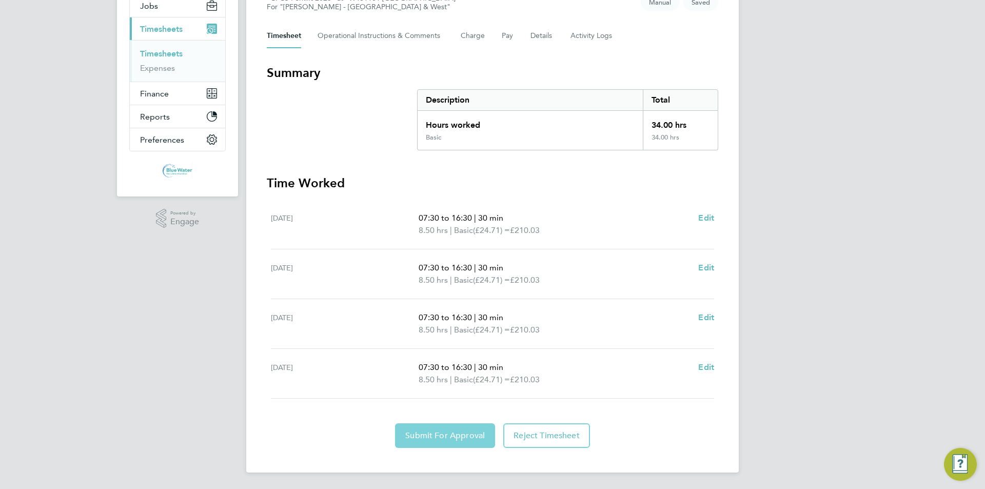
click at [452, 433] on span "Submit For Approval" at bounding box center [445, 435] width 80 height 10
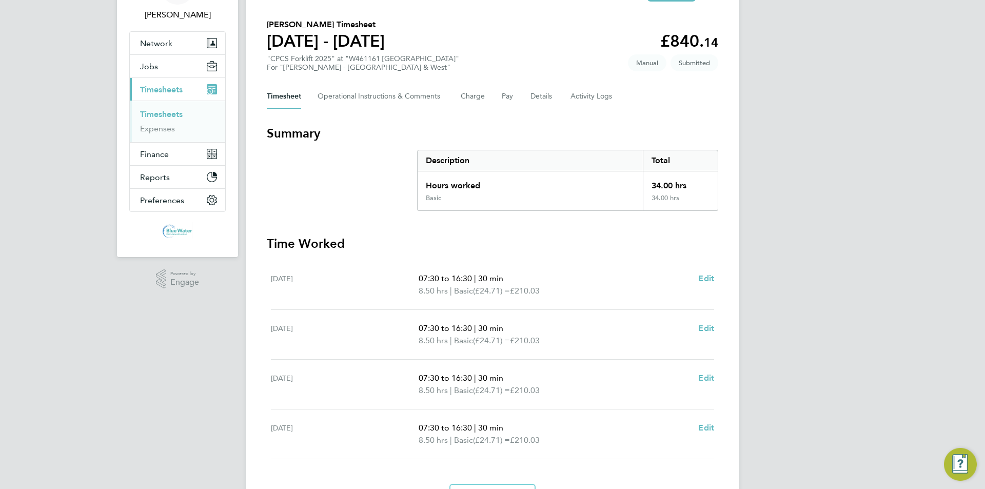
scroll to position [0, 0]
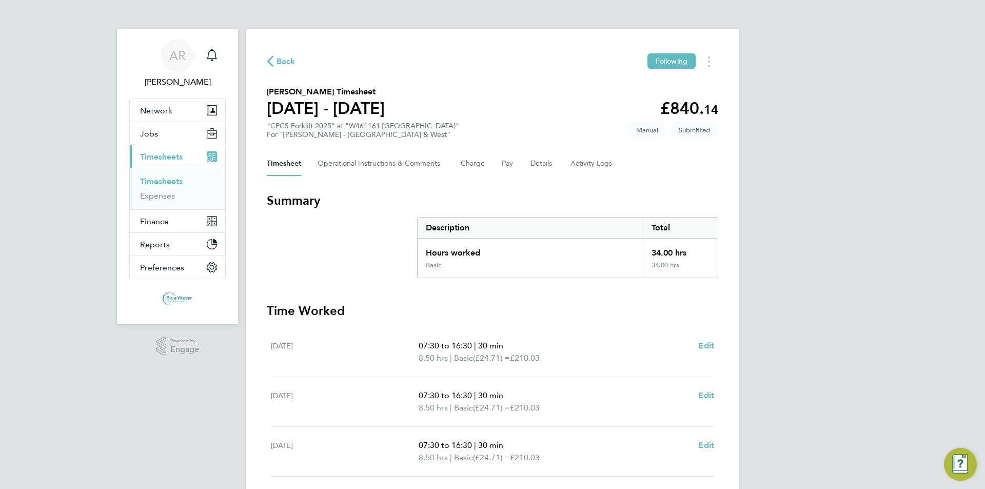
click at [169, 183] on link "Timesheets" at bounding box center [161, 181] width 43 height 10
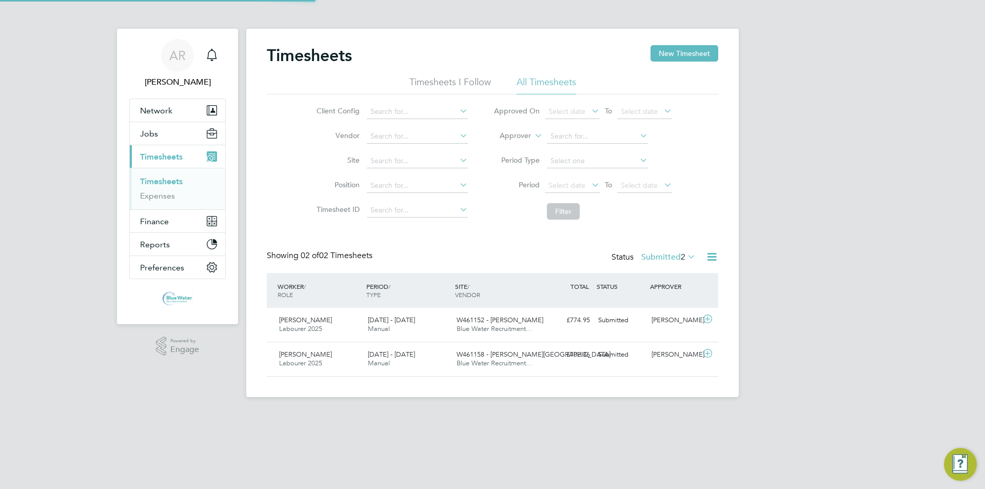
scroll to position [26, 89]
click at [207, 56] on icon "Main navigation" at bounding box center [212, 55] width 12 height 12
